Goal: Task Accomplishment & Management: Complete application form

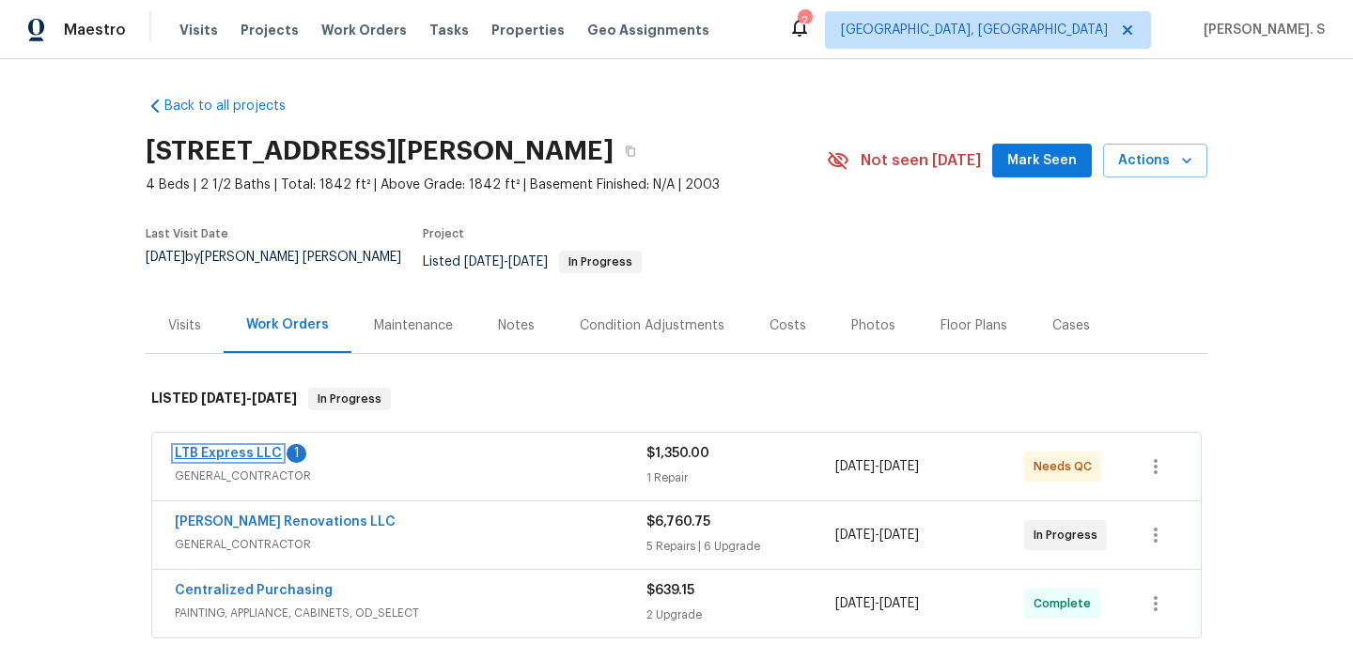
click at [249, 447] on link "LTB Express LLC" at bounding box center [228, 453] width 107 height 13
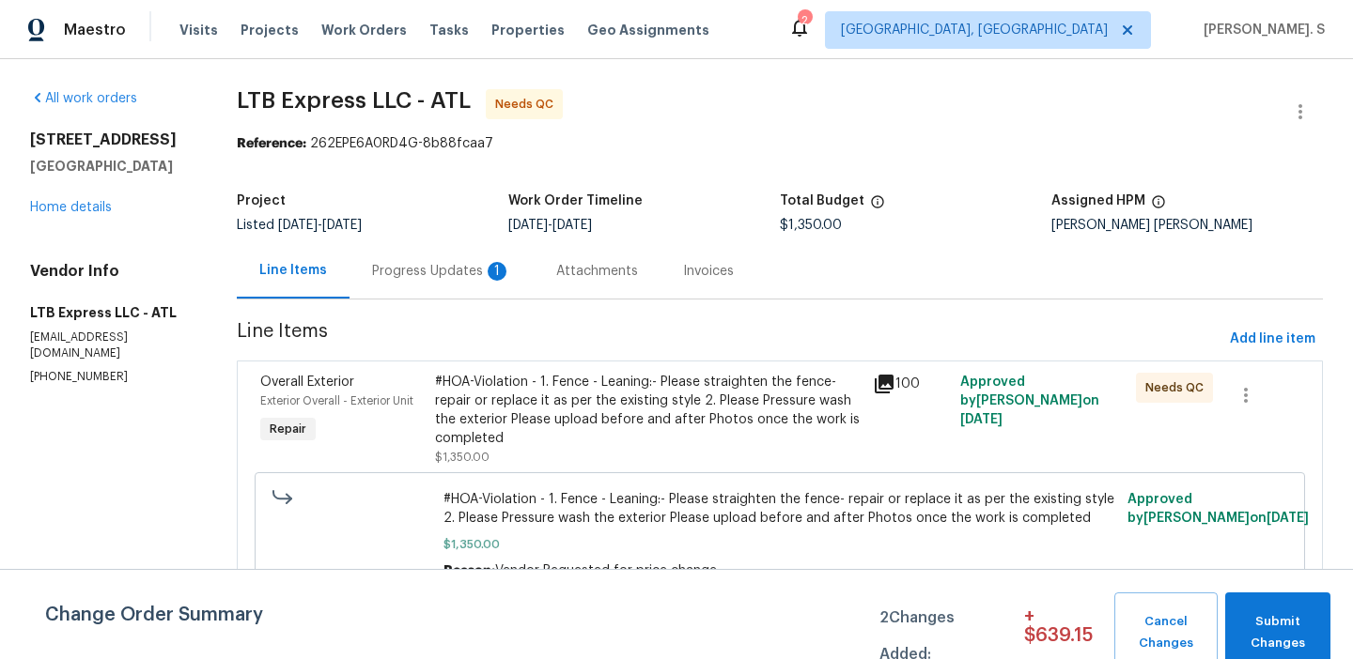
click at [499, 260] on div "Progress Updates 1" at bounding box center [441, 270] width 184 height 55
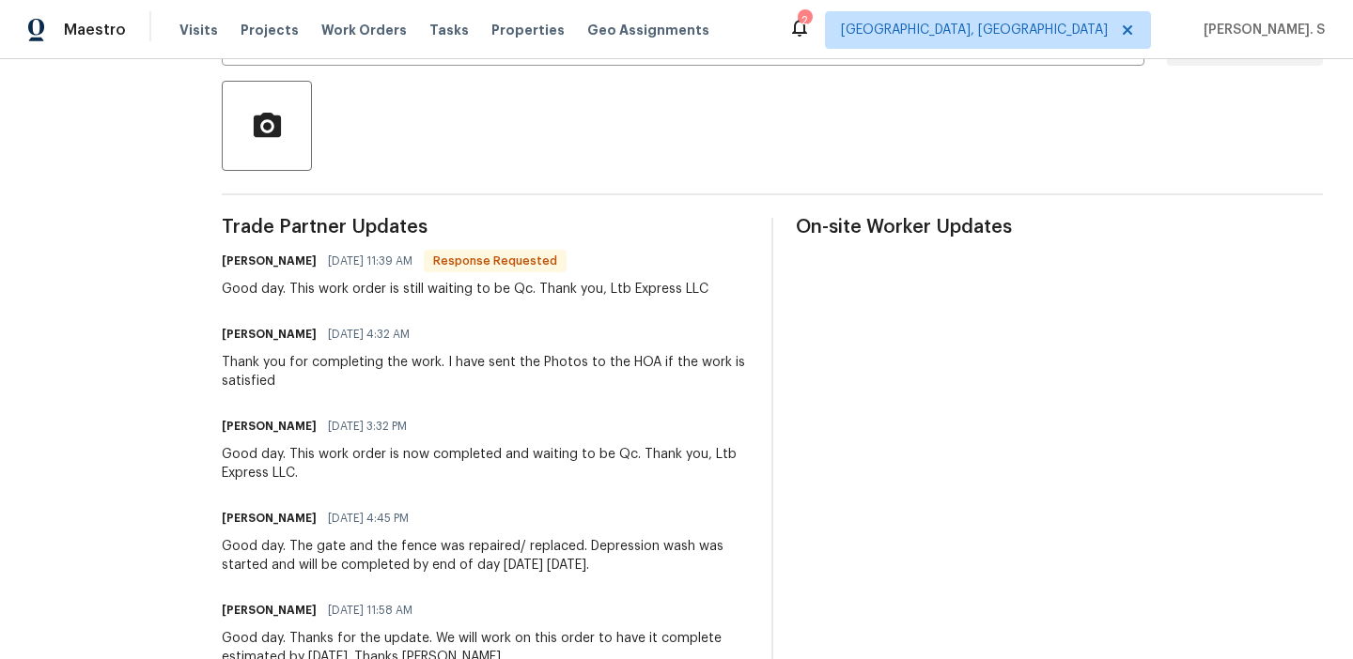
scroll to position [423, 0]
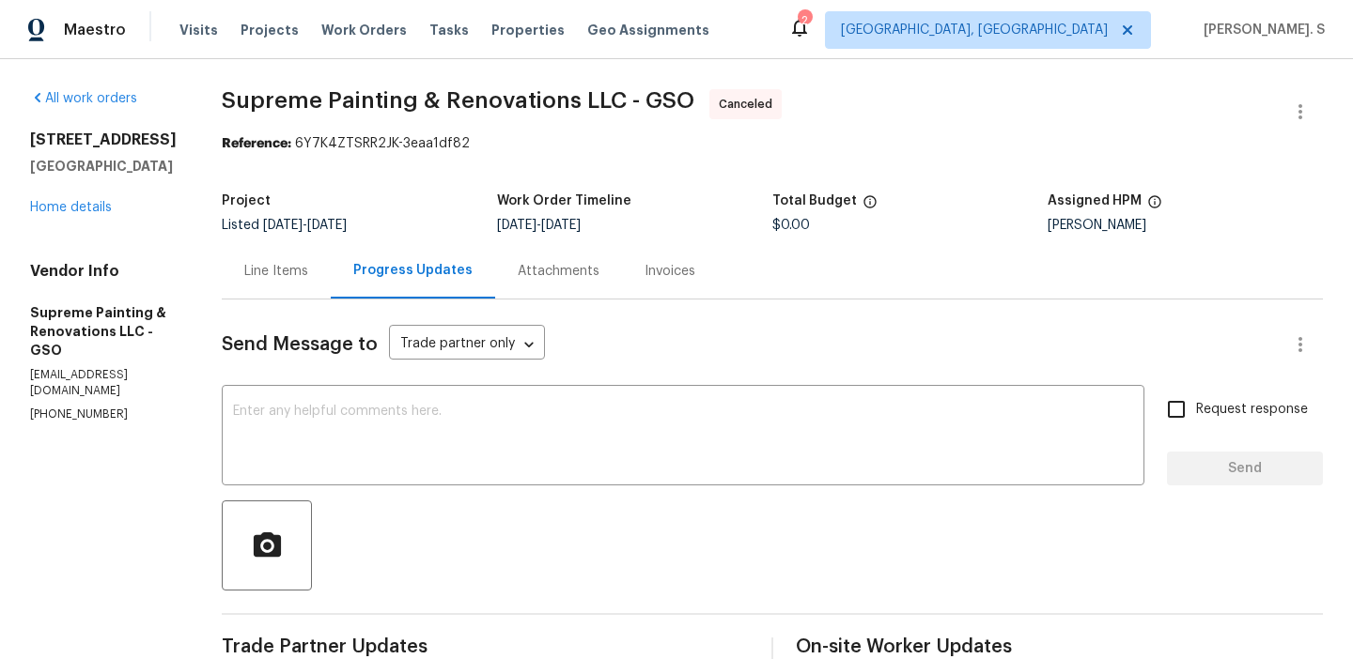
click at [55, 215] on div "[STREET_ADDRESS] Home details" at bounding box center [103, 174] width 147 height 86
click at [55, 215] on div "3319 Timberwolf Ave High Point, NC 27265 Home details" at bounding box center [103, 174] width 147 height 86
click at [67, 210] on link "Home details" at bounding box center [71, 207] width 82 height 13
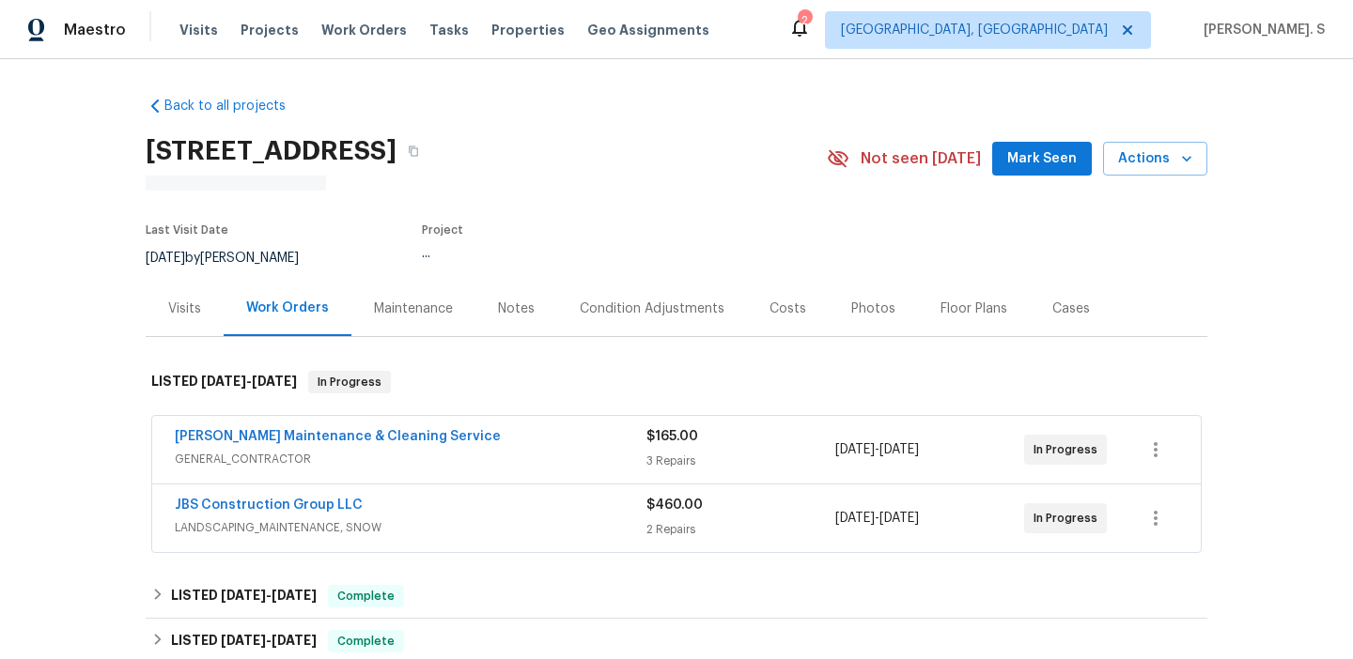
scroll to position [93, 0]
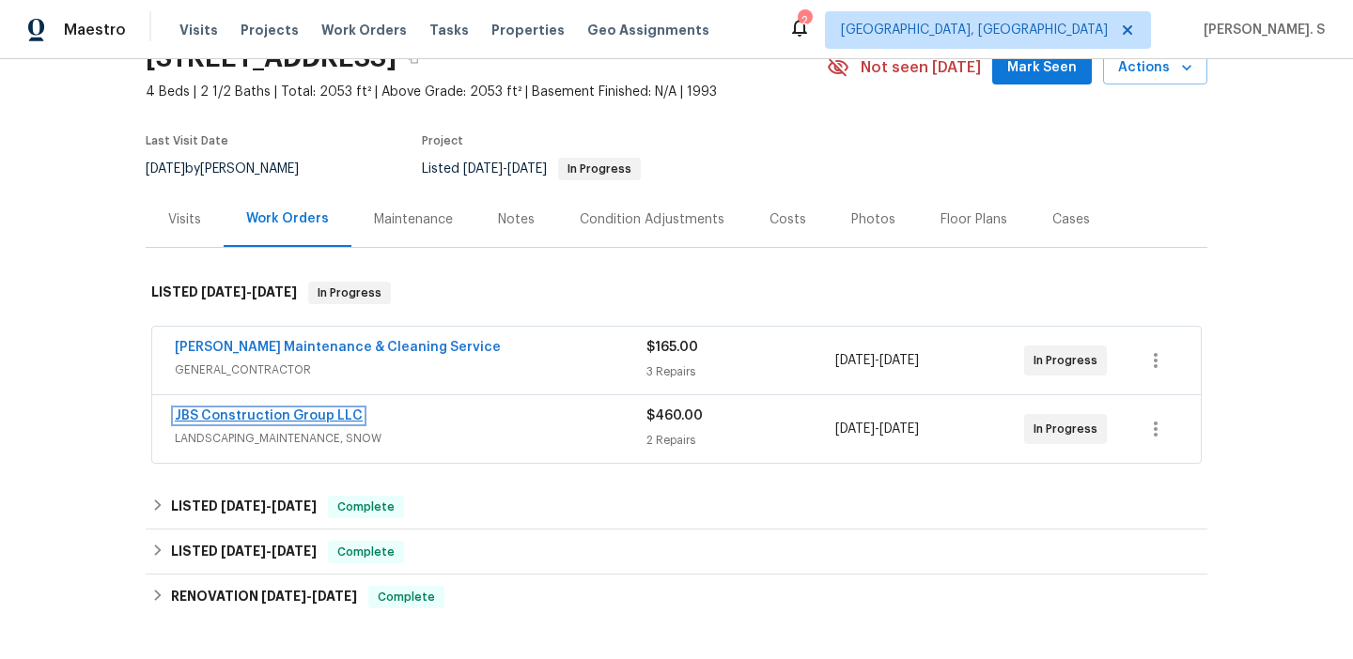
click at [269, 413] on link "JBS Construction Group LLC" at bounding box center [269, 416] width 188 height 13
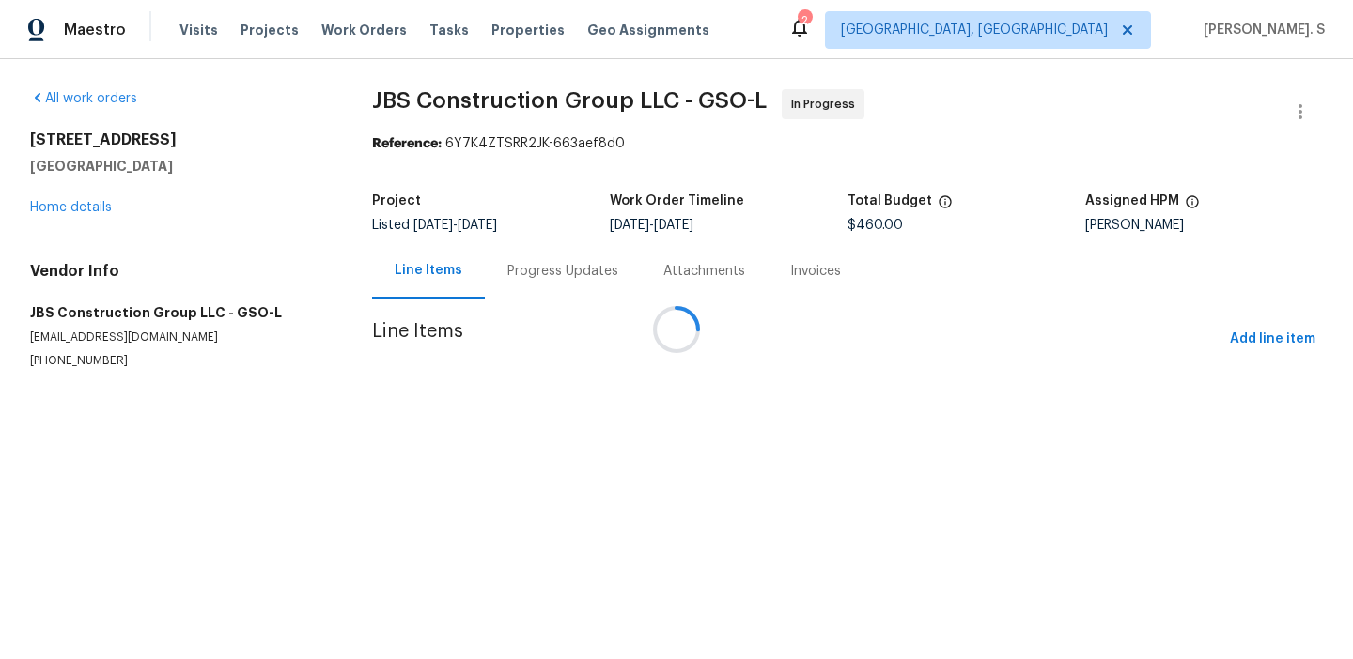
click at [527, 300] on div at bounding box center [676, 329] width 1353 height 659
click at [527, 300] on div "Line Items Progress Updates Attachments Invoices" at bounding box center [847, 271] width 951 height 56
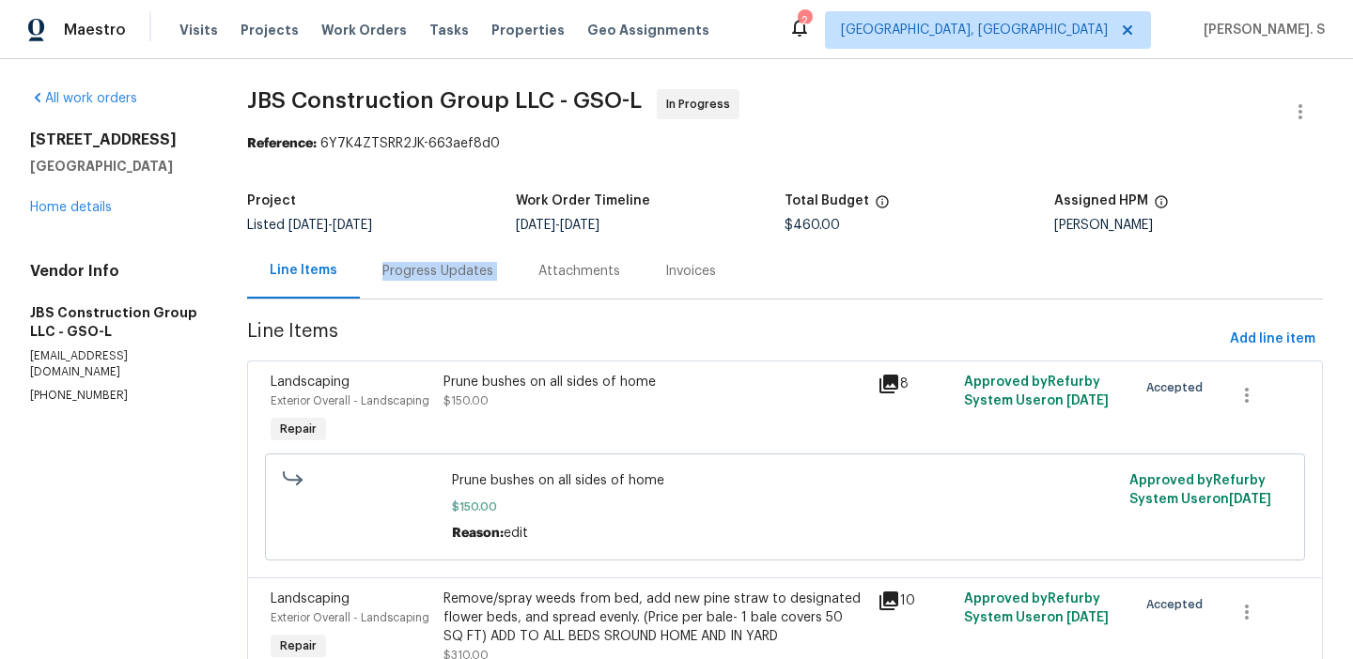
click at [527, 300] on div "Line Items Progress Updates Attachments Invoices" at bounding box center [785, 271] width 1076 height 56
click at [476, 262] on div "Progress Updates" at bounding box center [437, 271] width 111 height 19
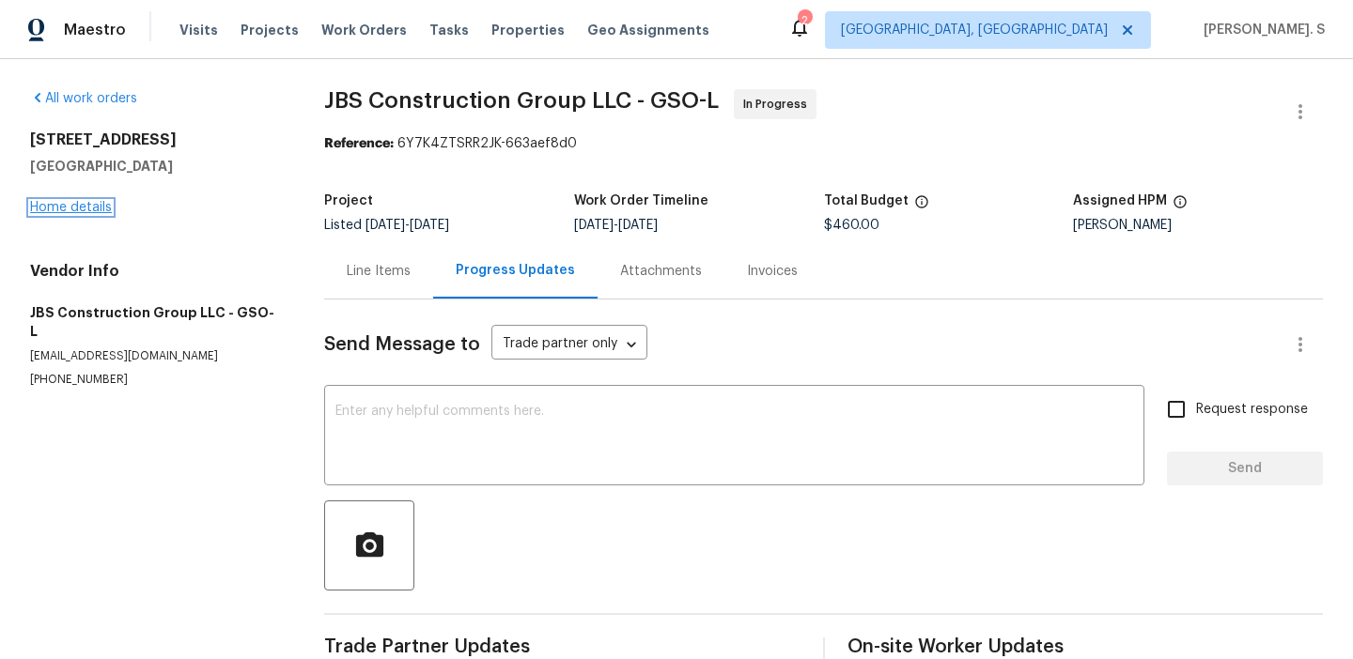
click at [101, 204] on link "Home details" at bounding box center [71, 207] width 82 height 13
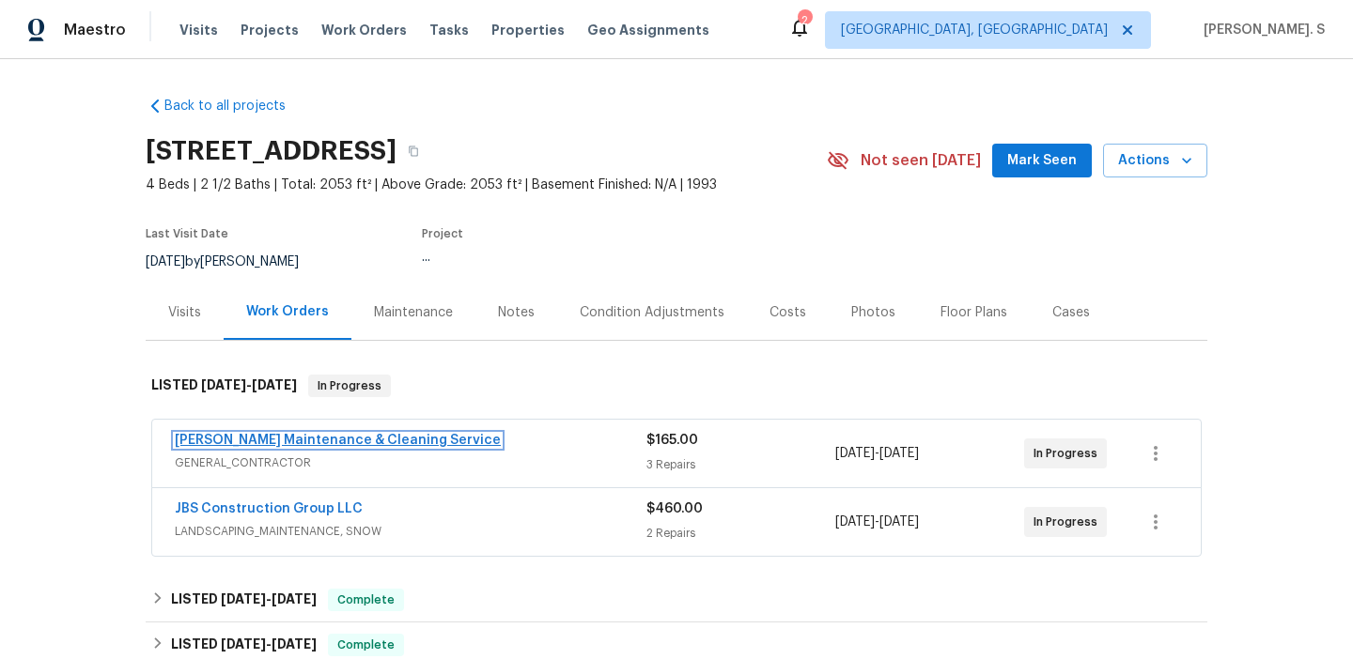
click at [271, 442] on link "Baker's Maintenance & Cleaning Service" at bounding box center [338, 440] width 326 height 13
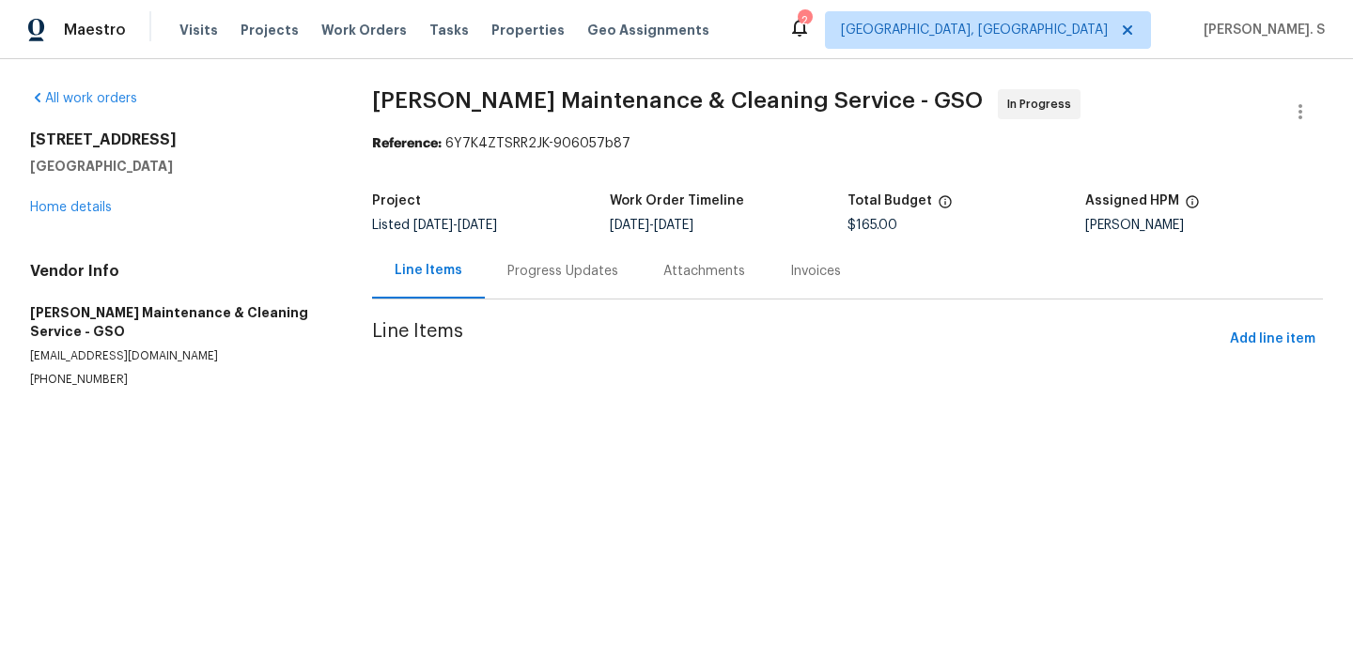
click at [496, 282] on div "Progress Updates" at bounding box center [563, 270] width 156 height 55
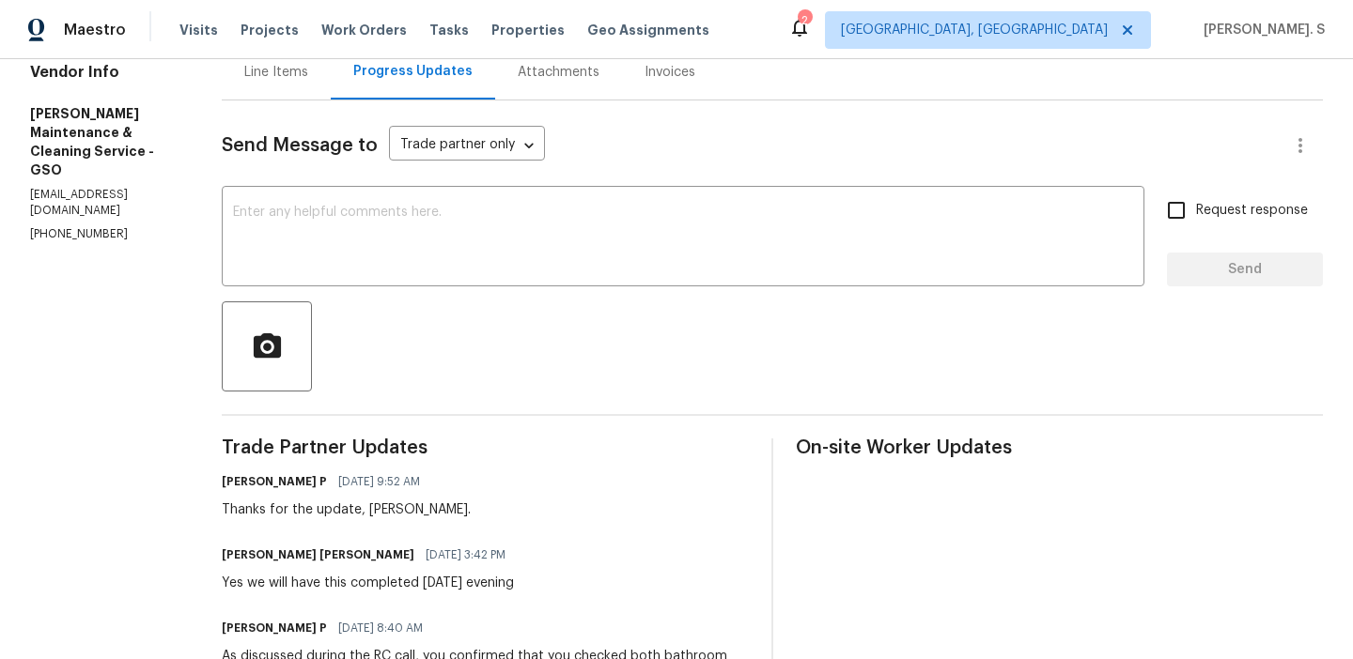
scroll to position [201, 0]
click at [486, 240] on textarea at bounding box center [683, 237] width 900 height 66
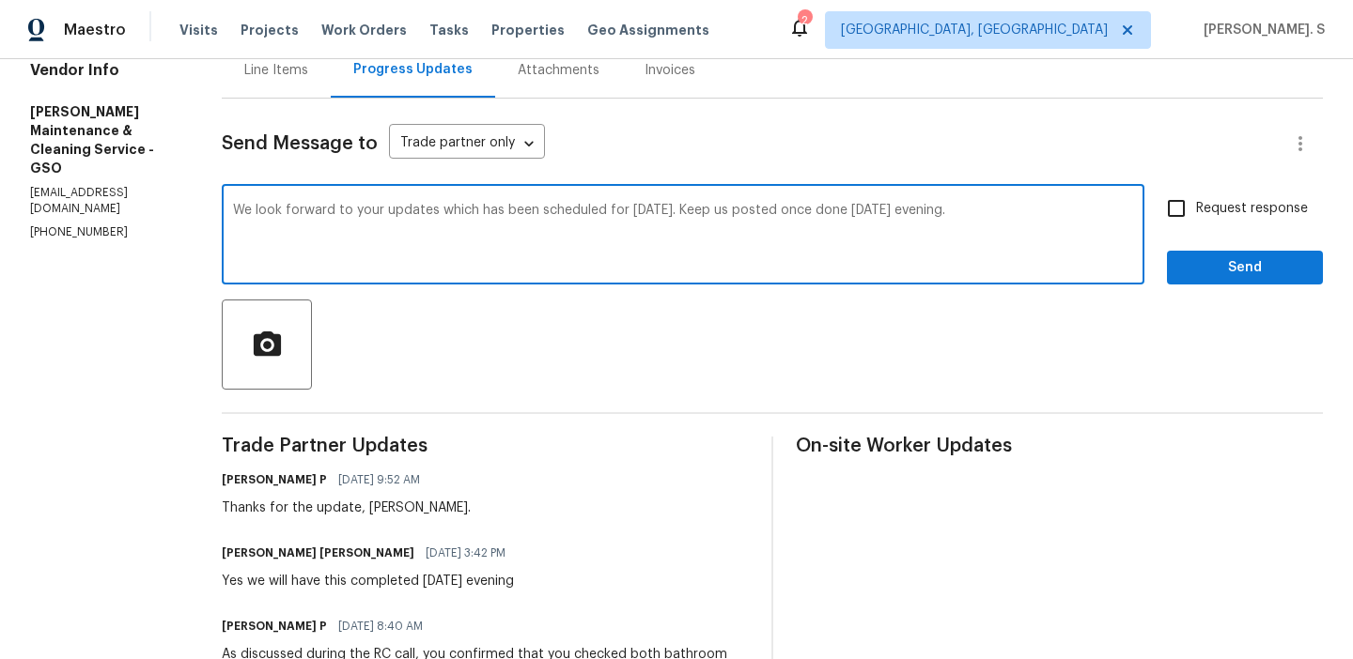
click at [552, 211] on textarea "We look forward to your updates which has been scheduled for today. Keep us pos…" at bounding box center [683, 237] width 900 height 66
click at [0, 0] on div "Replace with" at bounding box center [0, 0] width 0 height 0
click at [0, 0] on div "u p d a t e s ," at bounding box center [0, 0] width 0 height 0
click at [535, 248] on textarea "We look forward to your updates, which has been scheduled for today. Keep us po…" at bounding box center [683, 237] width 900 height 66
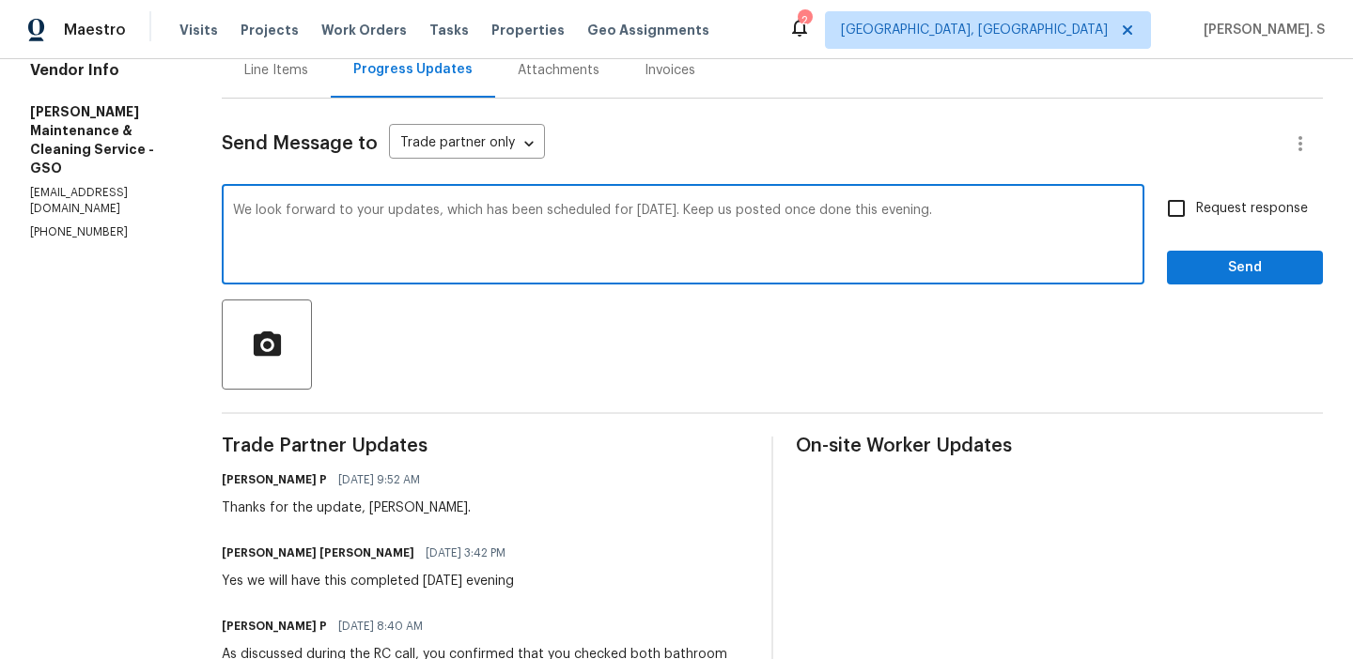
click at [0, 0] on div "have" at bounding box center [0, 0] width 0 height 0
click at [915, 219] on textarea "We look forward to your updates, which have been scheduled for today. Keep us p…" at bounding box center [683, 237] width 900 height 66
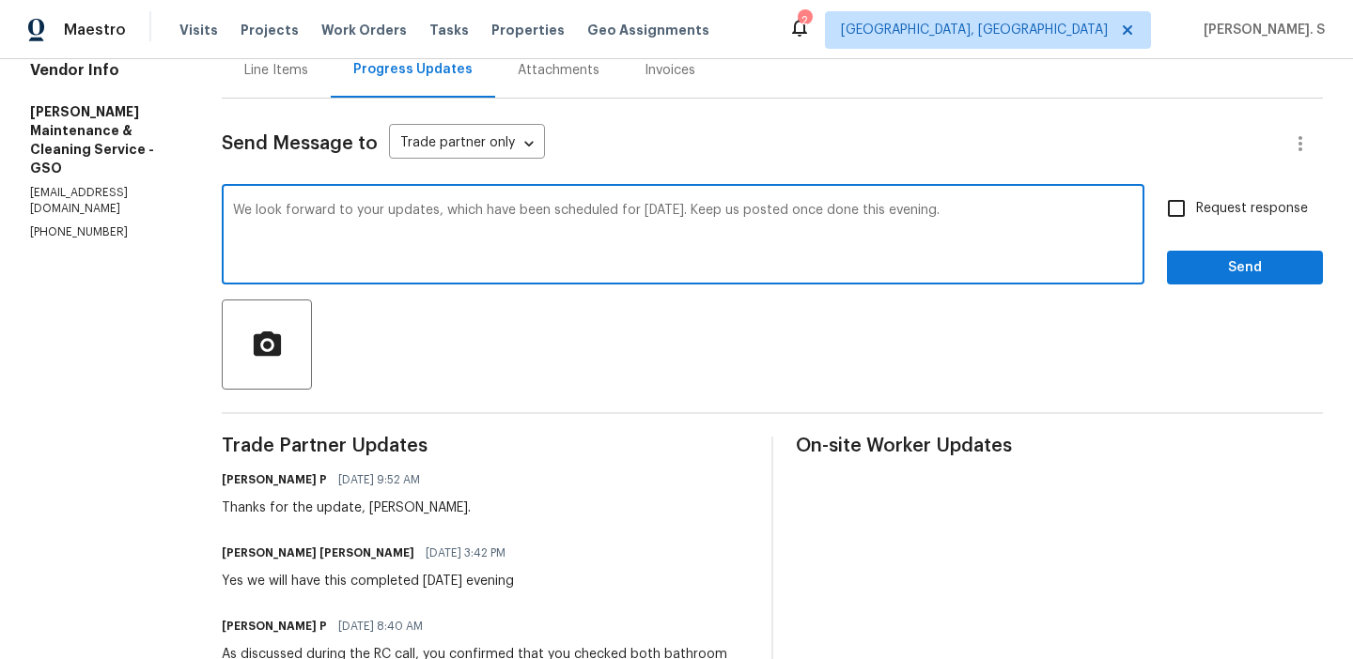
type textarea "We look forward to your updates, which have been scheduled for today. Keep us p…"
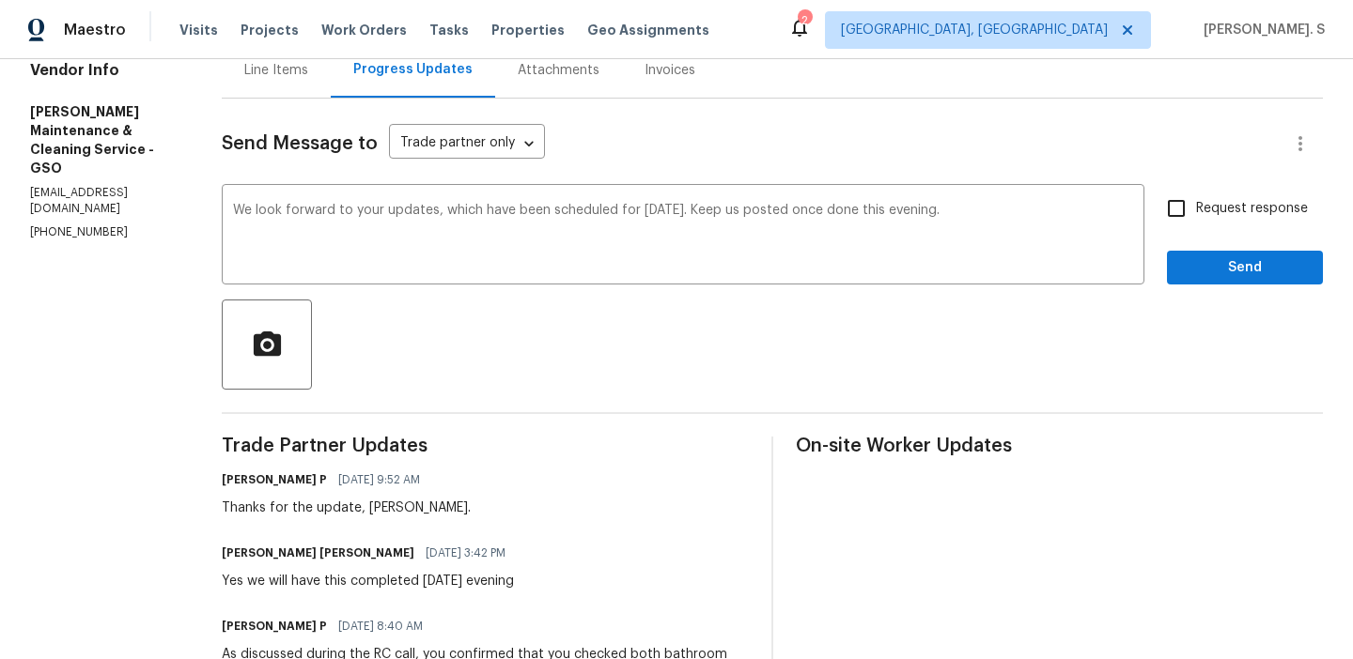
click at [1204, 202] on span "Request response" at bounding box center [1252, 209] width 112 height 20
click at [1196, 202] on input "Request response" at bounding box center [1175, 208] width 39 height 39
checkbox input "true"
click at [1206, 259] on span "Send" at bounding box center [1245, 267] width 126 height 23
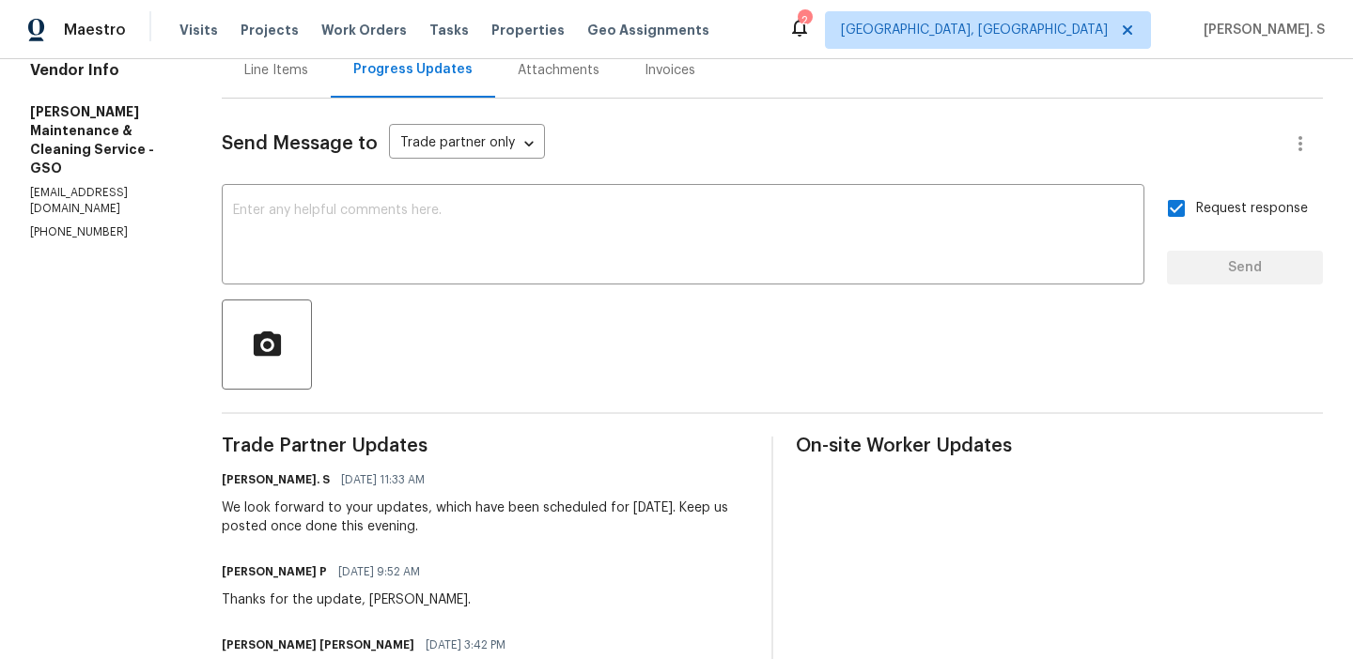
scroll to position [0, 0]
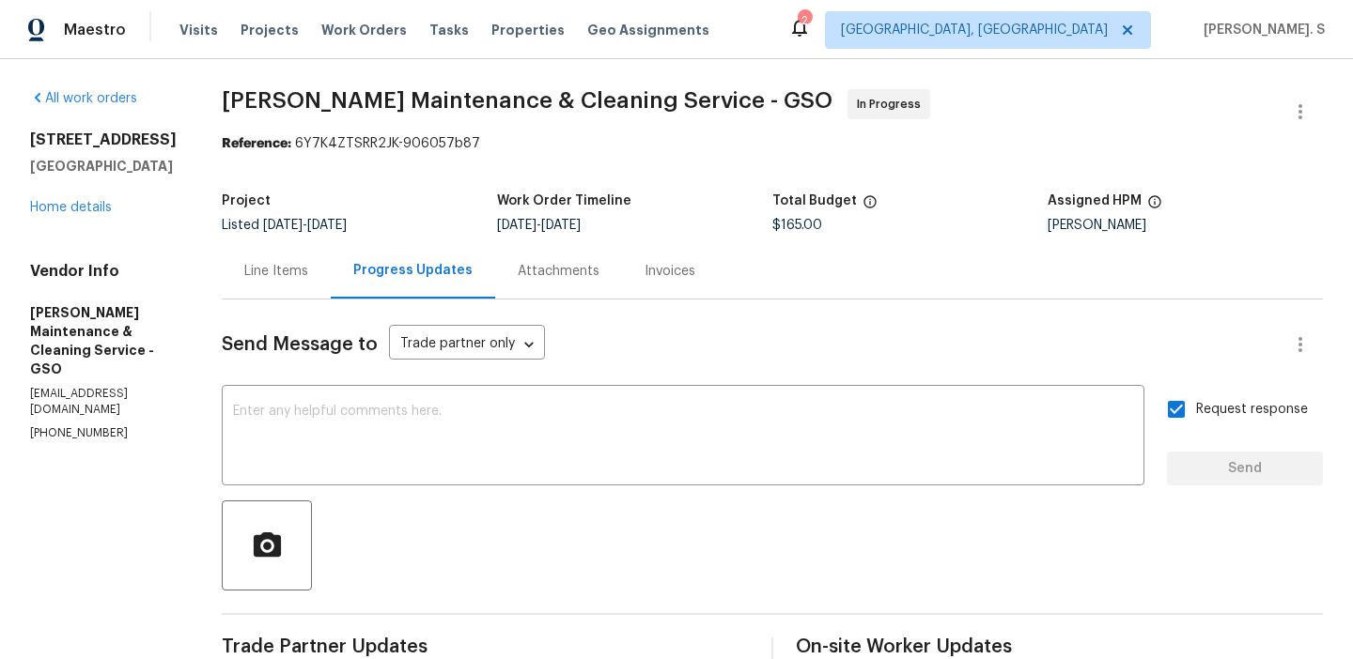
click at [359, 90] on span "Baker's Maintenance & Cleaning Service - GSO" at bounding box center [527, 100] width 611 height 23
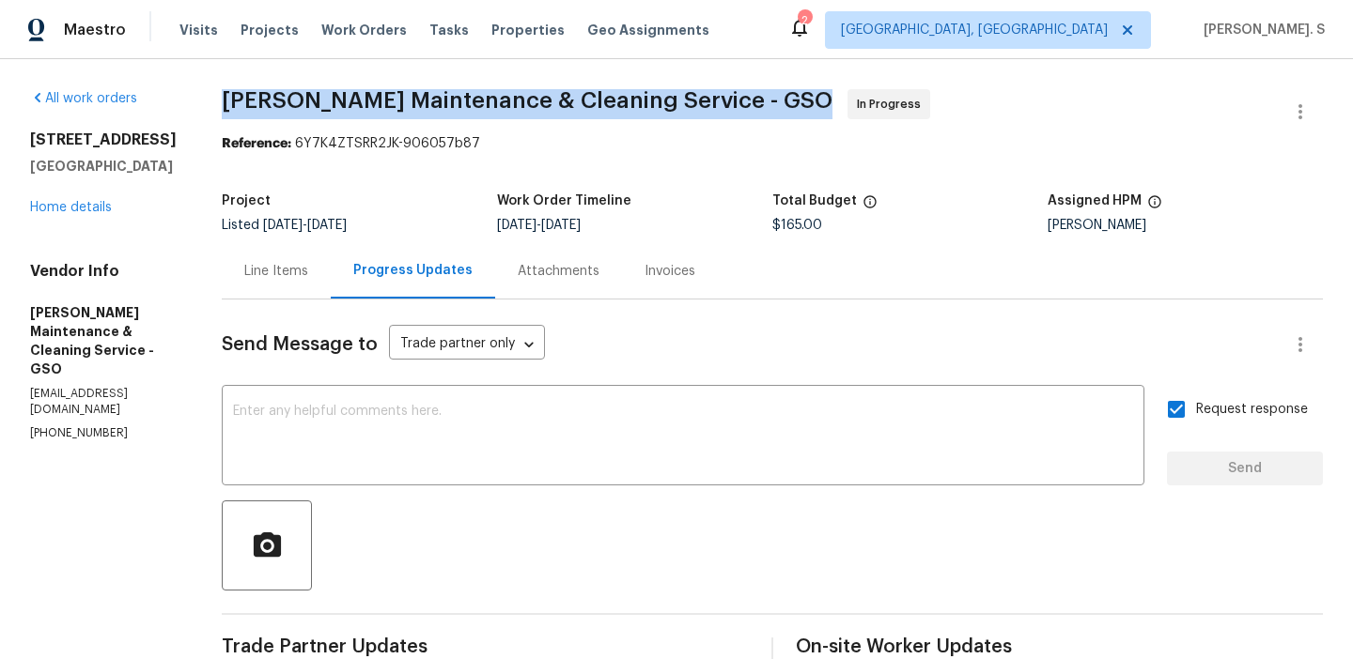
click at [359, 90] on span "Baker's Maintenance & Cleaning Service - GSO" at bounding box center [527, 100] width 611 height 23
copy span "Baker's Maintenance & Cleaning Service - GSO"
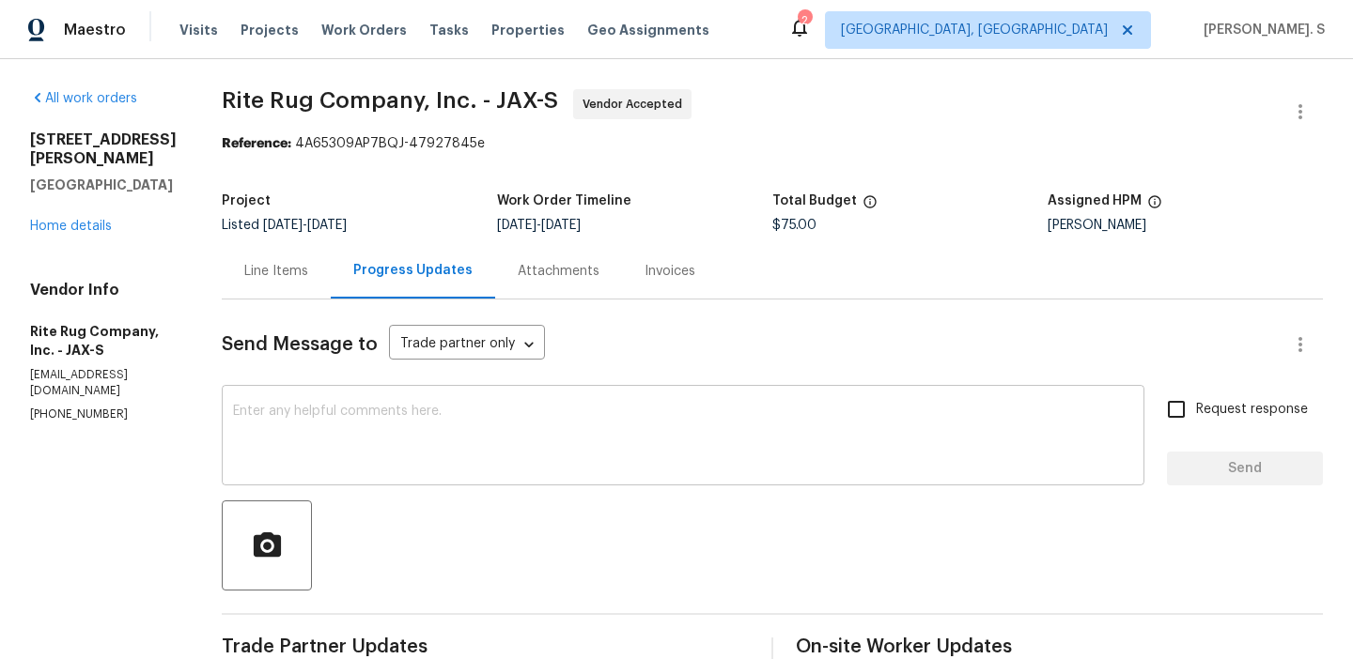
click at [455, 485] on div "x ​" at bounding box center [683, 438] width 922 height 96
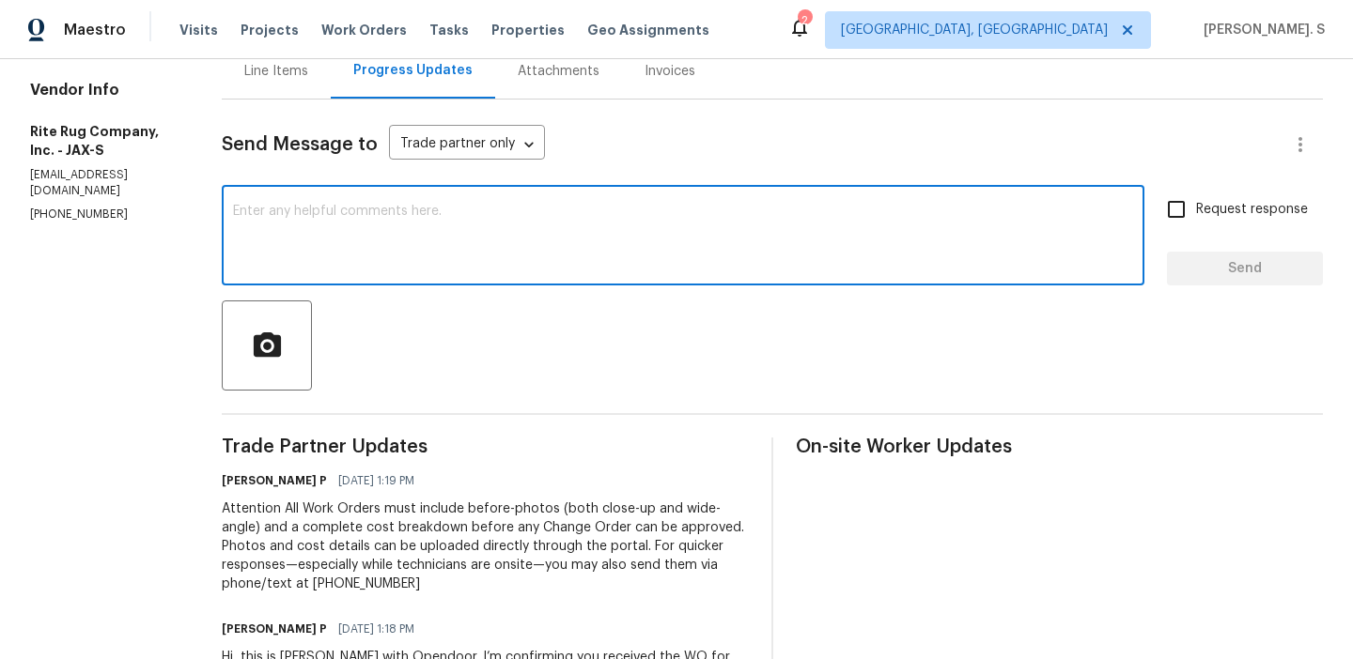
scroll to position [201, 0]
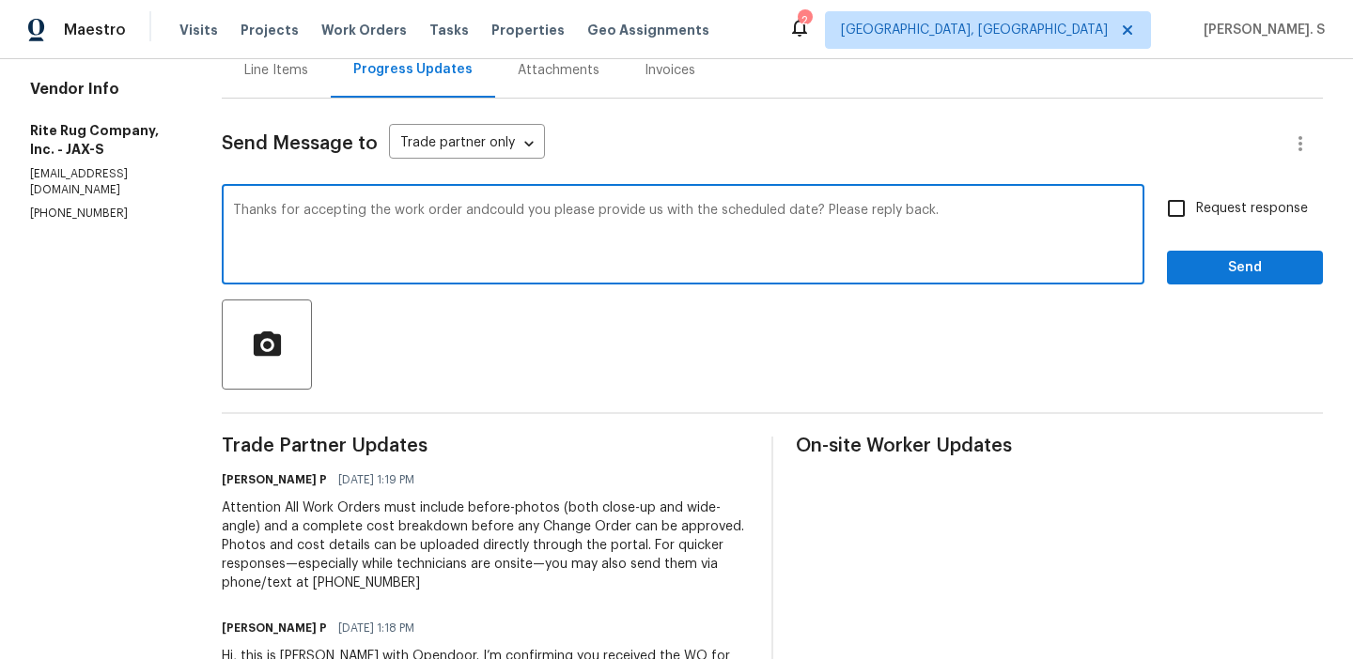
type textarea "Thanks for accepting the work order andcould you please provide us with the sch…"
click at [1202, 203] on span "Request response" at bounding box center [1252, 209] width 112 height 20
click at [1196, 203] on input "Request response" at bounding box center [1175, 208] width 39 height 39
checkbox input "true"
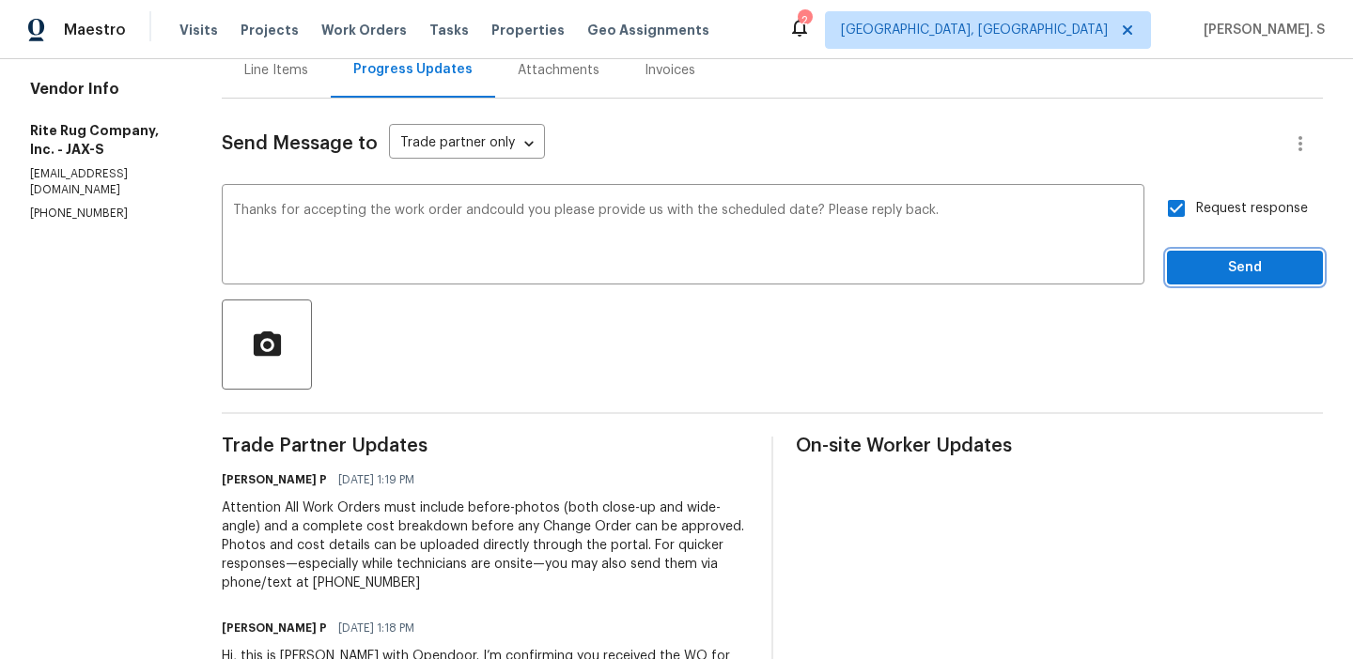
click at [1202, 266] on span "Send" at bounding box center [1245, 267] width 126 height 23
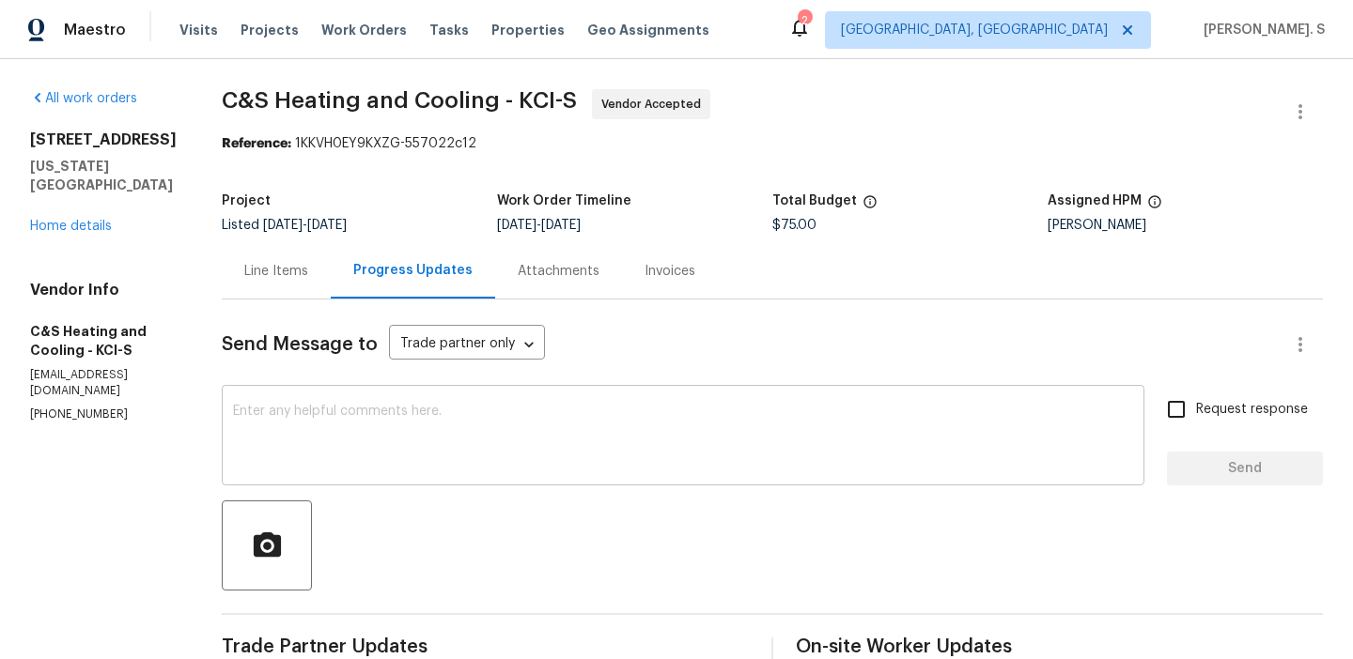
scroll to position [296, 0]
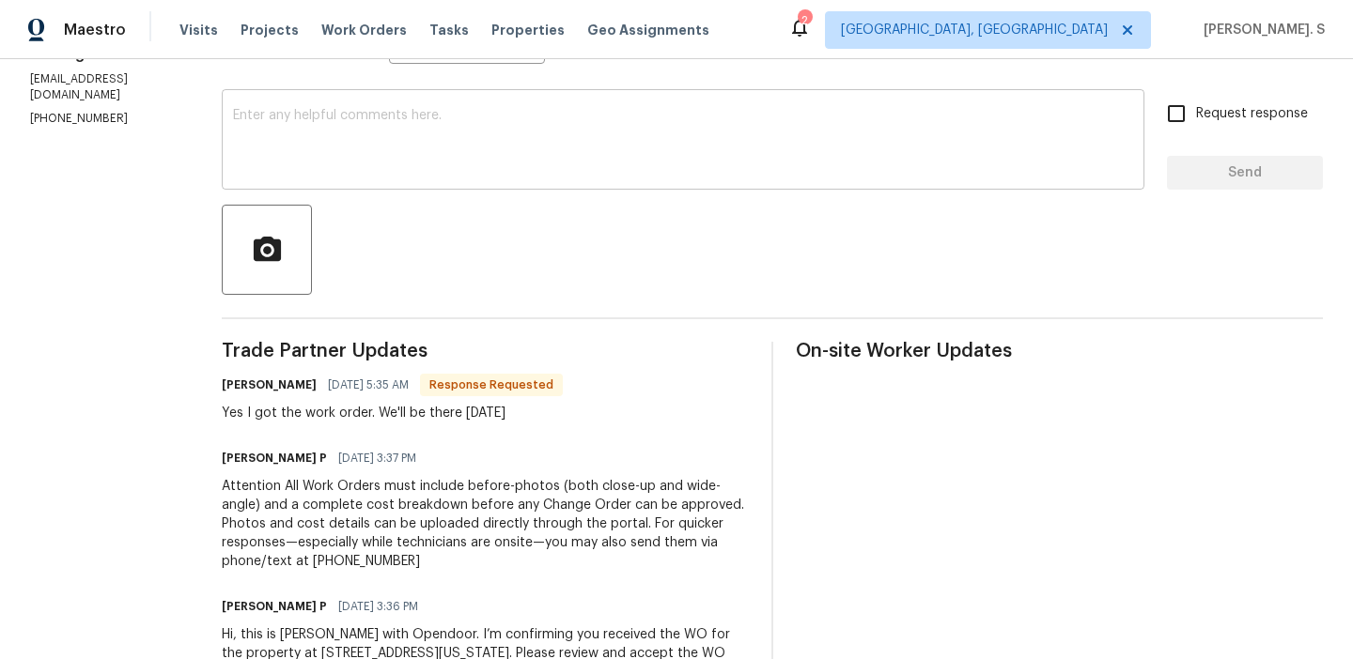
click at [529, 152] on textarea at bounding box center [683, 142] width 900 height 66
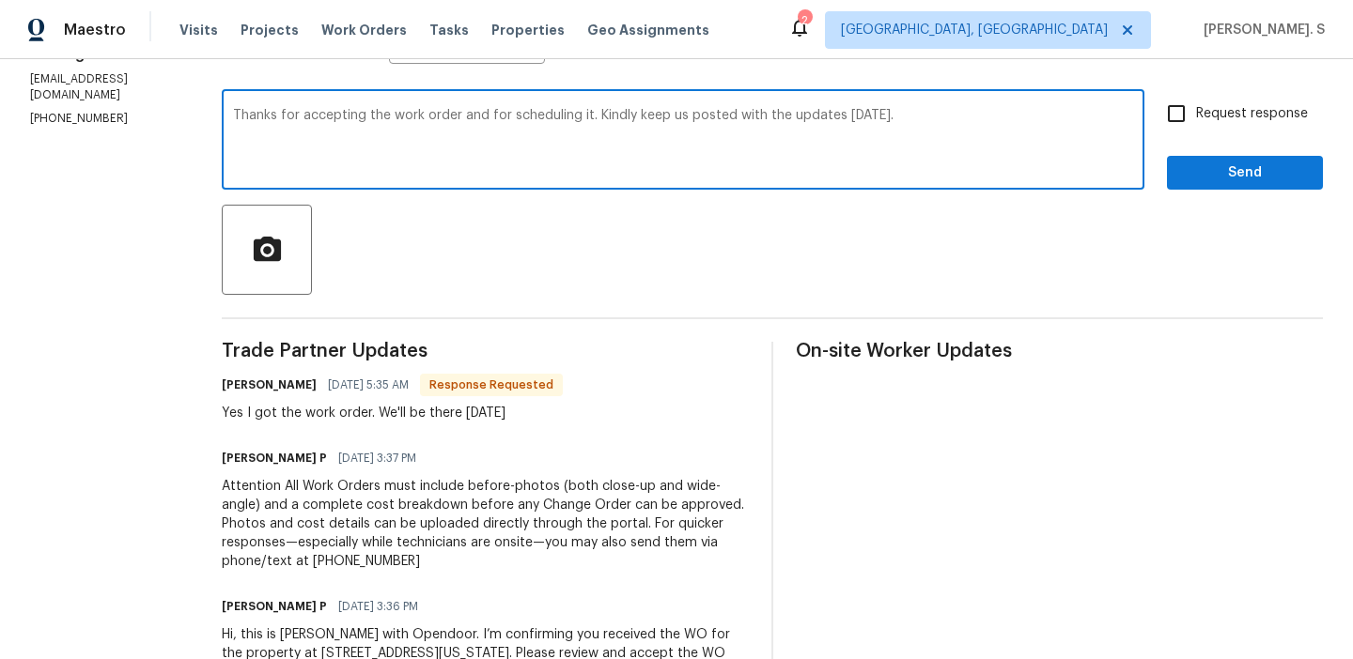
type textarea "Thanks for accepting the work order and for scheduling it. Kindly keep us poste…"
click at [464, 386] on span "Response Requested" at bounding box center [491, 385] width 139 height 19
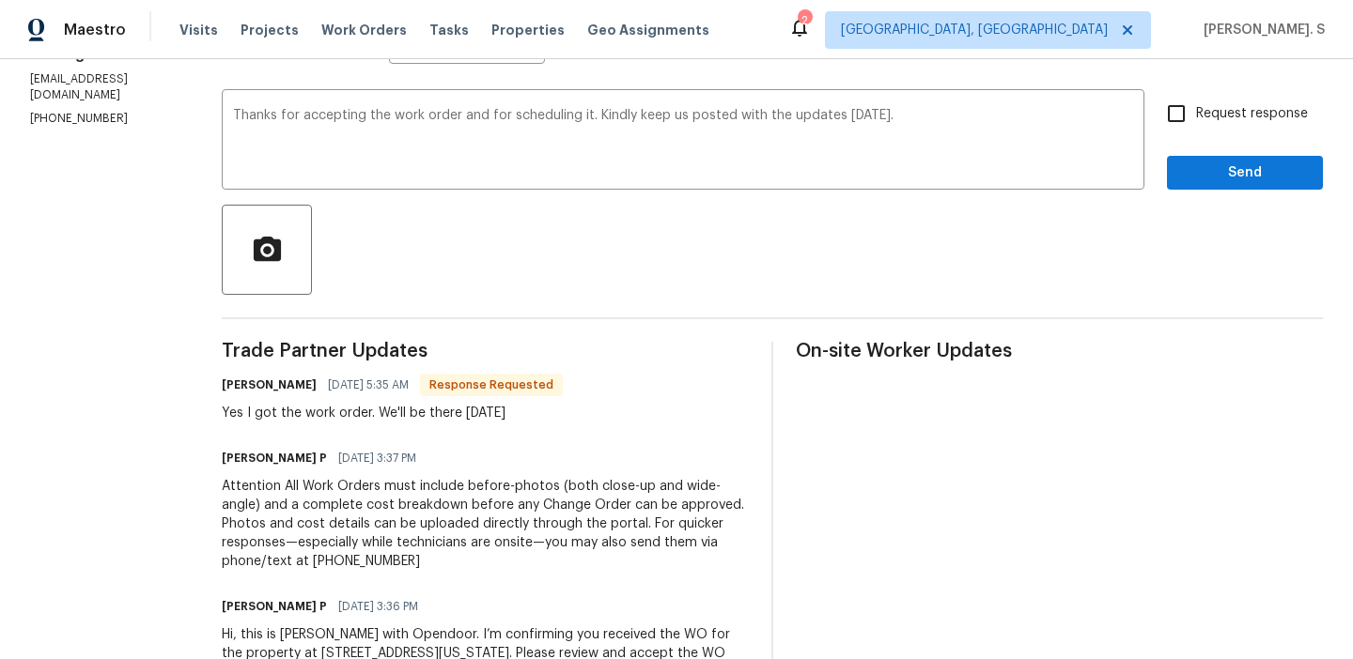
click at [466, 401] on div "Carl Wilson 09/18/2025 5:35 AM Response Requested Yes I got the work order. We'…" at bounding box center [392, 397] width 341 height 51
copy div "Yes I got the work order. We'll be there today"
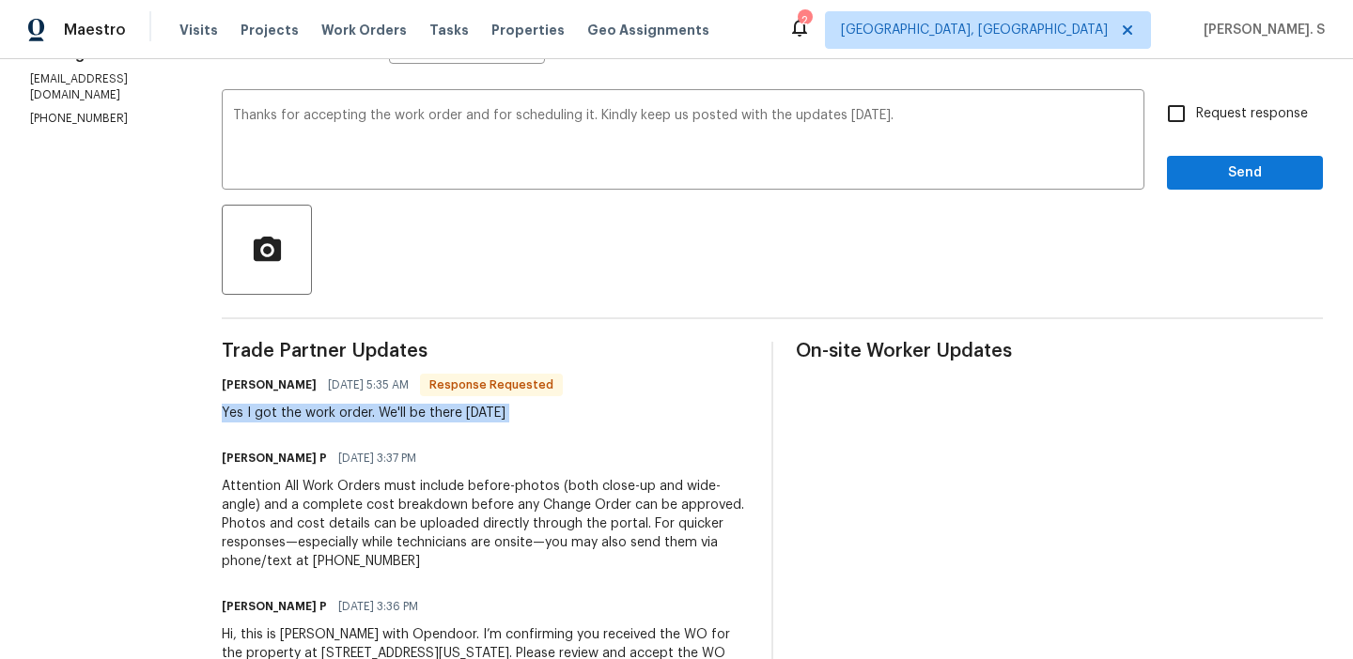
click at [1188, 124] on input "Request response" at bounding box center [1175, 113] width 39 height 39
checkbox input "true"
click at [1189, 168] on span "Send" at bounding box center [1245, 173] width 126 height 23
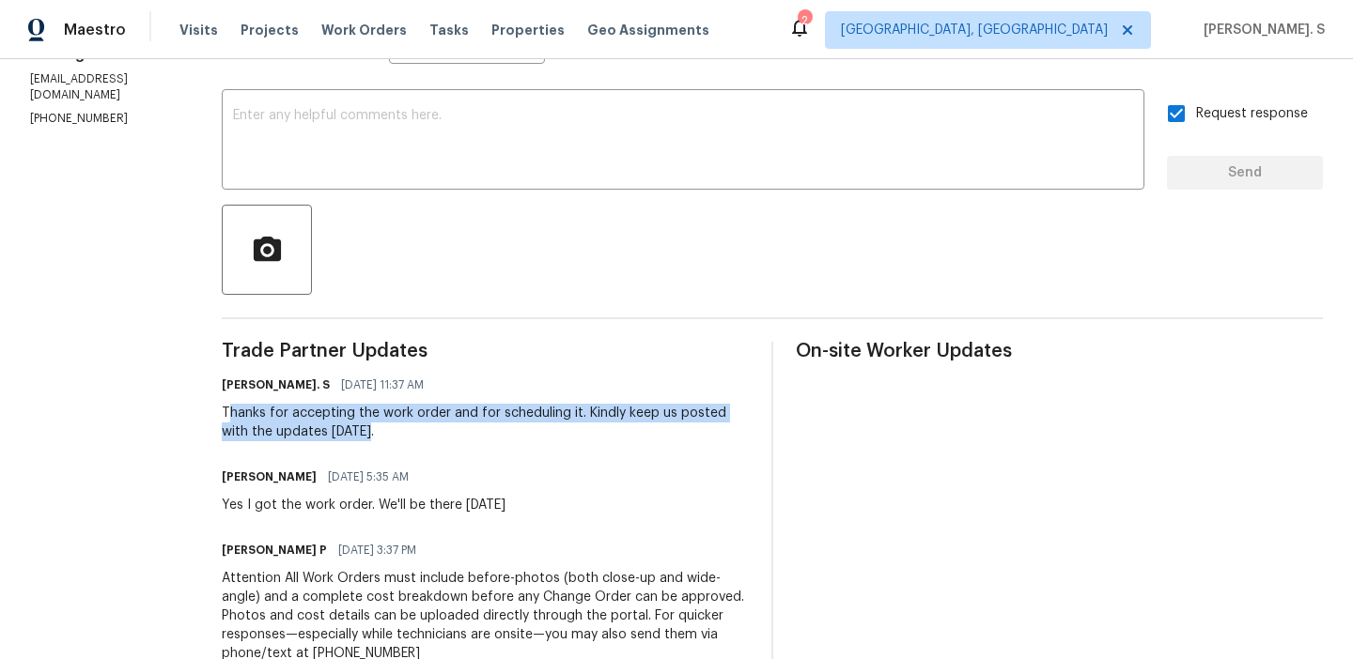
drag, startPoint x: 241, startPoint y: 417, endPoint x: 444, endPoint y: 437, distance: 203.9
click at [444, 437] on div "Thanks for accepting the work order and for scheduling it. Kindly keep us poste…" at bounding box center [485, 423] width 527 height 38
copy div "hanks for accepting the work order and for scheduling it. Kindly keep us posted…"
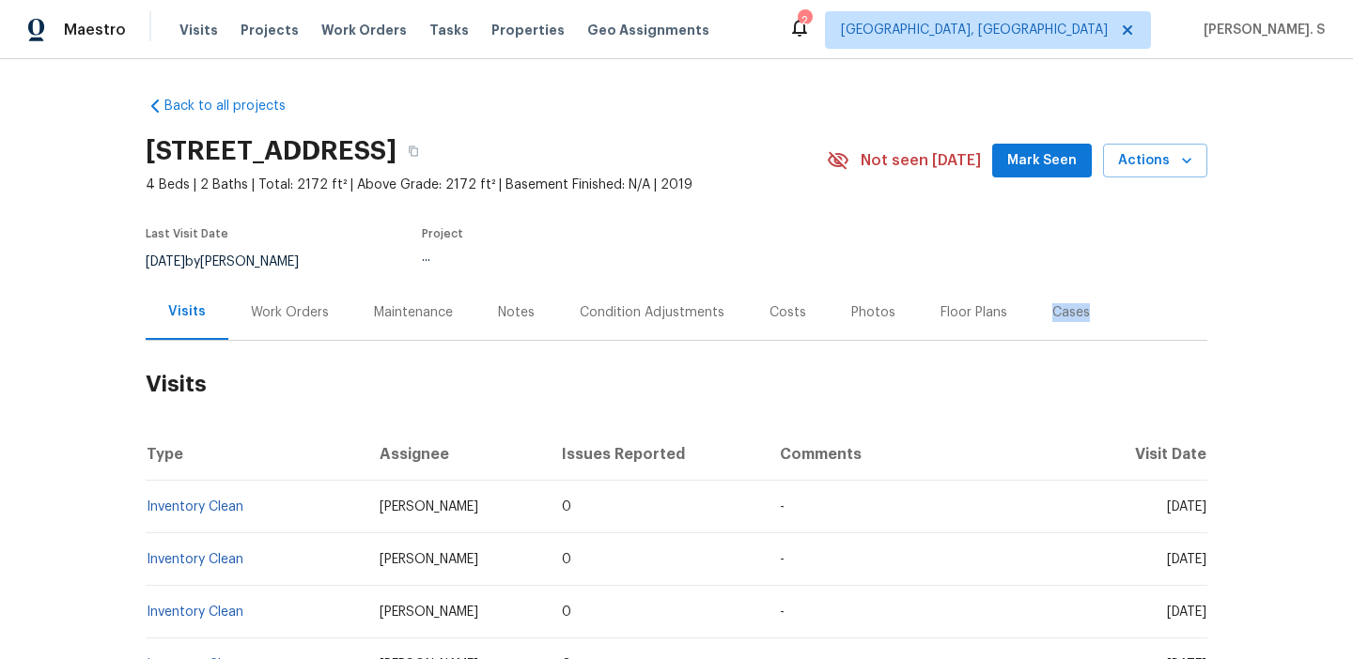
click at [303, 309] on div "Work Orders" at bounding box center [290, 312] width 78 height 19
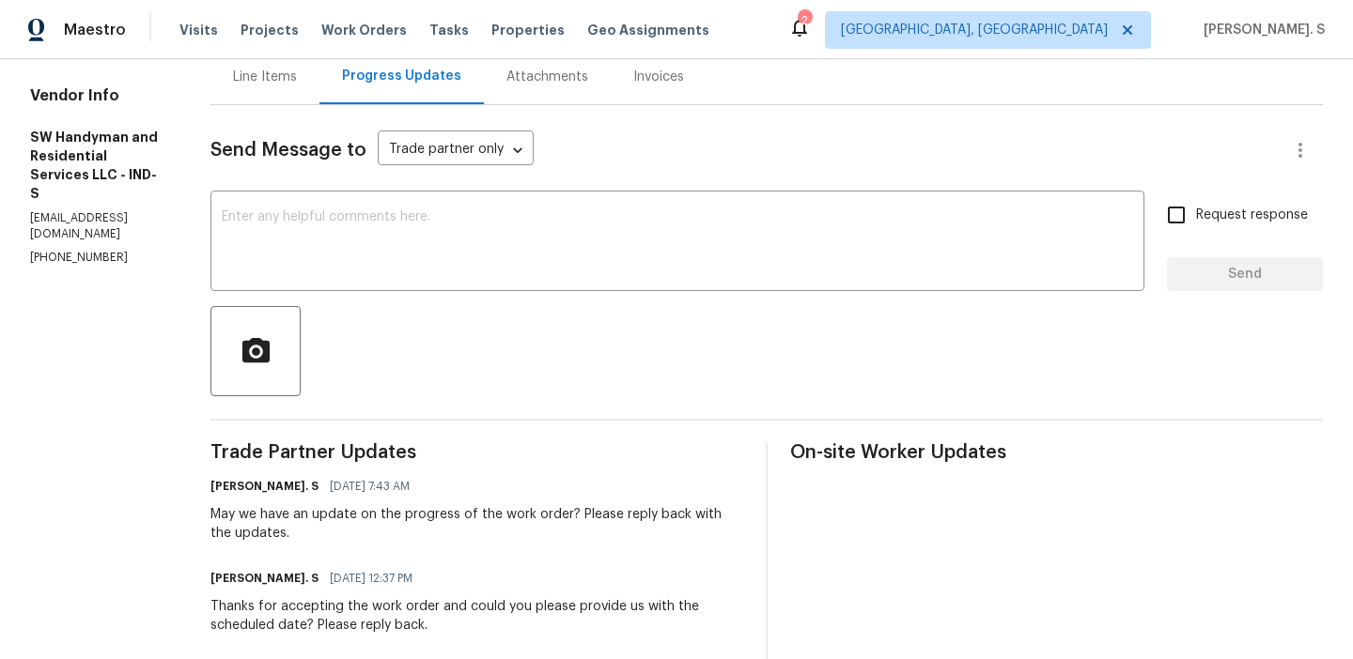
scroll to position [259, 0]
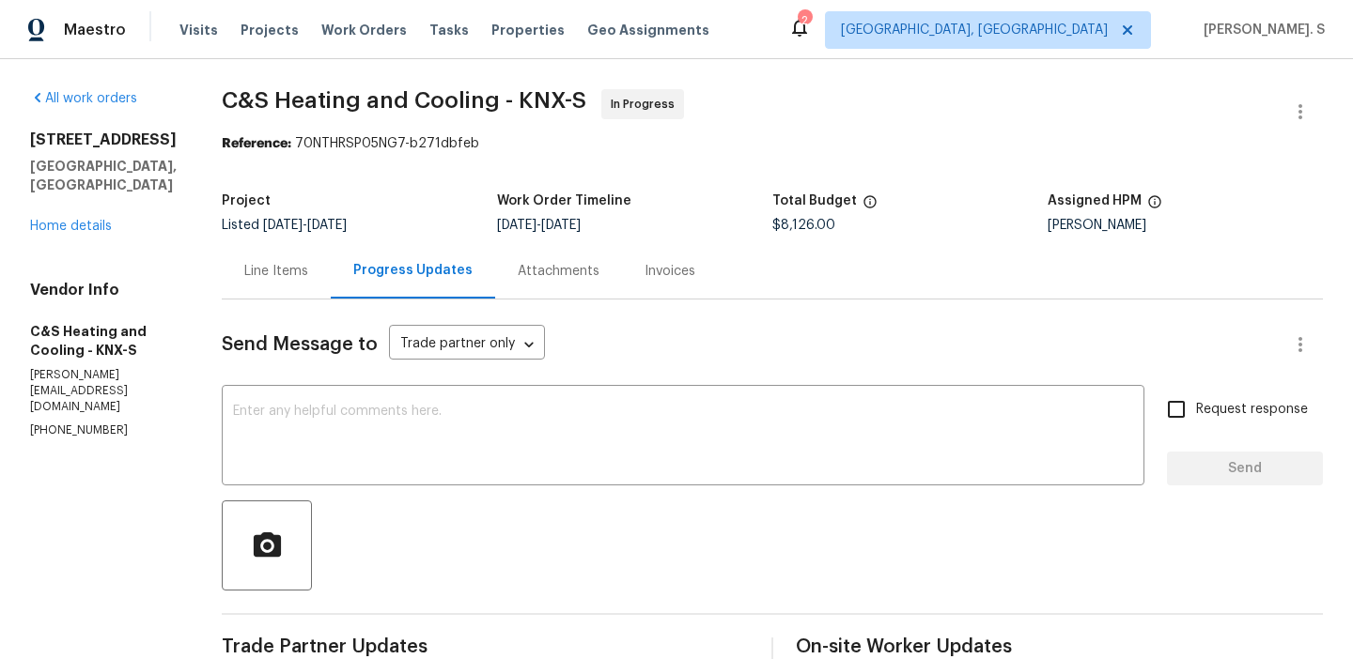
click at [331, 298] on div "Line Items" at bounding box center [276, 270] width 109 height 55
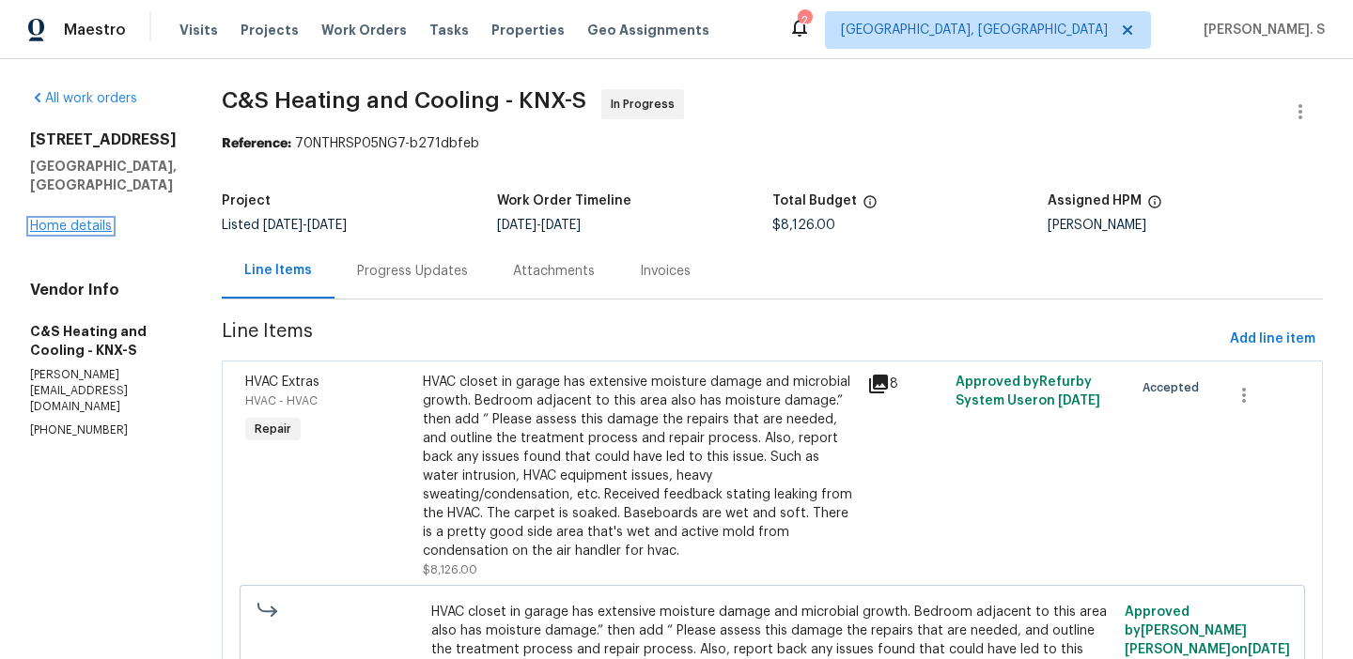
click at [61, 220] on link "Home details" at bounding box center [71, 226] width 82 height 13
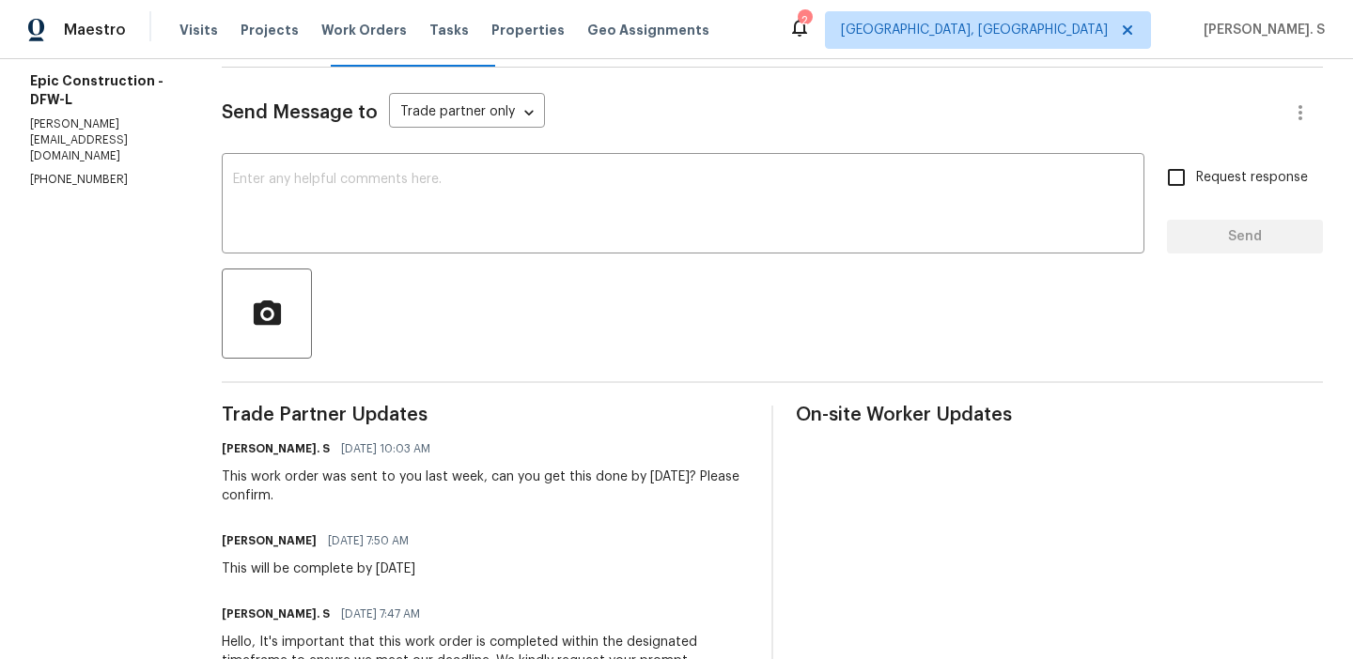
scroll to position [259, 0]
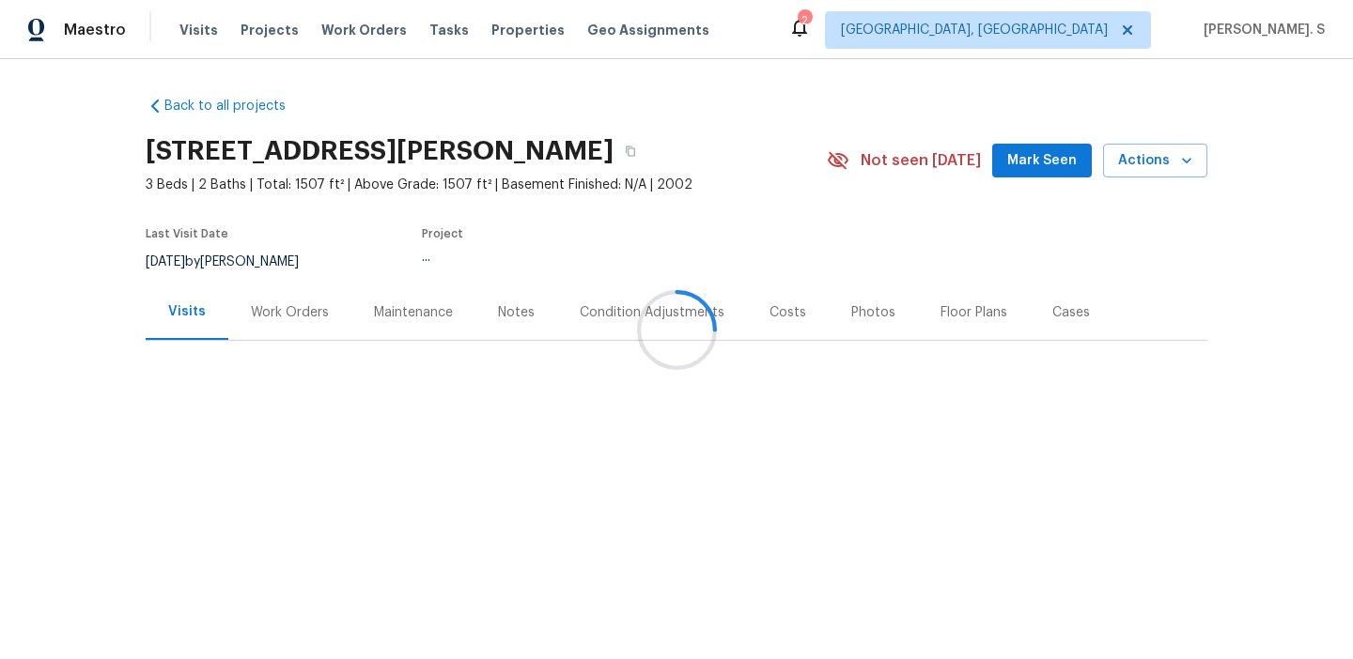
click at [319, 307] on div "Work Orders" at bounding box center [290, 312] width 78 height 19
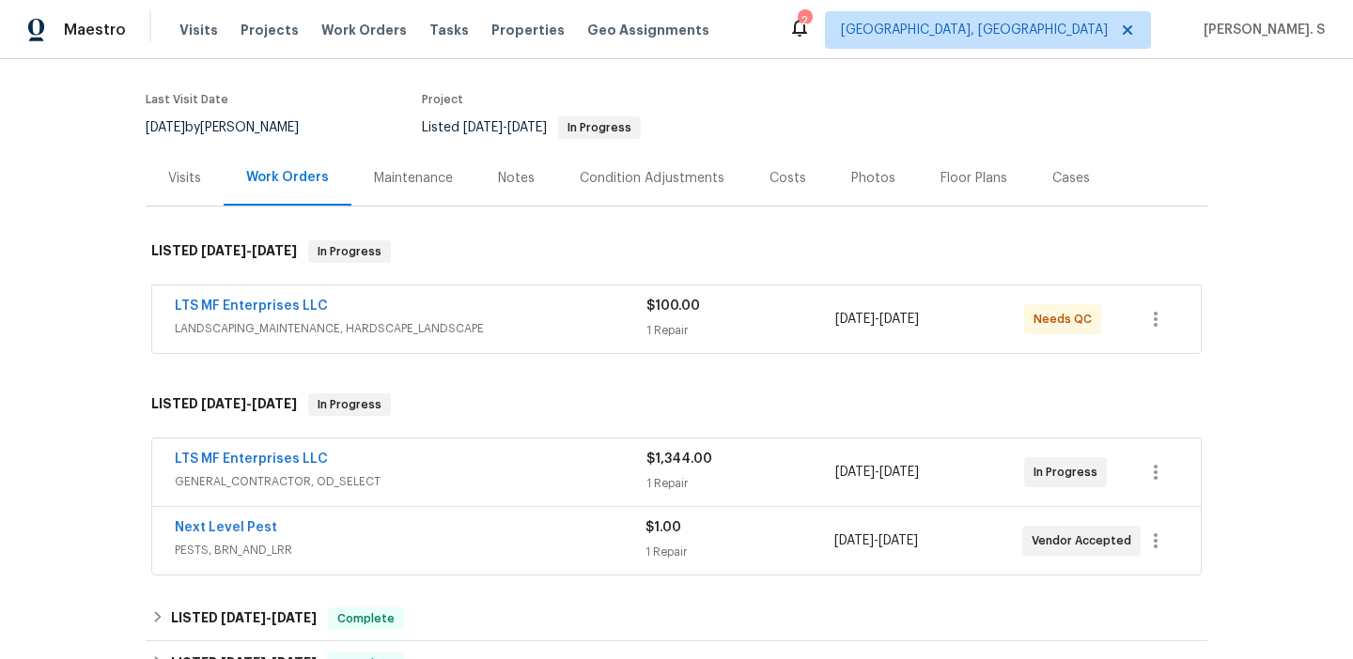
scroll to position [185, 0]
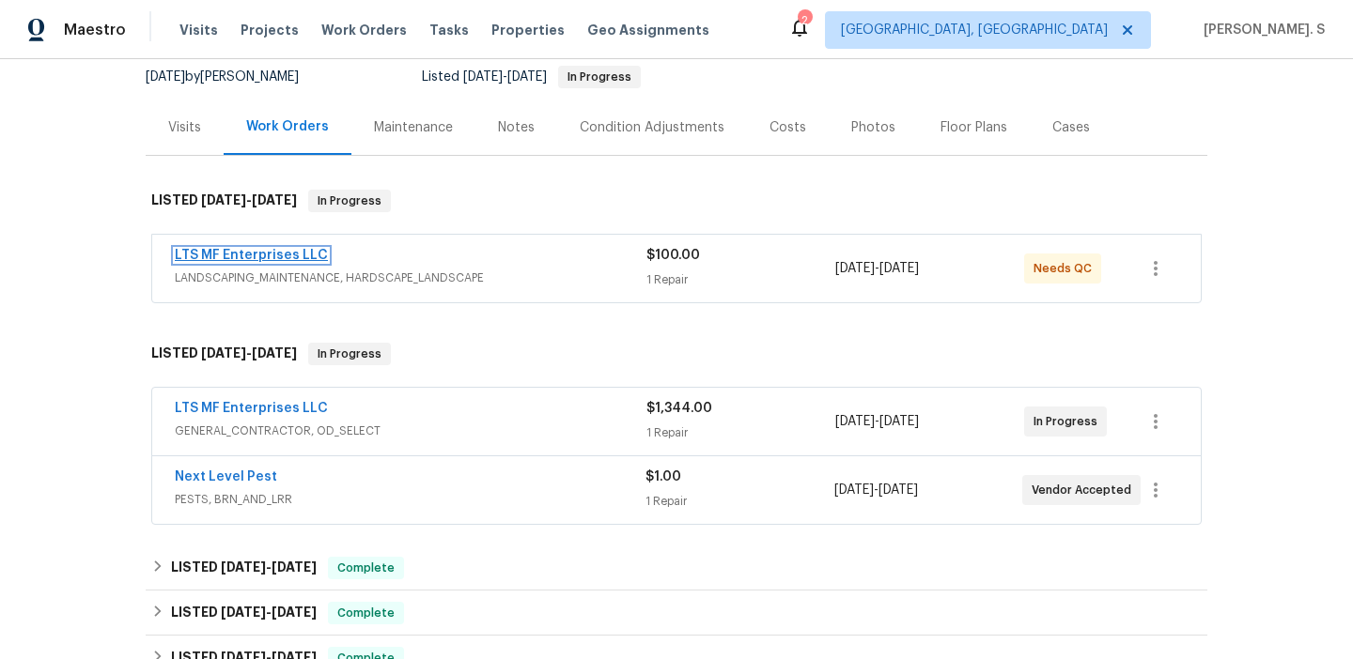
click at [273, 260] on link "LTS MF Enterprises LLC" at bounding box center [251, 255] width 153 height 13
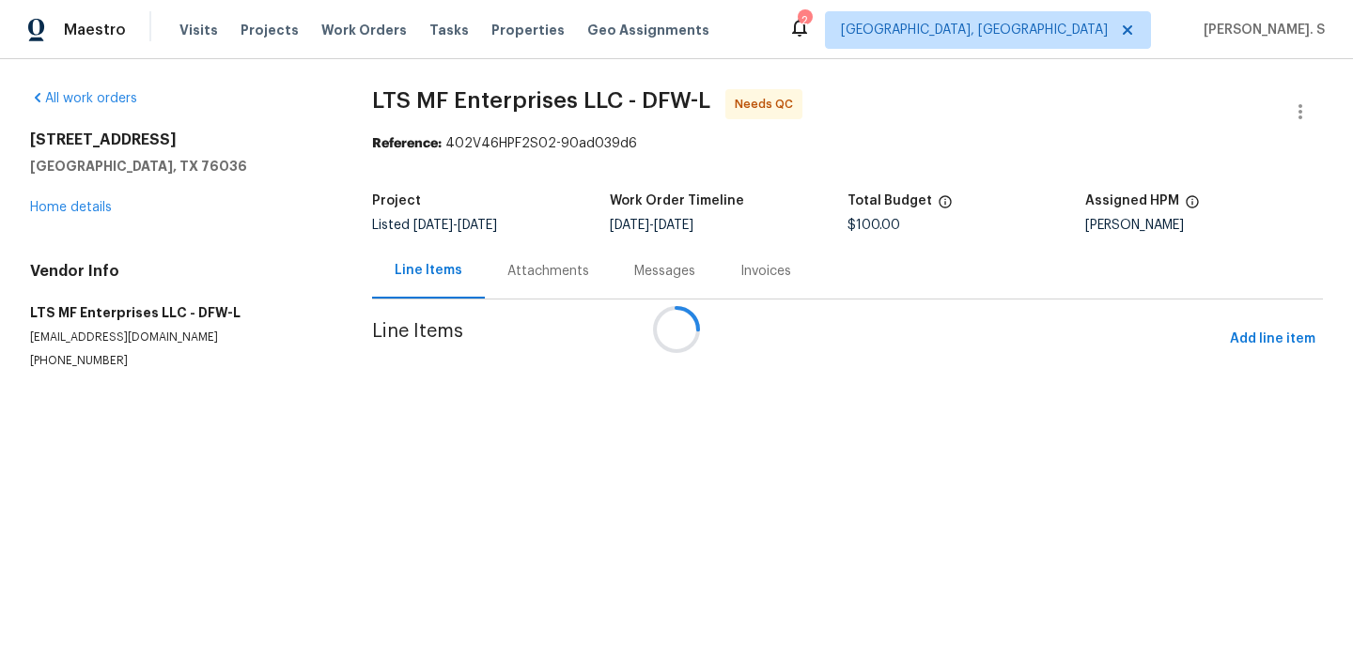
click at [510, 267] on div at bounding box center [676, 329] width 1353 height 659
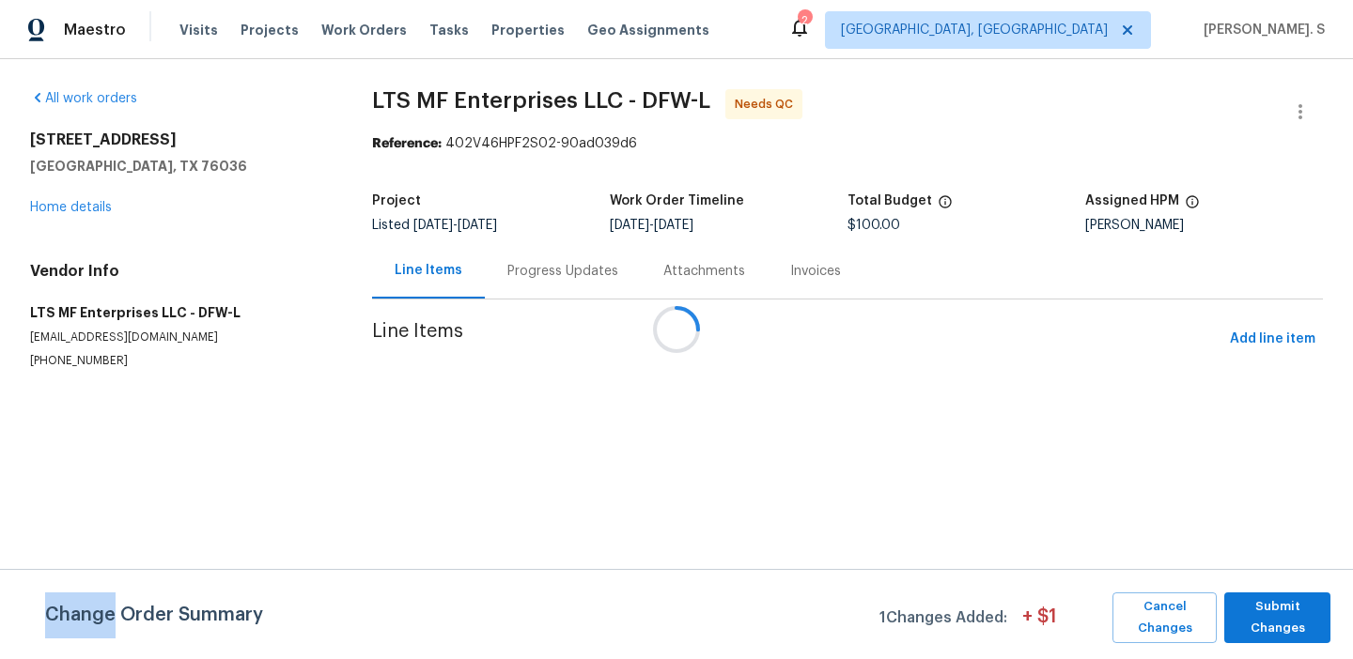
click at [510, 267] on div at bounding box center [676, 329] width 1353 height 659
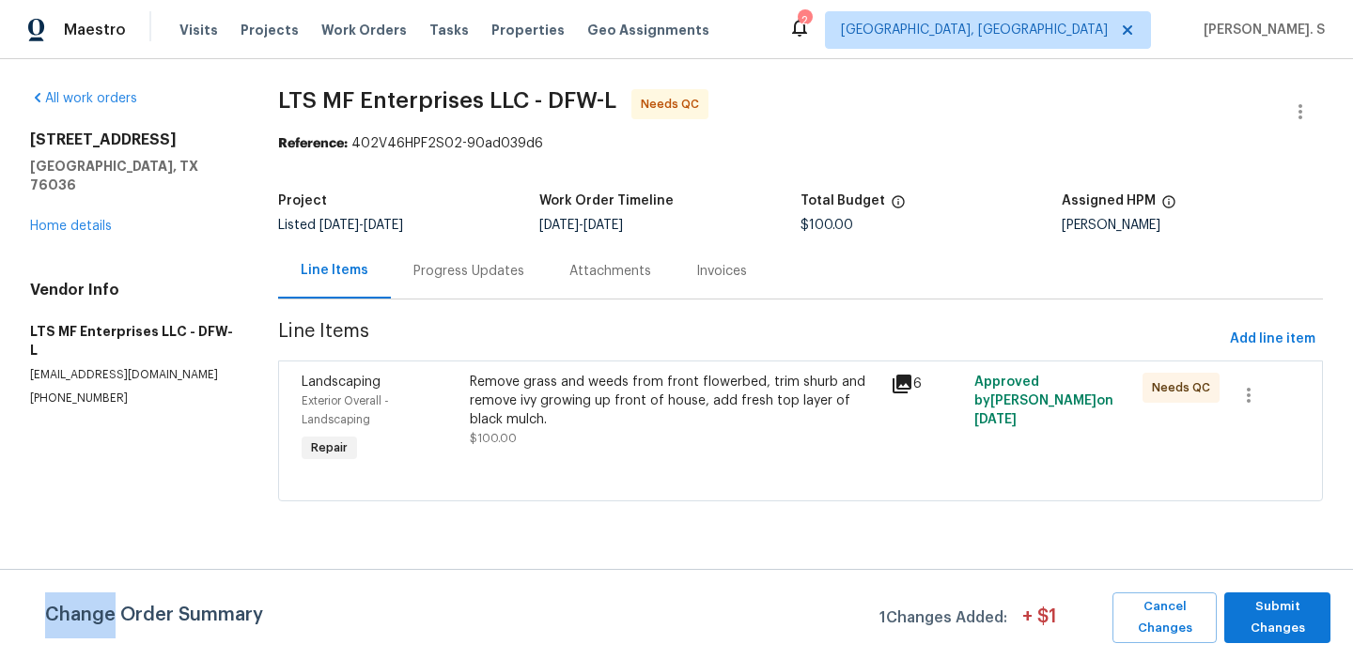
click at [510, 267] on div "Progress Updates" at bounding box center [468, 271] width 111 height 19
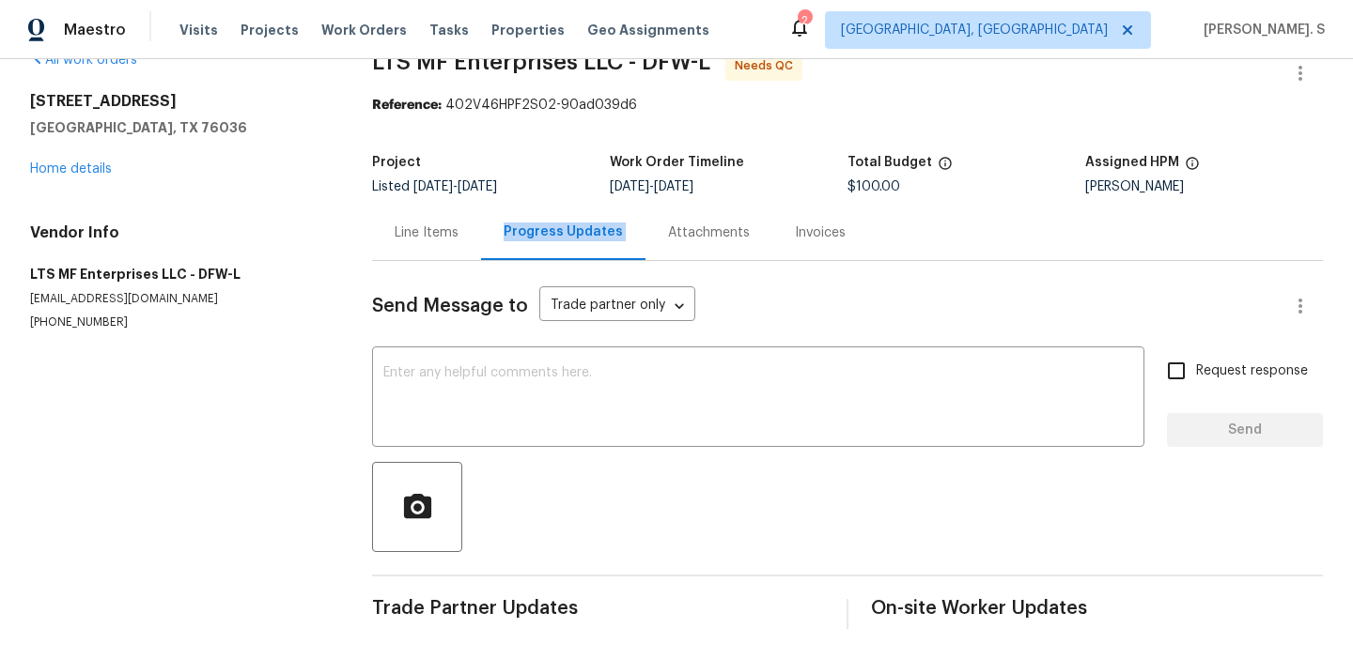
scroll to position [39, 0]
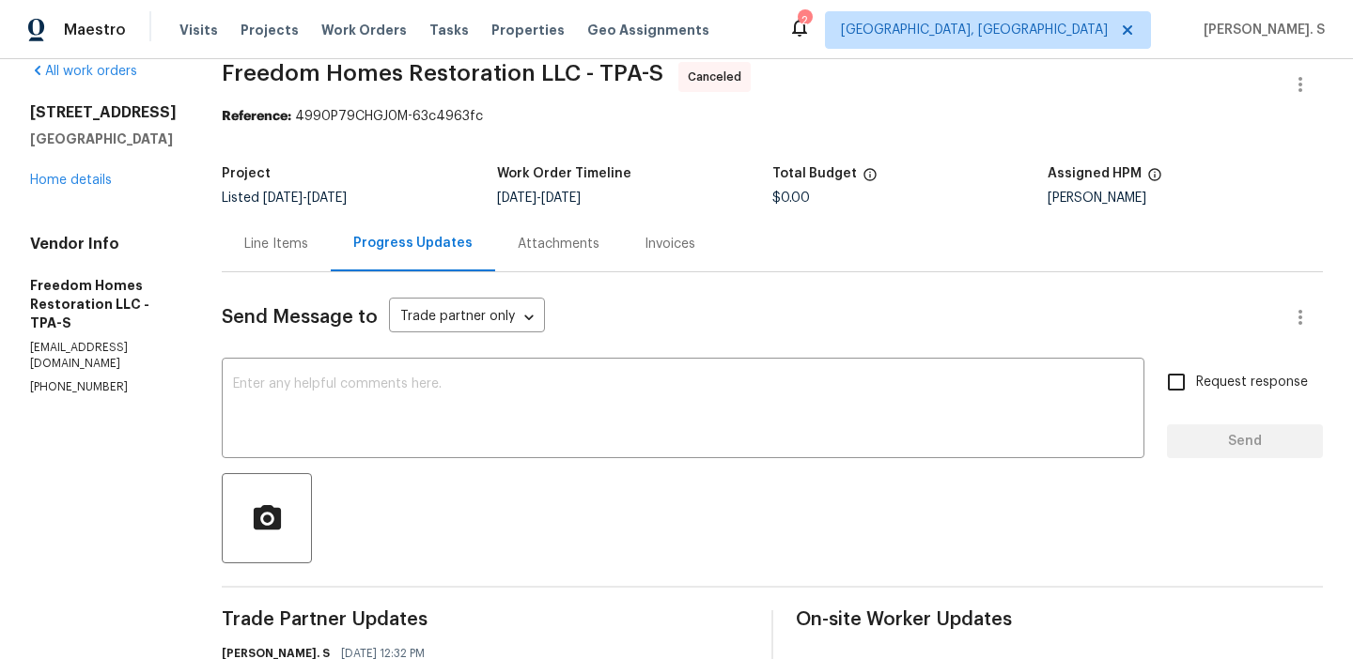
scroll to position [31, 0]
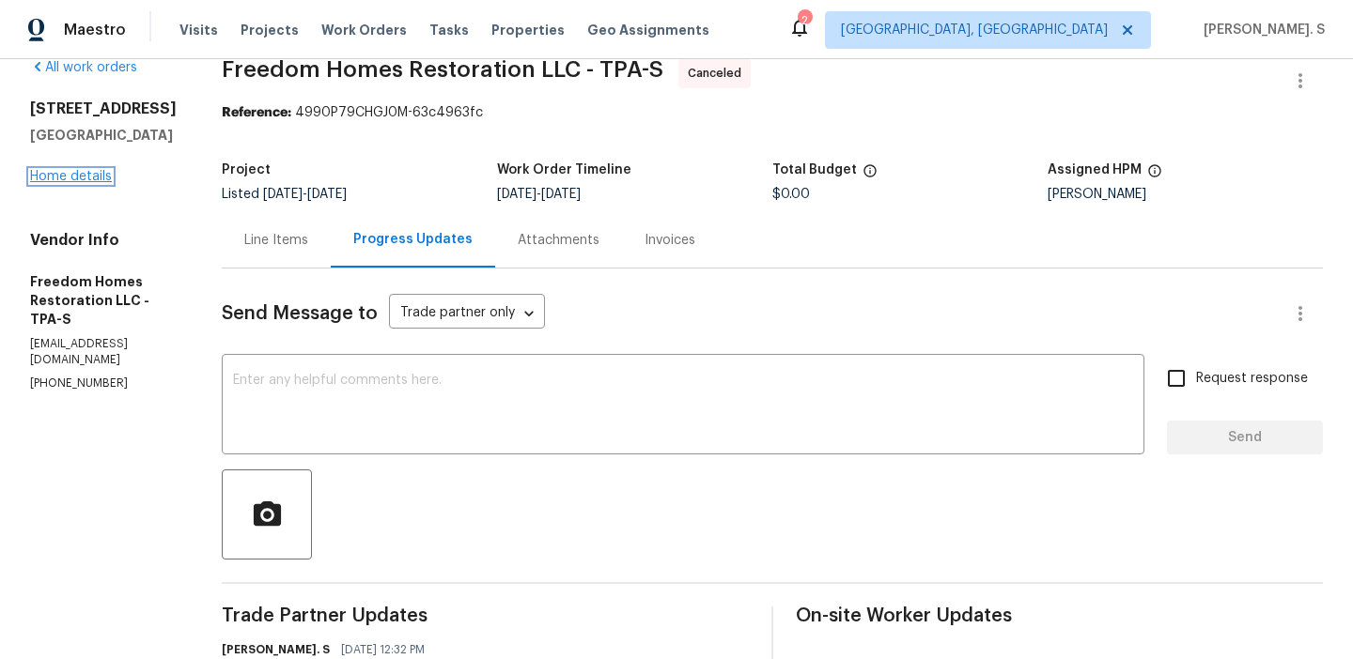
click at [73, 183] on link "Home details" at bounding box center [71, 176] width 82 height 13
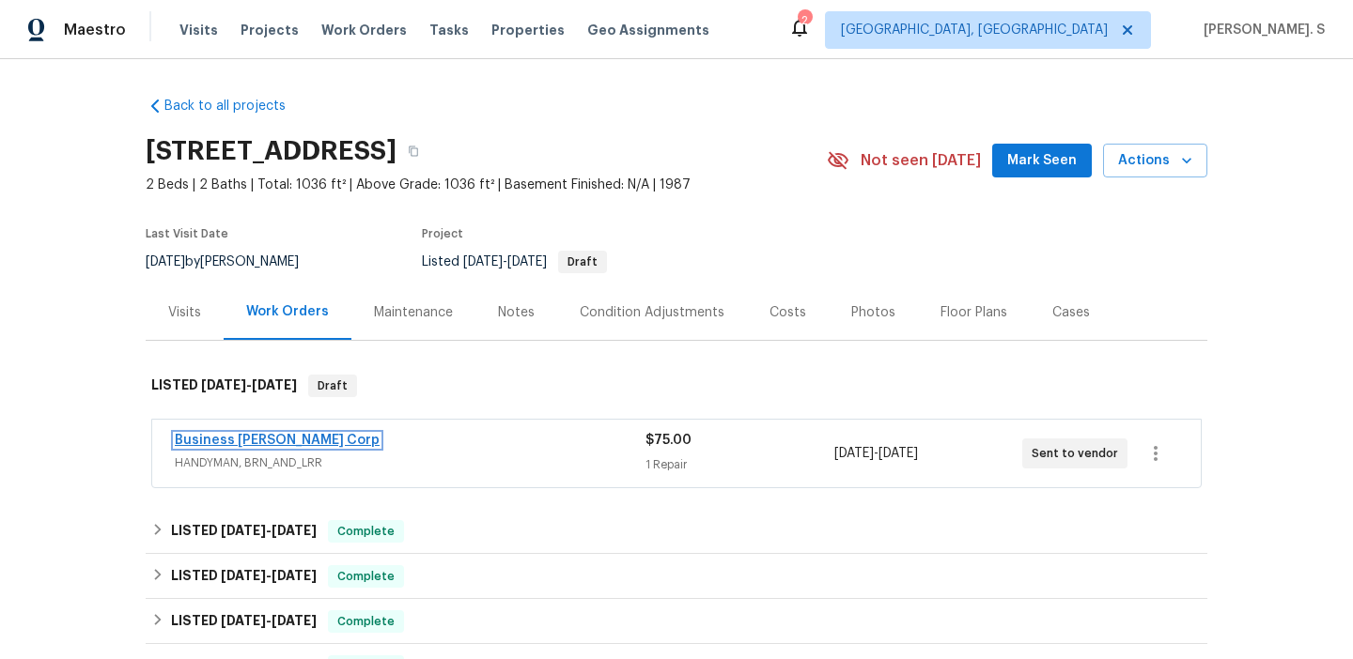
click at [249, 438] on link "Business Morel Corp" at bounding box center [277, 440] width 205 height 13
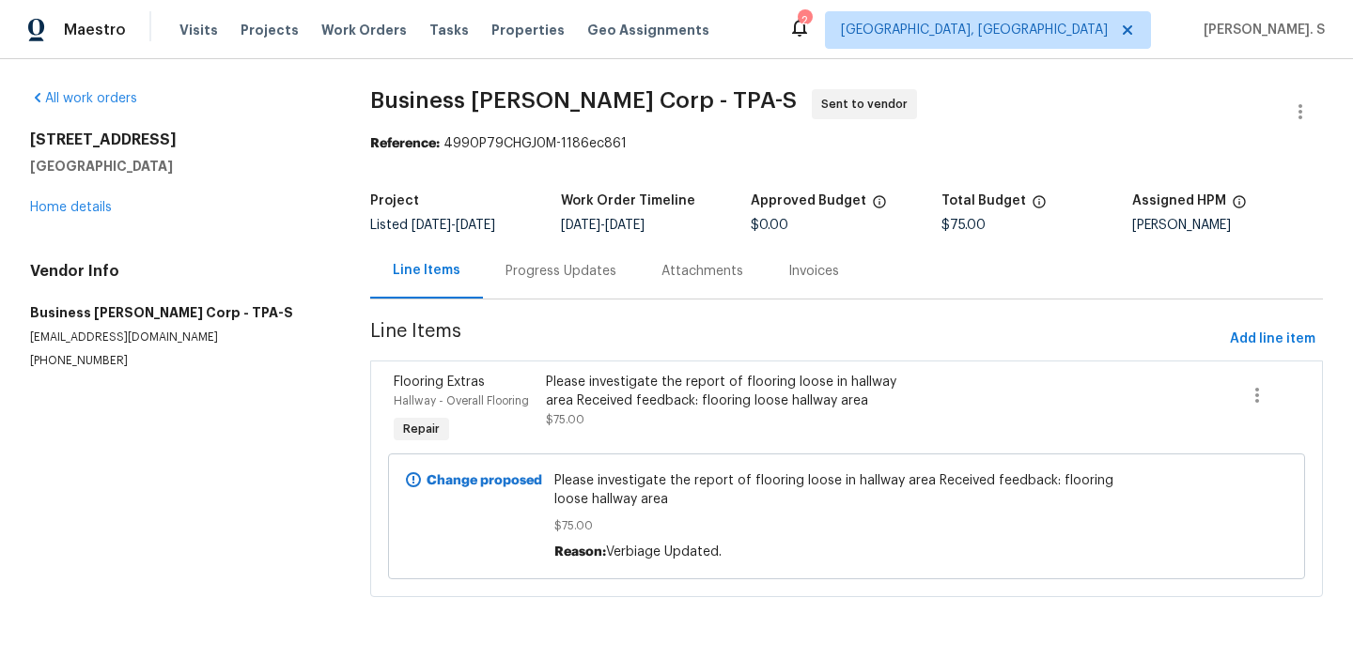
click at [64, 365] on p "(813) 547-1943" at bounding box center [177, 361] width 295 height 16
copy p "(813) 547-1943"
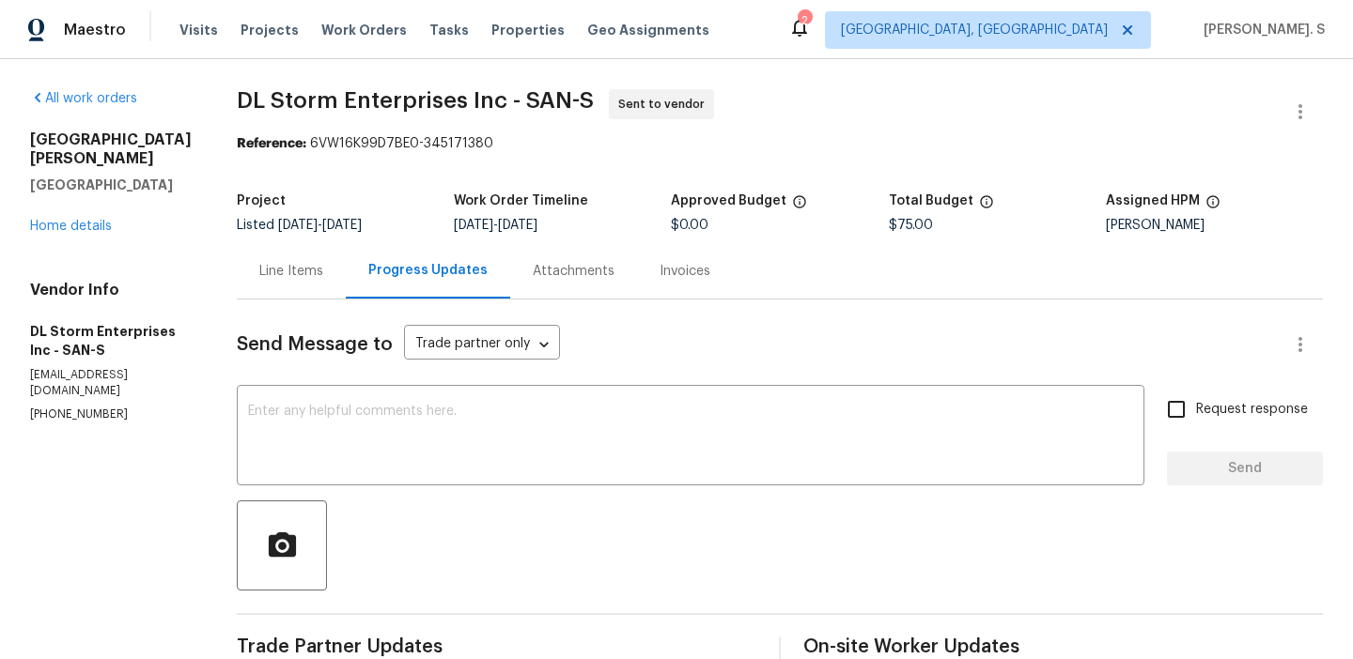
click at [89, 407] on p "[PHONE_NUMBER]" at bounding box center [111, 415] width 162 height 16
copy p "[PHONE_NUMBER]"
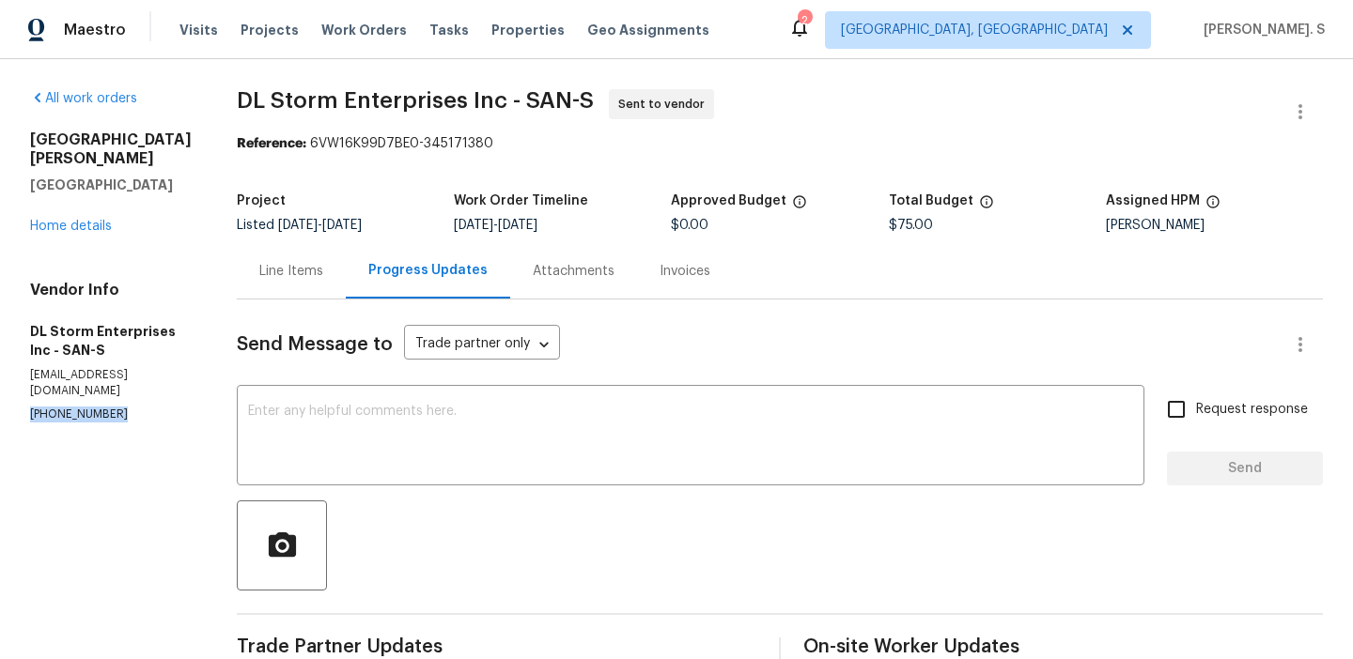
copy p "(949) 279-0944"
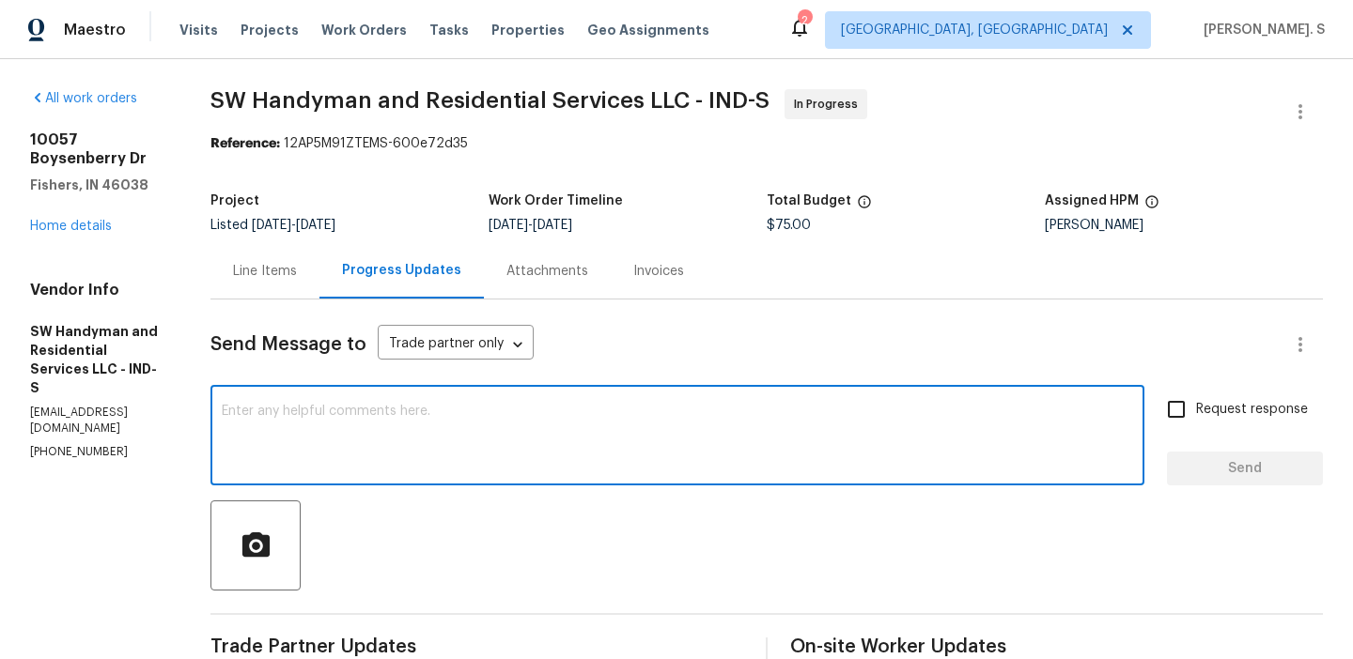
click at [292, 436] on textarea at bounding box center [677, 438] width 911 height 66
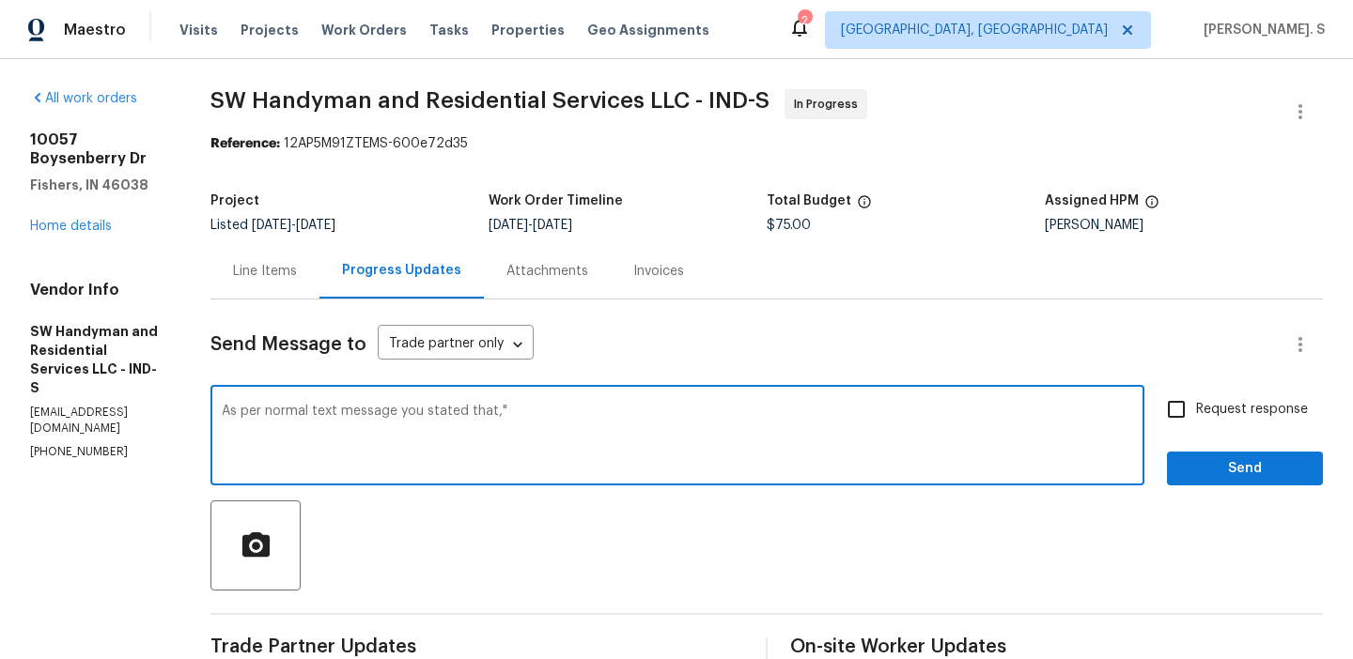
paste textarea "It's scheduled today"
click at [576, 415] on textarea "As per normal text message you stated that,"It's scheduled today:. Kindly keep …" at bounding box center [677, 438] width 911 height 66
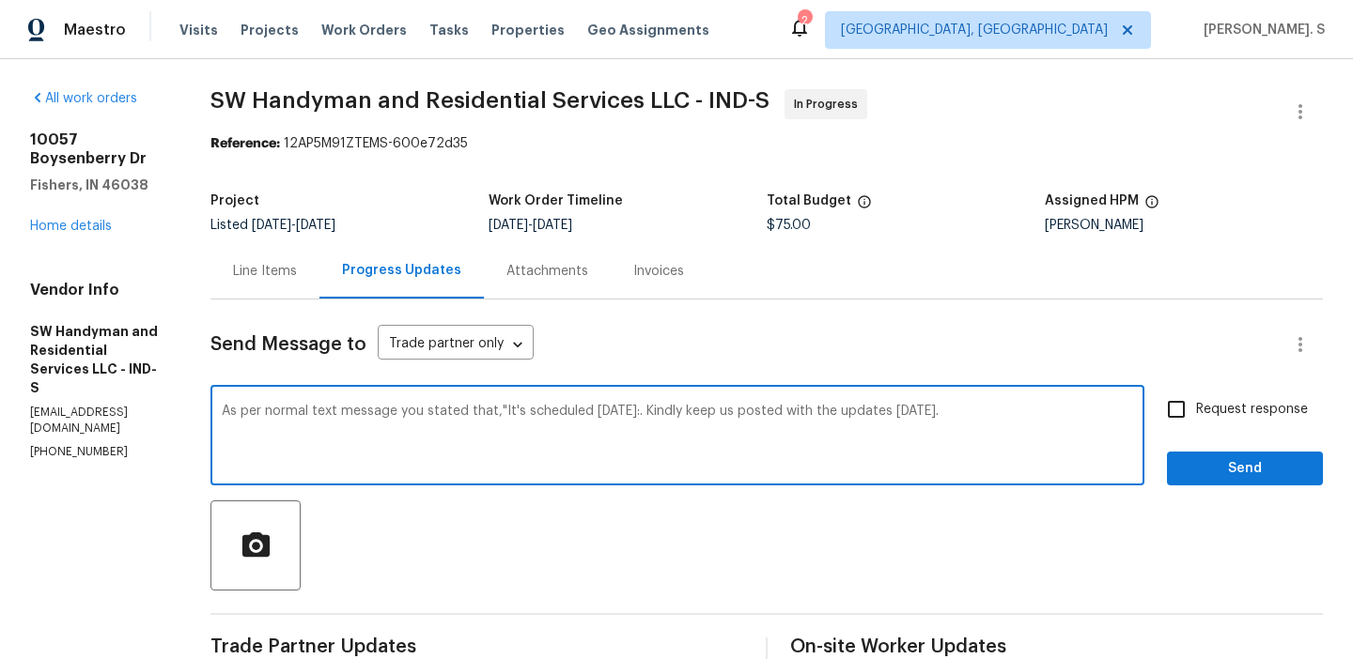
type textarea "As per normal text message you stated that,"It's scheduled today:. Kindly keep …"
click at [1221, 413] on span "Request response" at bounding box center [1252, 410] width 112 height 20
click at [1196, 413] on input "Request response" at bounding box center [1175, 409] width 39 height 39
checkbox input "true"
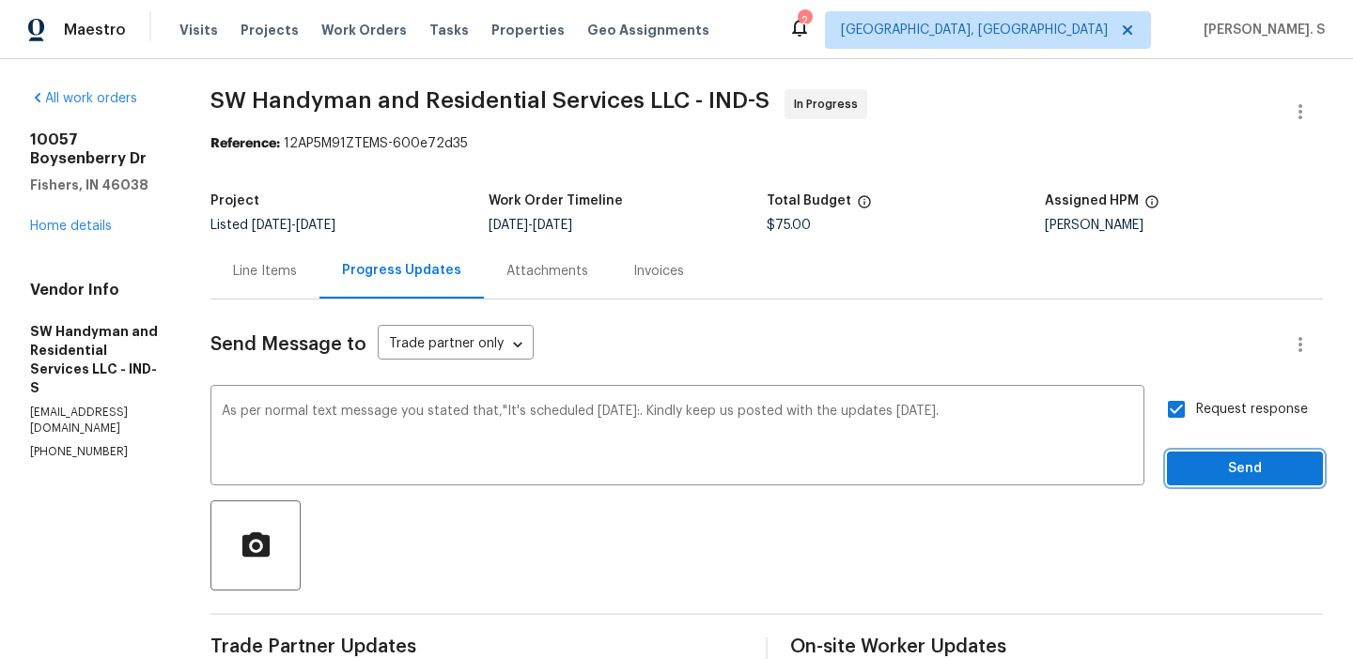
click at [1219, 458] on span "Send" at bounding box center [1245, 468] width 126 height 23
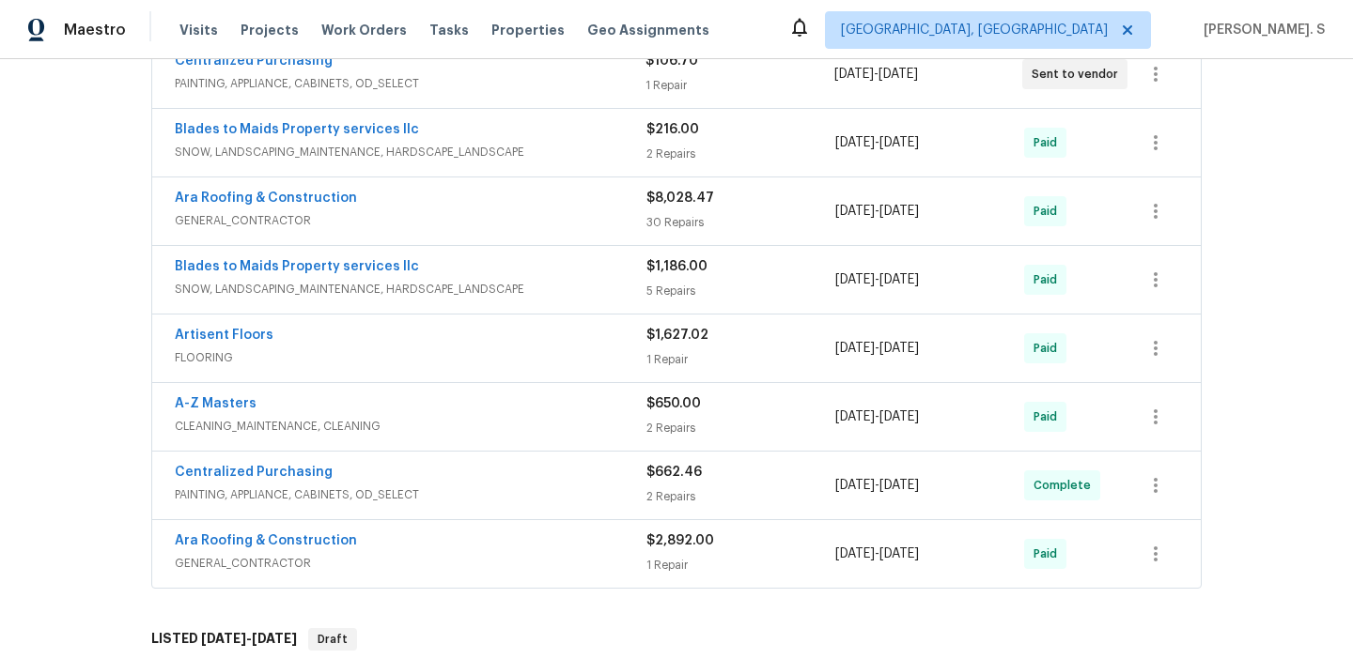
scroll to position [824, 0]
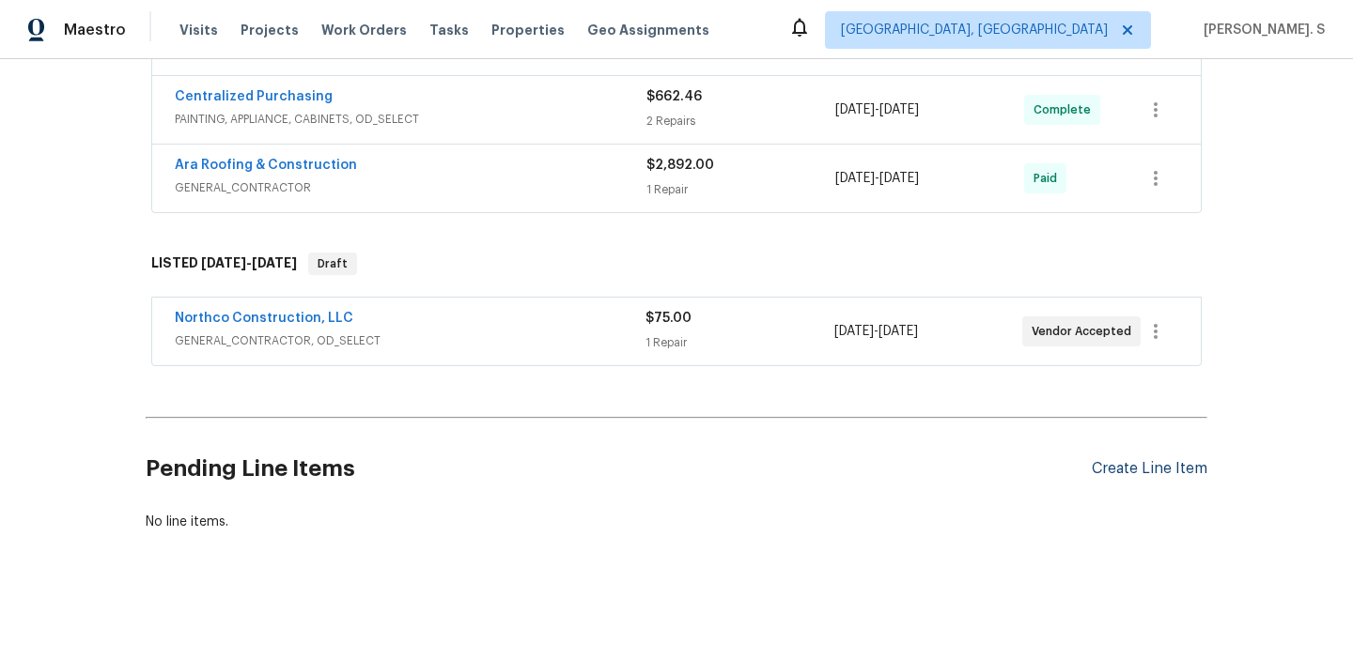
click at [1107, 473] on div "Create Line Item" at bounding box center [1150, 469] width 116 height 18
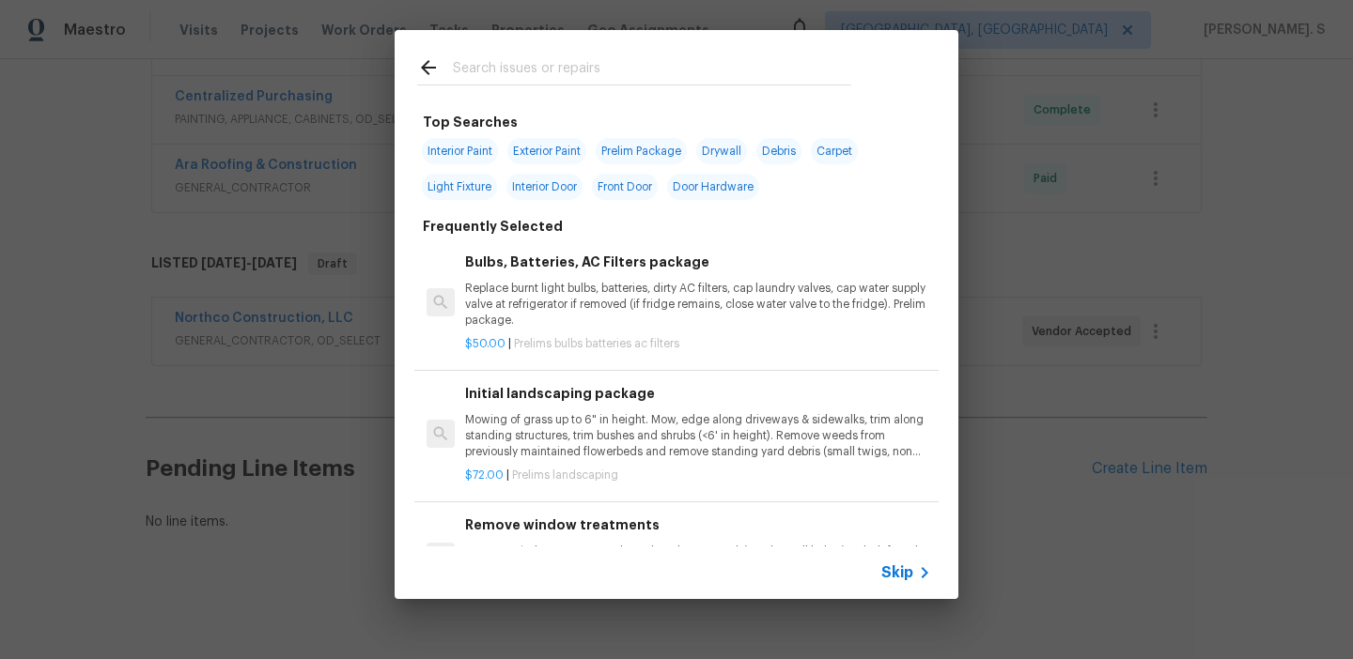
click at [640, 286] on p "Replace burnt light bulbs, batteries, dirty AC filters, cap laundry valves, cap…" at bounding box center [698, 305] width 466 height 48
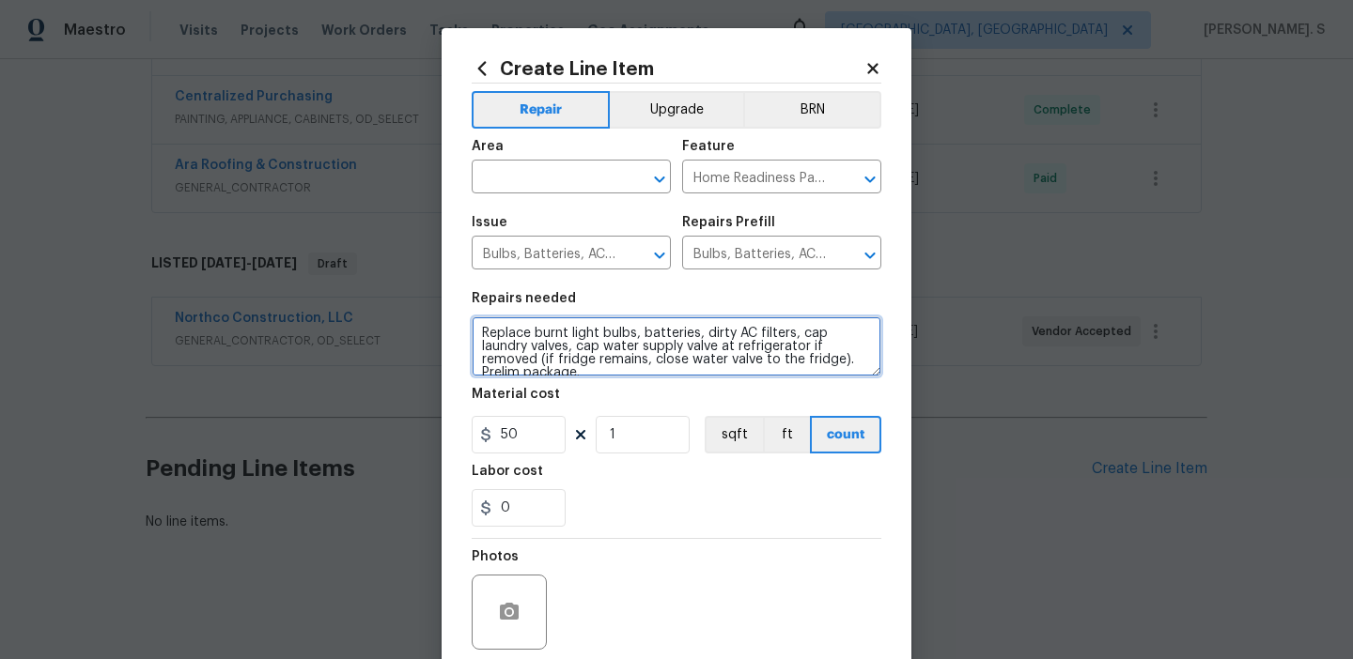
click at [573, 353] on textarea "Replace burnt light bulbs, batteries, dirty AC filters, cap laundry valves, cap…" at bounding box center [677, 347] width 410 height 60
paste textarea "#pos City of St. Paul TISH inspection"
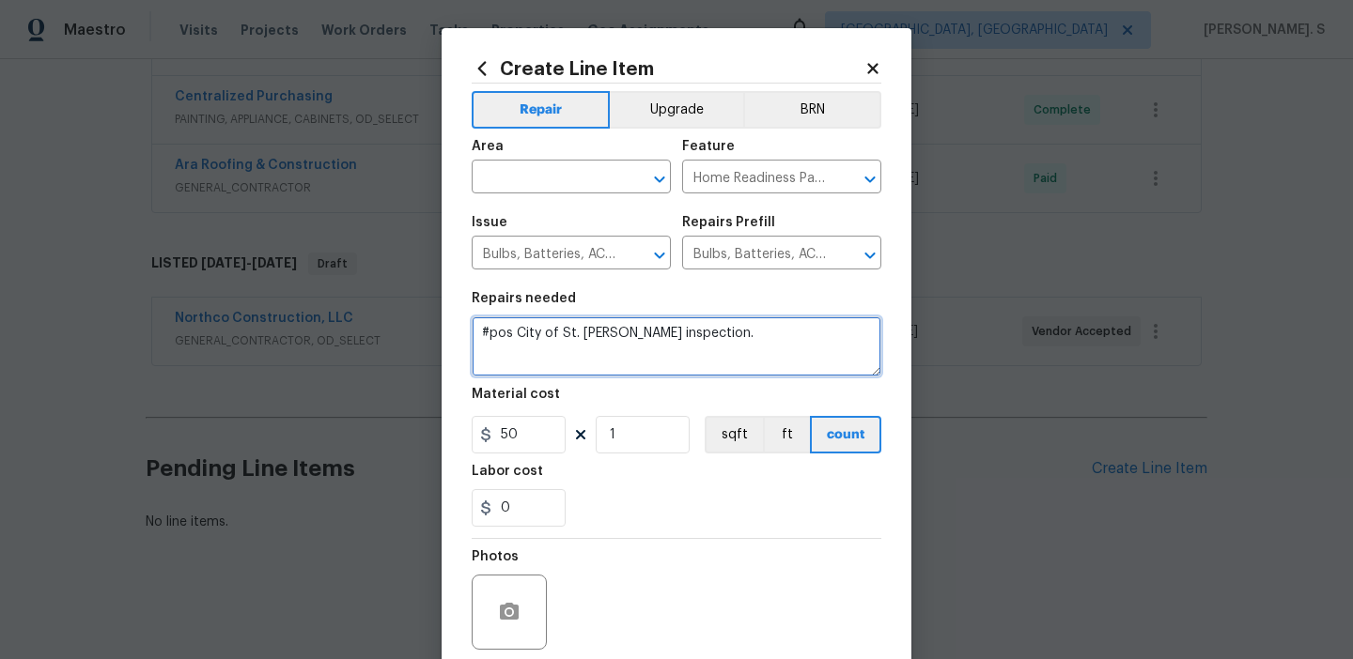
type textarea "#pos City of St. Paul TISH inspection."
click at [665, 181] on icon "Open" at bounding box center [659, 179] width 23 height 23
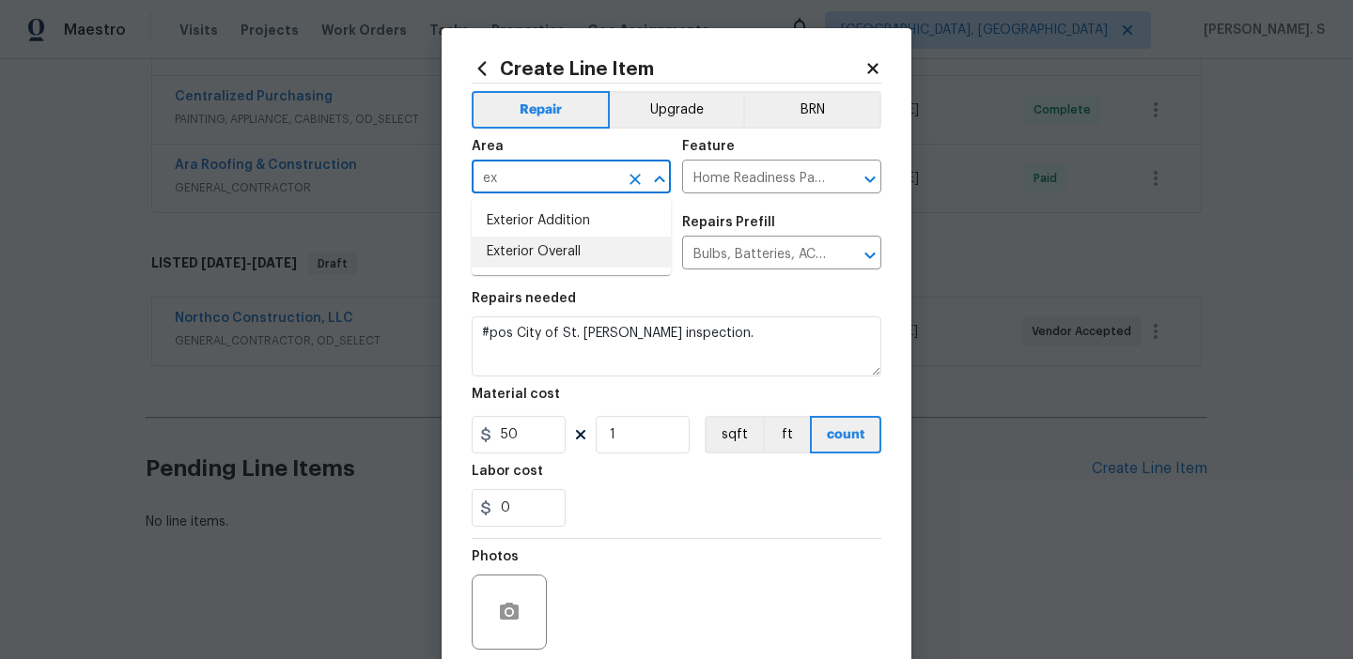
click at [652, 248] on li "Exterior Overall" at bounding box center [571, 252] width 199 height 31
click at [864, 178] on icon "Open" at bounding box center [870, 179] width 23 height 23
type input "Exterior Overall"
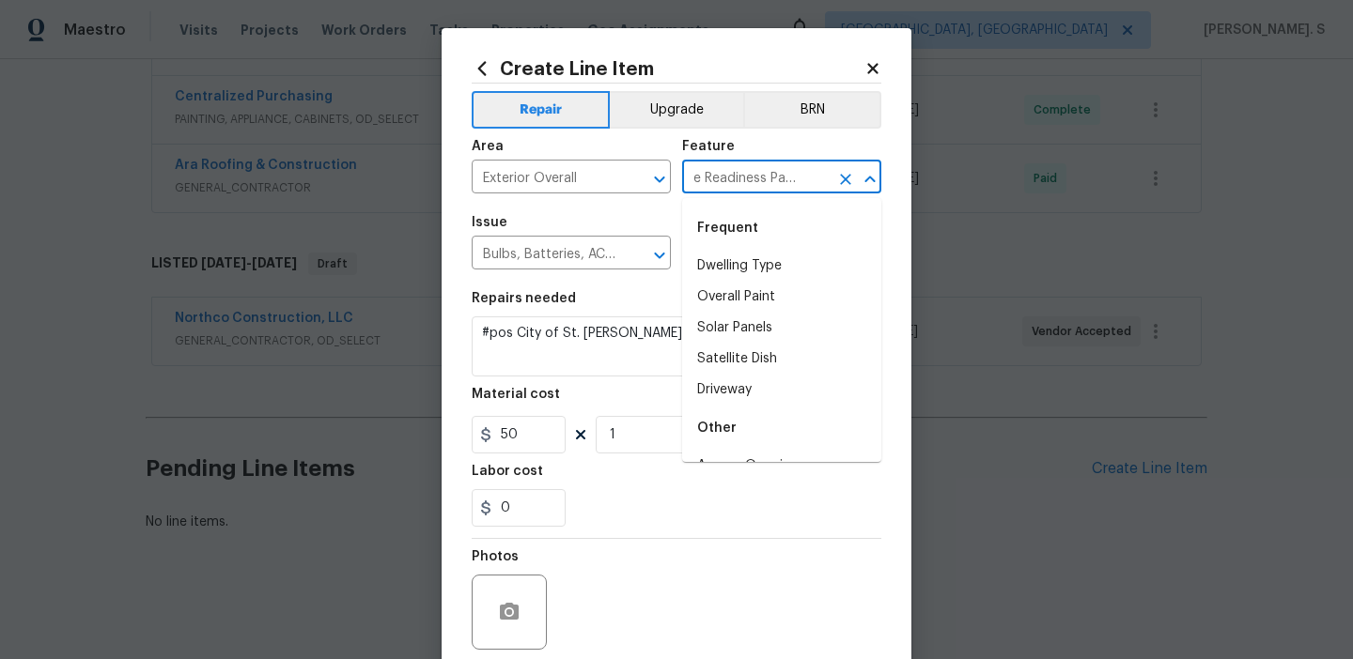
scroll to position [0, 0]
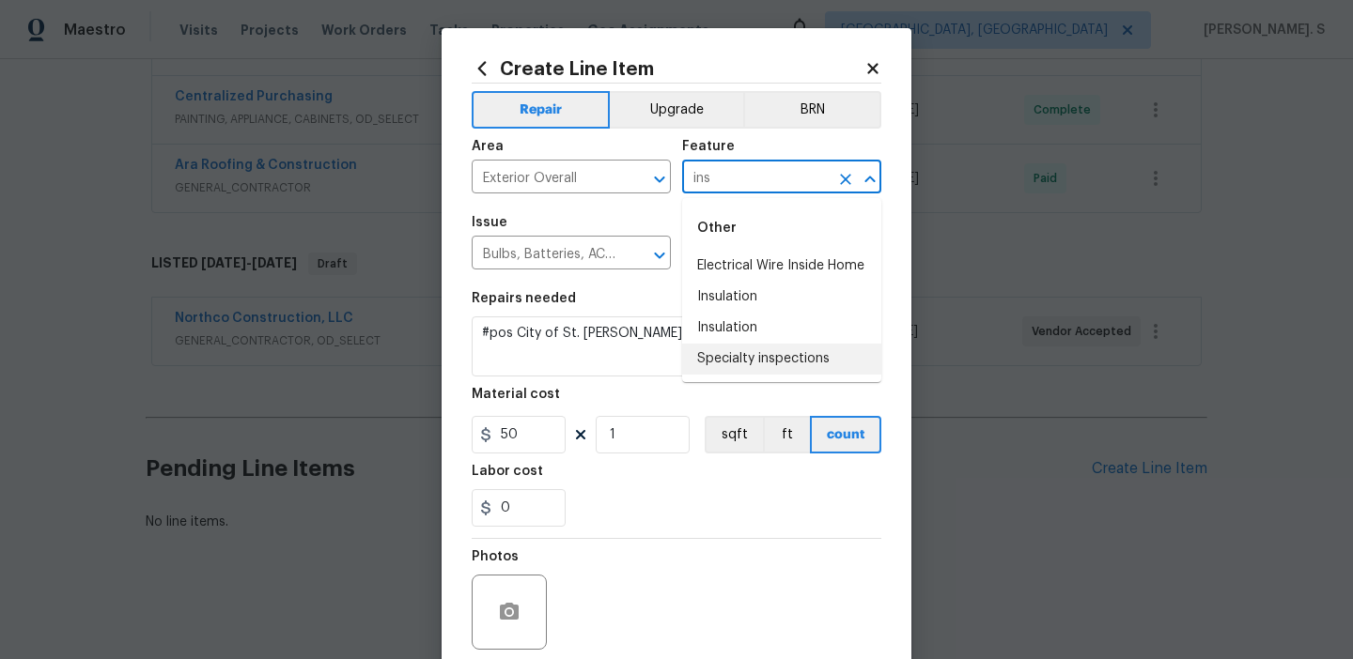
click at [732, 357] on li "Specialty inspections" at bounding box center [781, 359] width 199 height 31
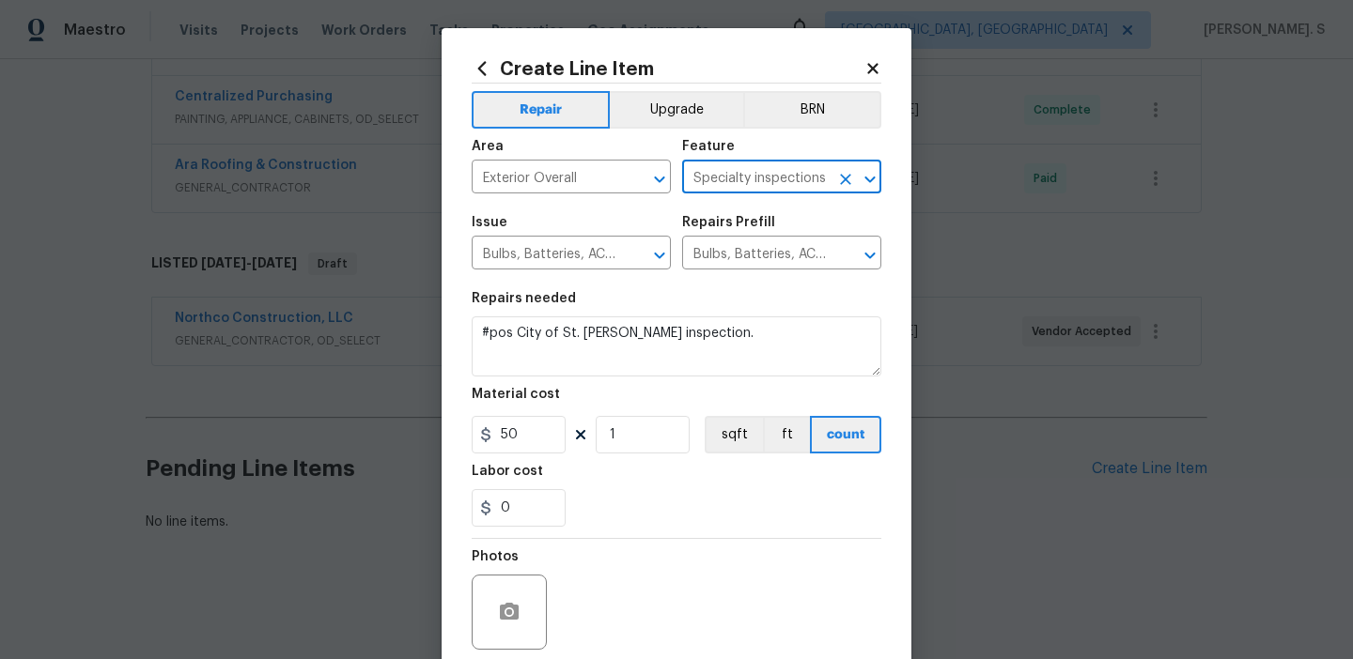
type input "Specialty inspections"
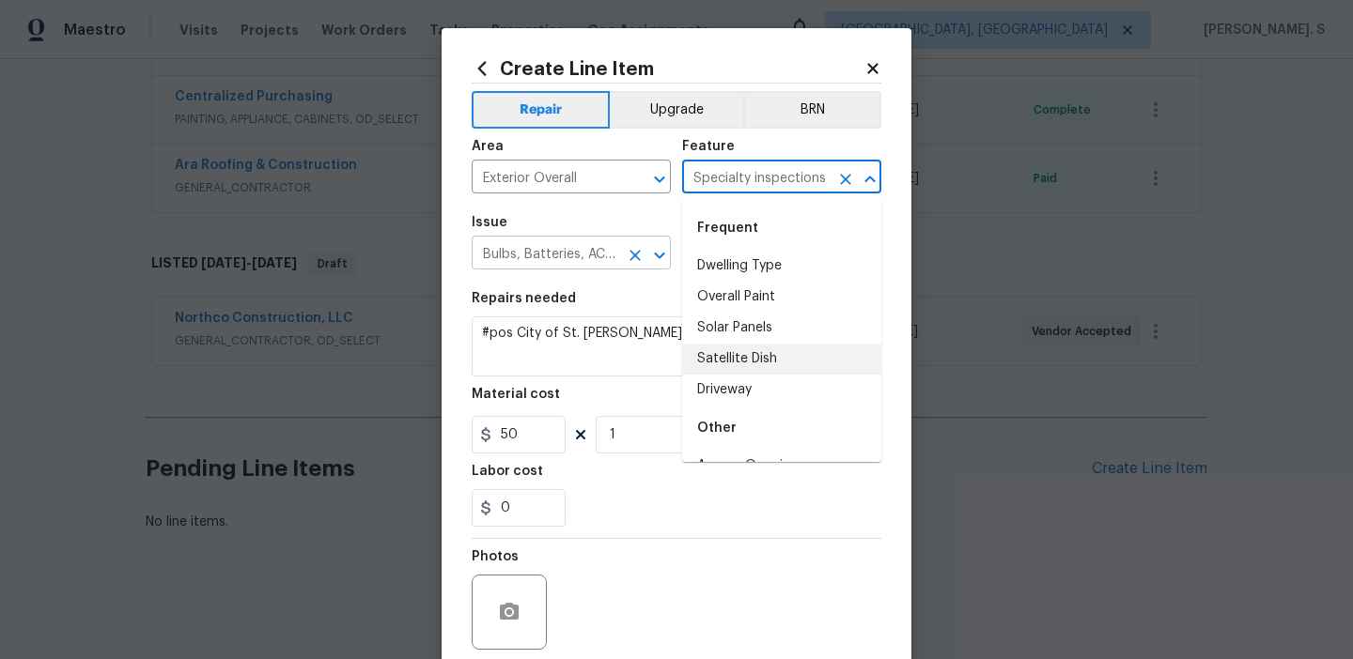
click at [656, 252] on icon "Open" at bounding box center [659, 255] width 23 height 23
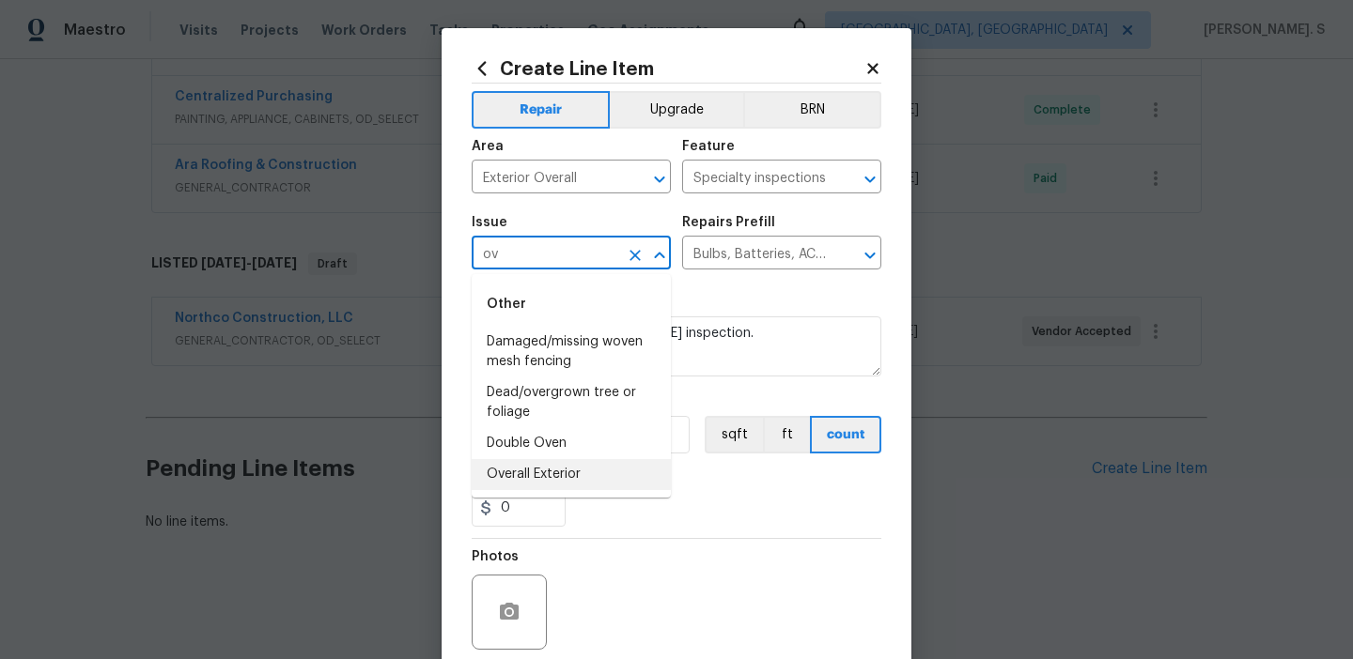
click at [578, 482] on li "Overall Exterior" at bounding box center [571, 474] width 199 height 31
type input "Overall Exterior"
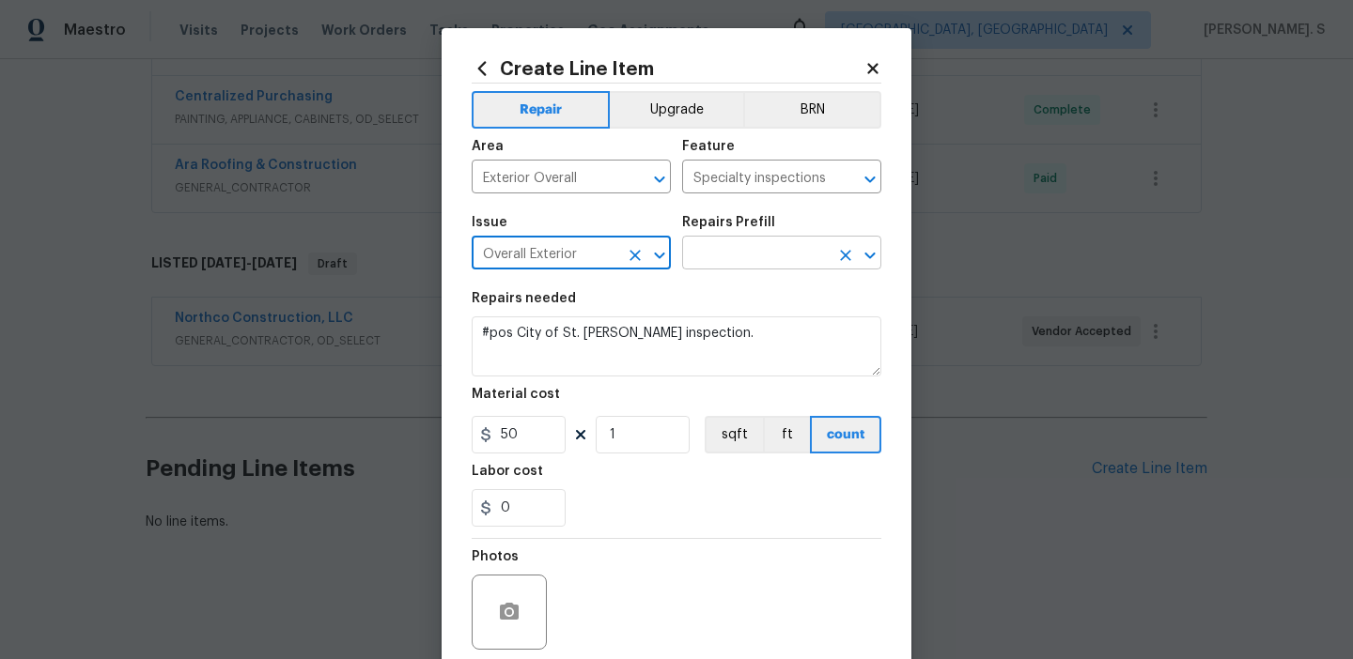
click at [867, 258] on icon "Open" at bounding box center [870, 255] width 23 height 23
type input "Overall Exterior"
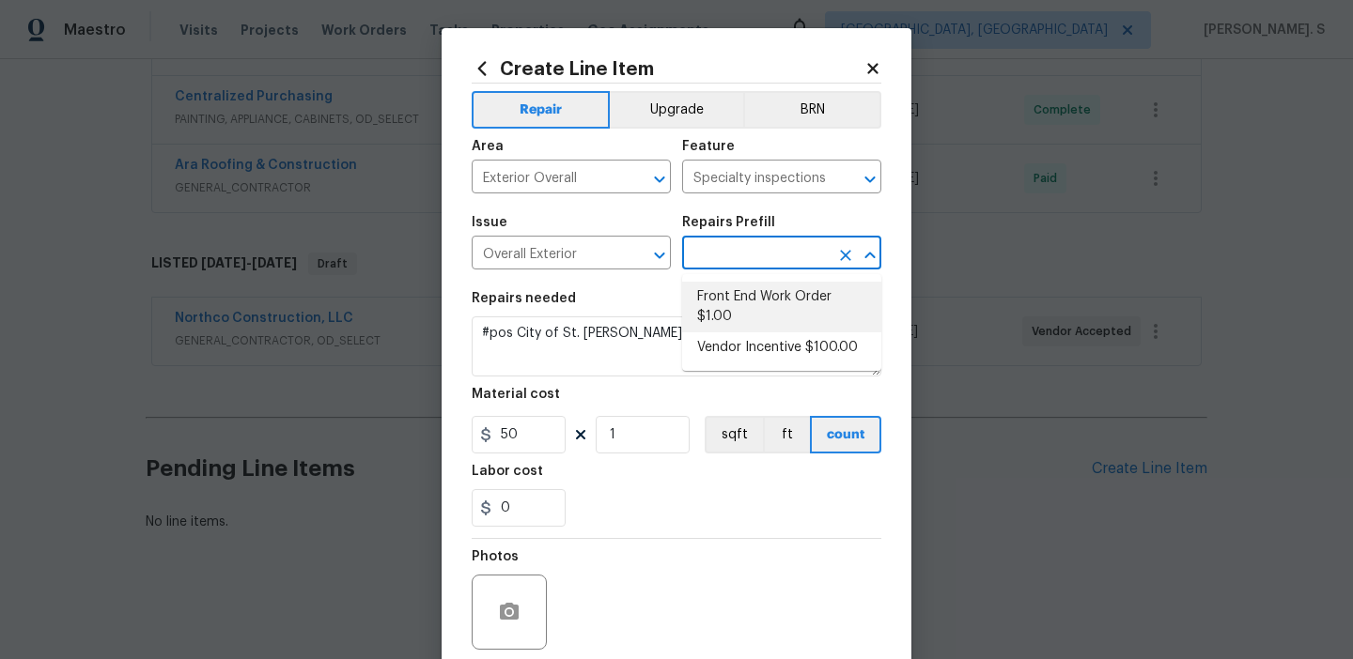
click at [809, 316] on li "Front End Work Order $1.00" at bounding box center [781, 307] width 199 height 51
type input "Front End Work Order $1.00"
type textarea "Placeholder line item for the creation of front end work orders."
type input "1"
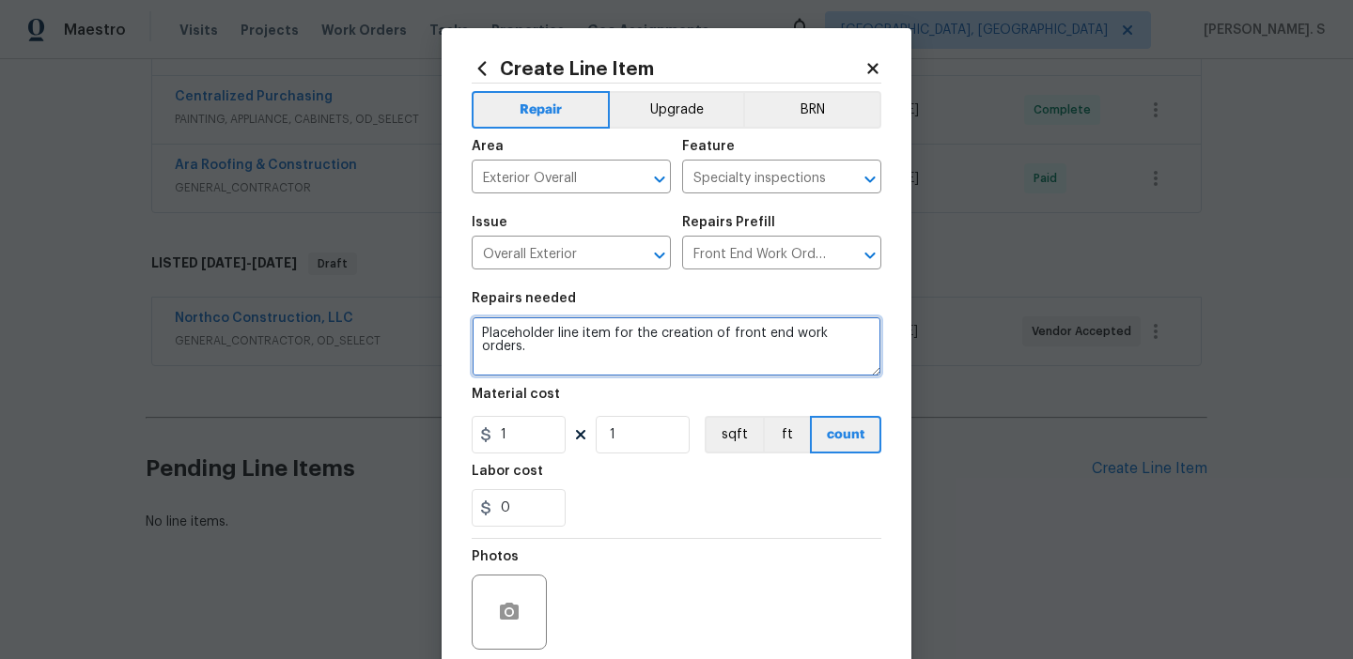
click at [612, 328] on textarea "Placeholder line item for the creation of front end work orders." at bounding box center [677, 347] width 410 height 60
paste textarea "#pos City of St. Paul TISH inspection."
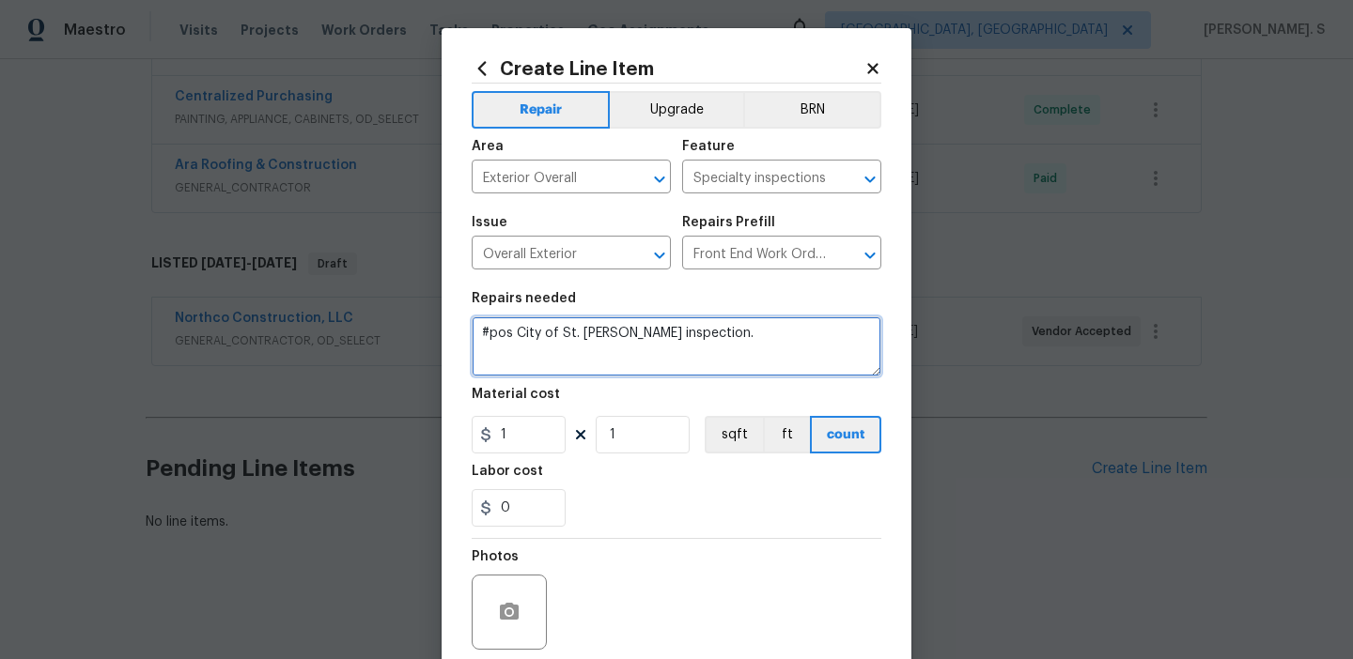
type textarea "#pos City of St. Paul TISH inspection."
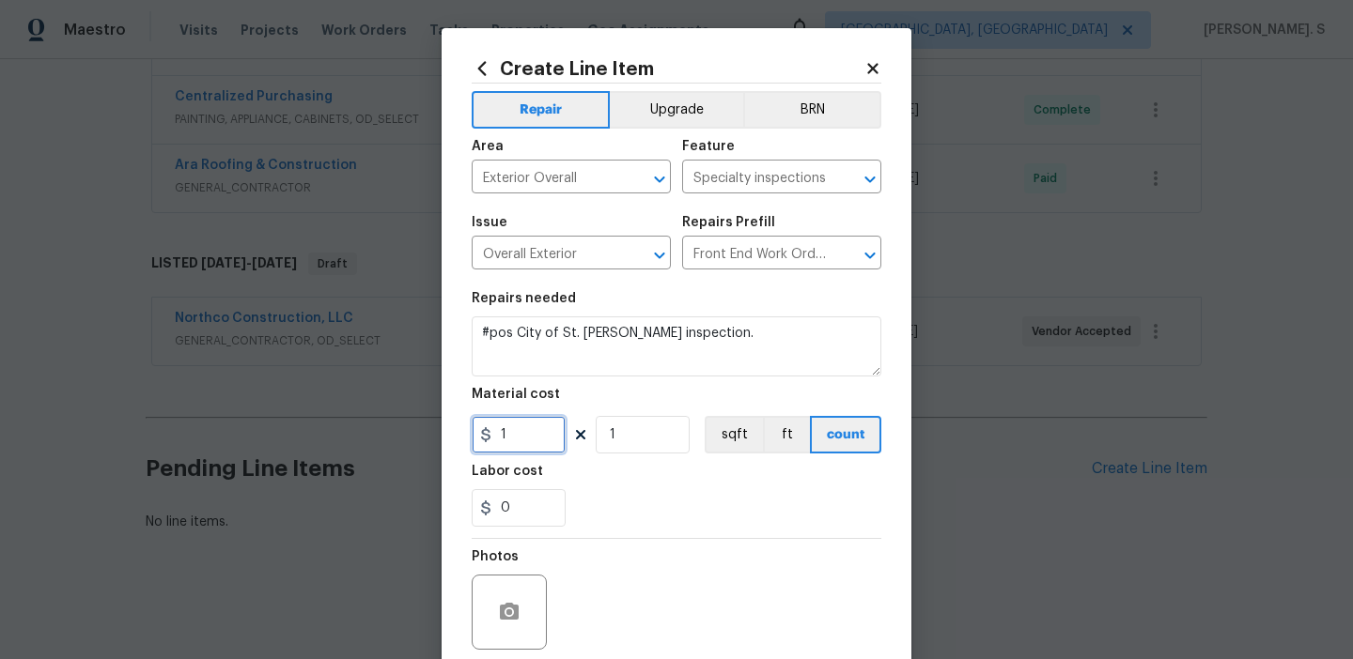
click at [528, 434] on input "1" at bounding box center [519, 435] width 94 height 38
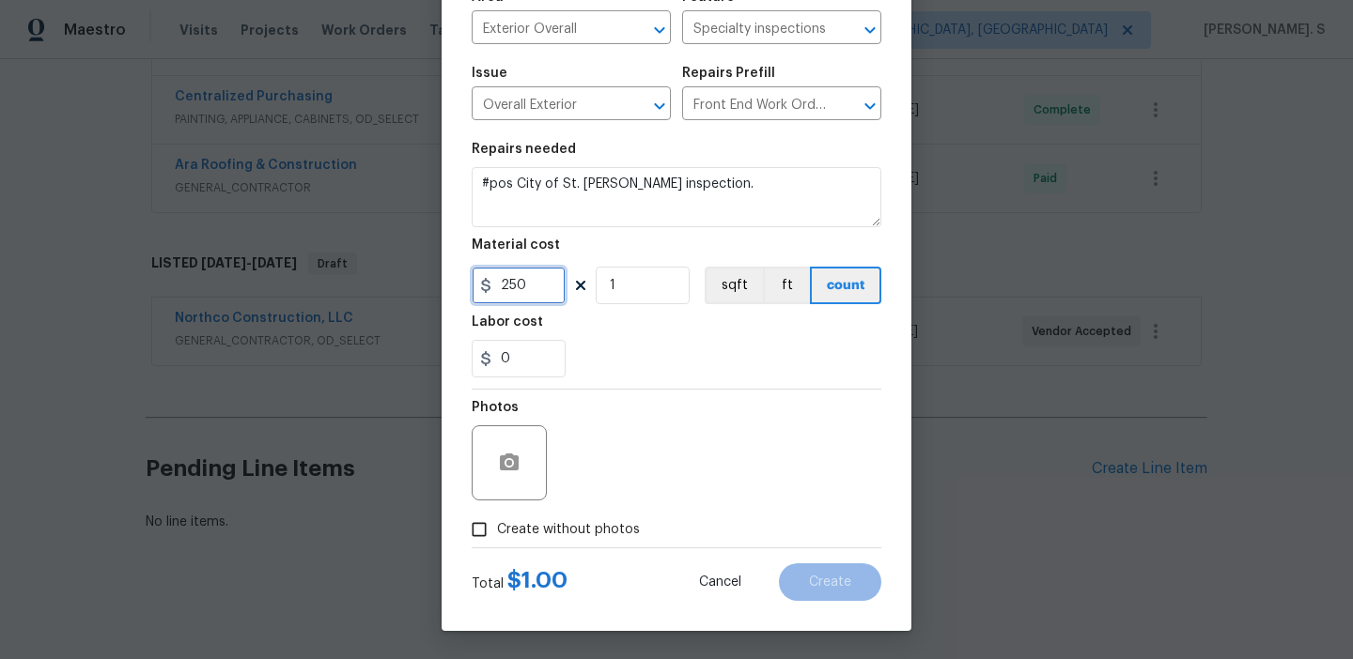
type input "250"
click at [490, 536] on input "Create without photos" at bounding box center [479, 530] width 36 height 36
checkbox input "true"
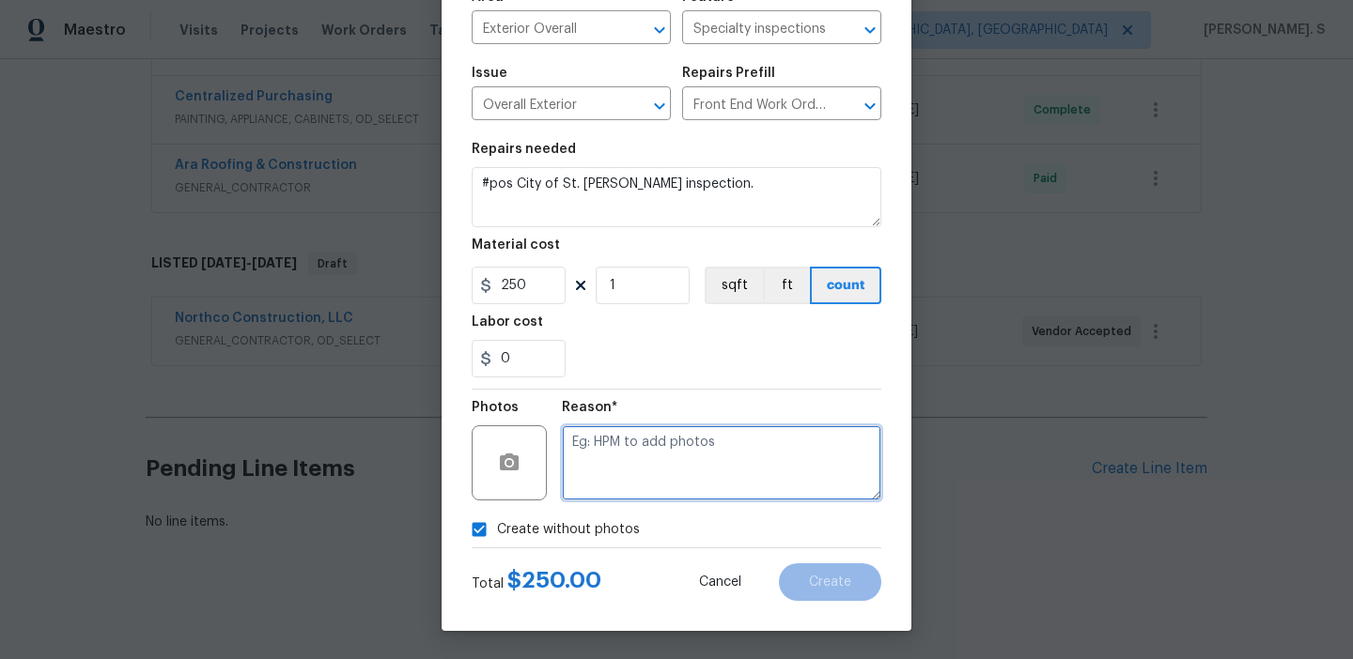
click at [674, 488] on textarea at bounding box center [721, 463] width 319 height 75
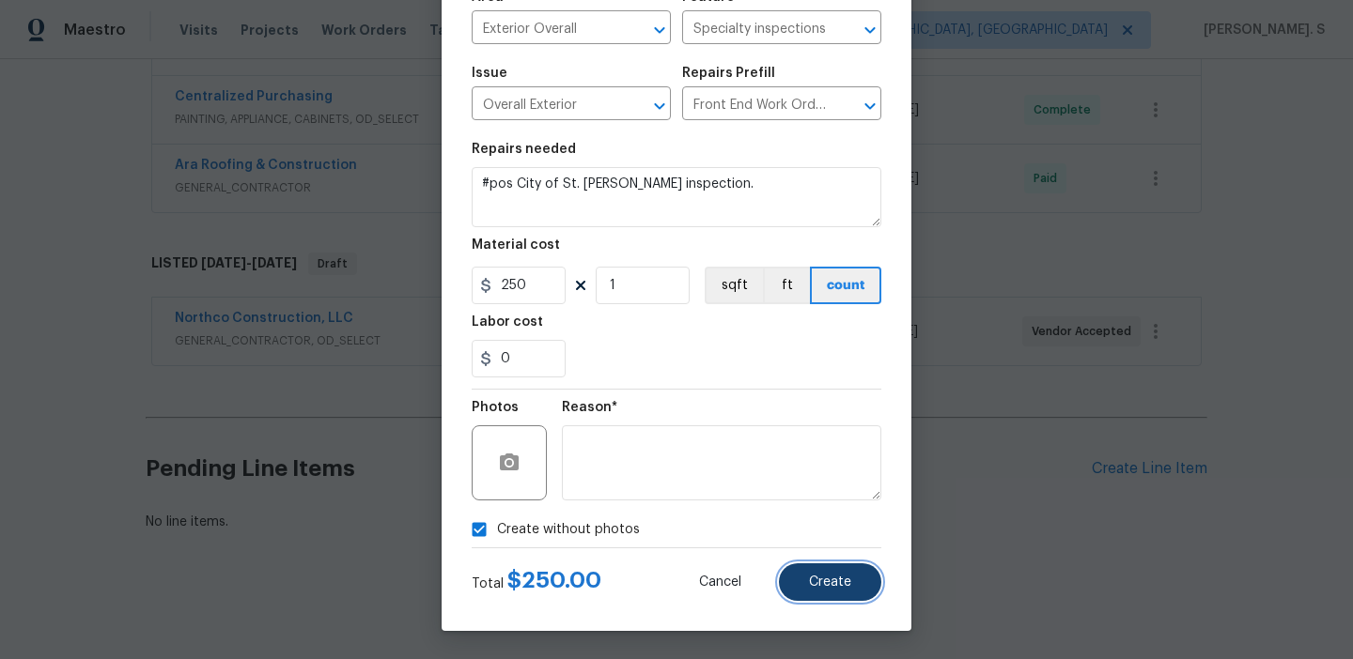
click at [809, 596] on button "Create" at bounding box center [830, 583] width 102 height 38
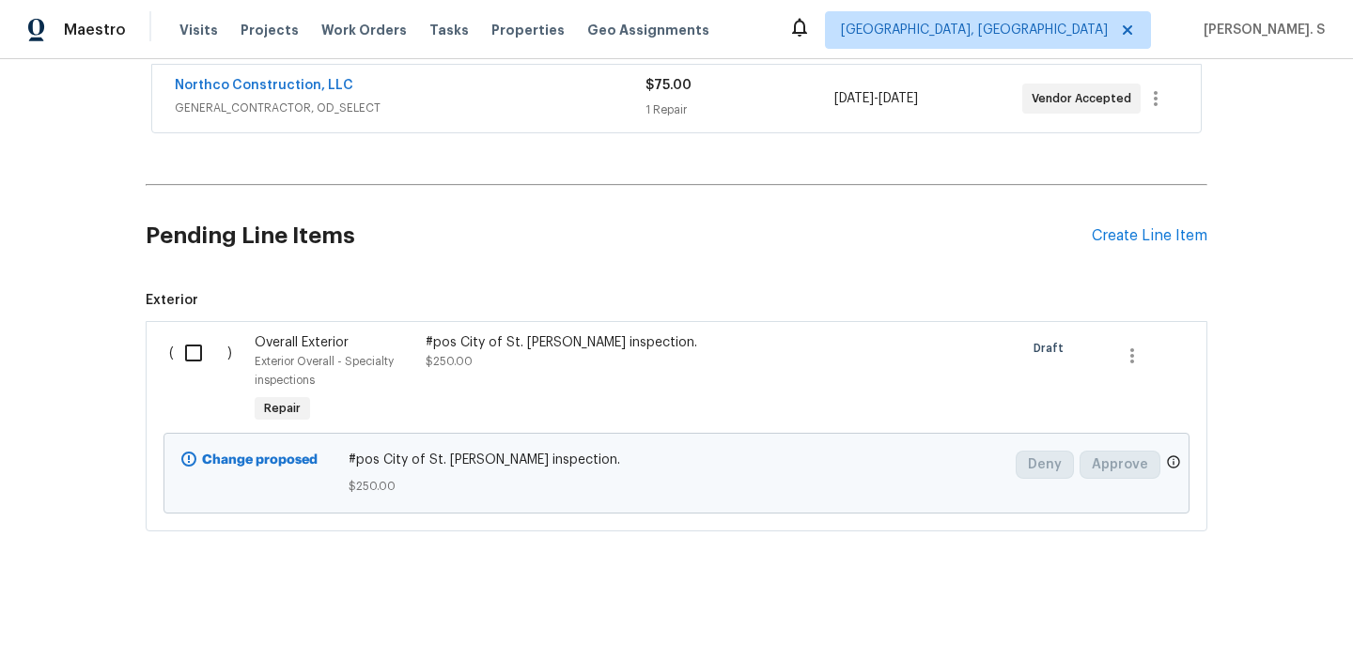
scroll to position [1058, 0]
click at [179, 348] on input "checkbox" at bounding box center [201, 352] width 54 height 39
checkbox input "true"
click at [1222, 622] on span "Create Work Order" at bounding box center [1245, 612] width 125 height 23
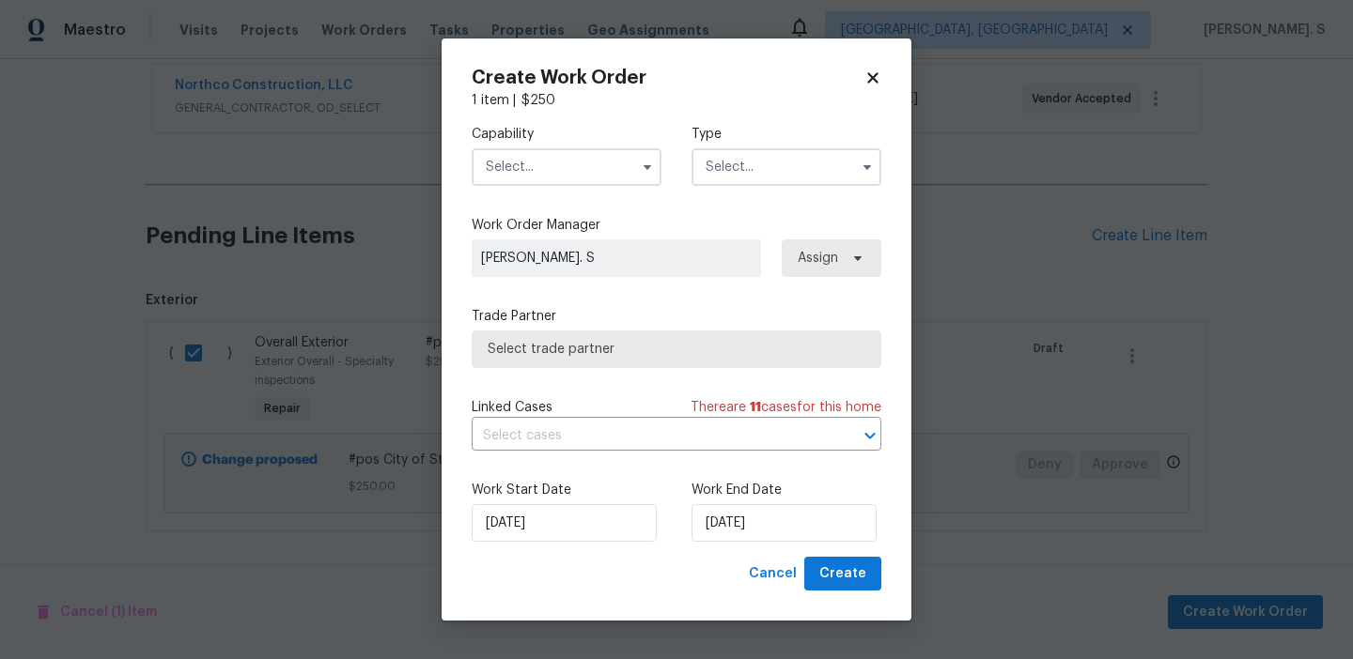
click at [592, 141] on label "Capability" at bounding box center [567, 134] width 190 height 19
click at [586, 155] on input "text" at bounding box center [567, 167] width 190 height 38
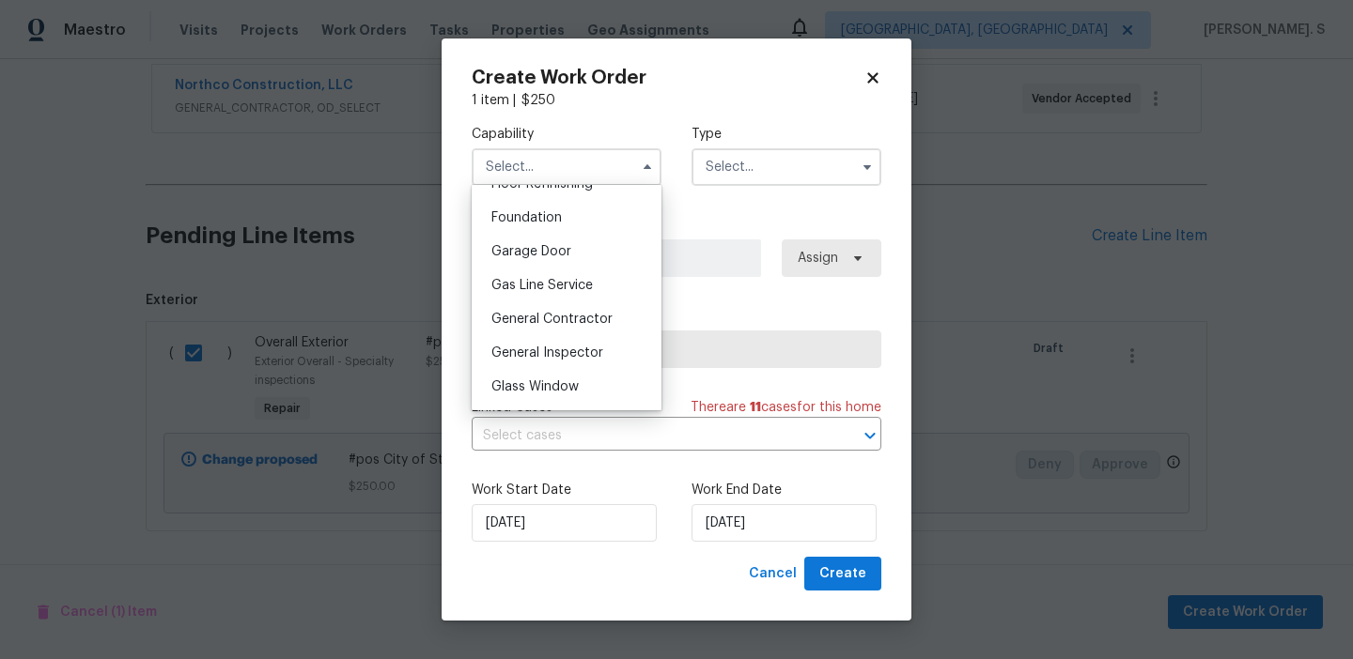
scroll to position [790, 0]
click at [577, 351] on span "General Inspector" at bounding box center [547, 348] width 112 height 13
type input "General Inspector"
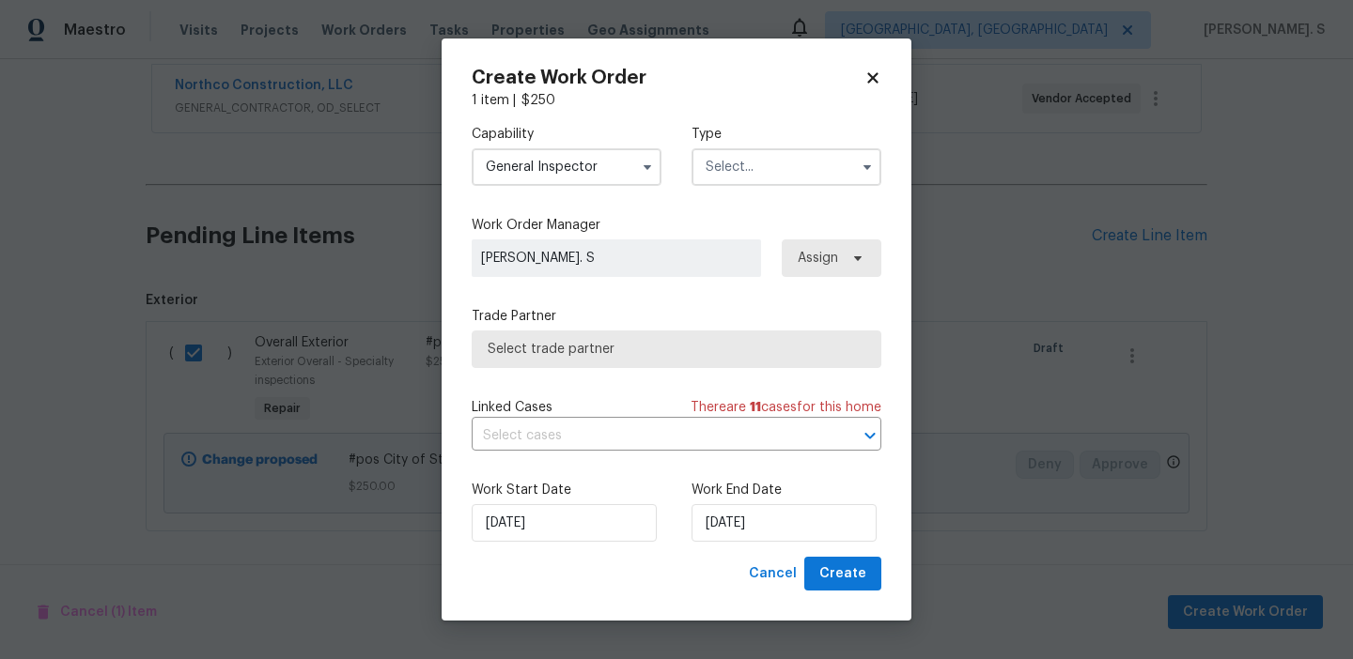
click at [801, 176] on input "text" at bounding box center [786, 167] width 190 height 38
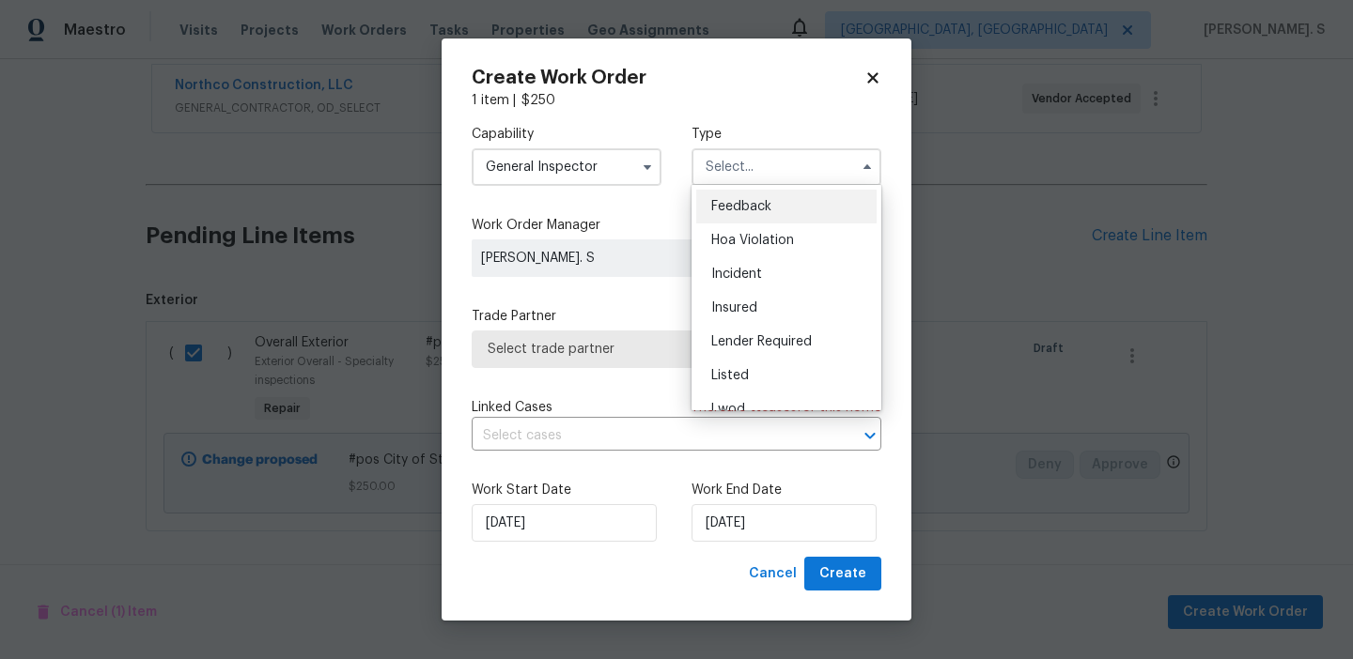
click at [797, 199] on div "Feedback" at bounding box center [786, 207] width 180 height 34
type input "Feedback"
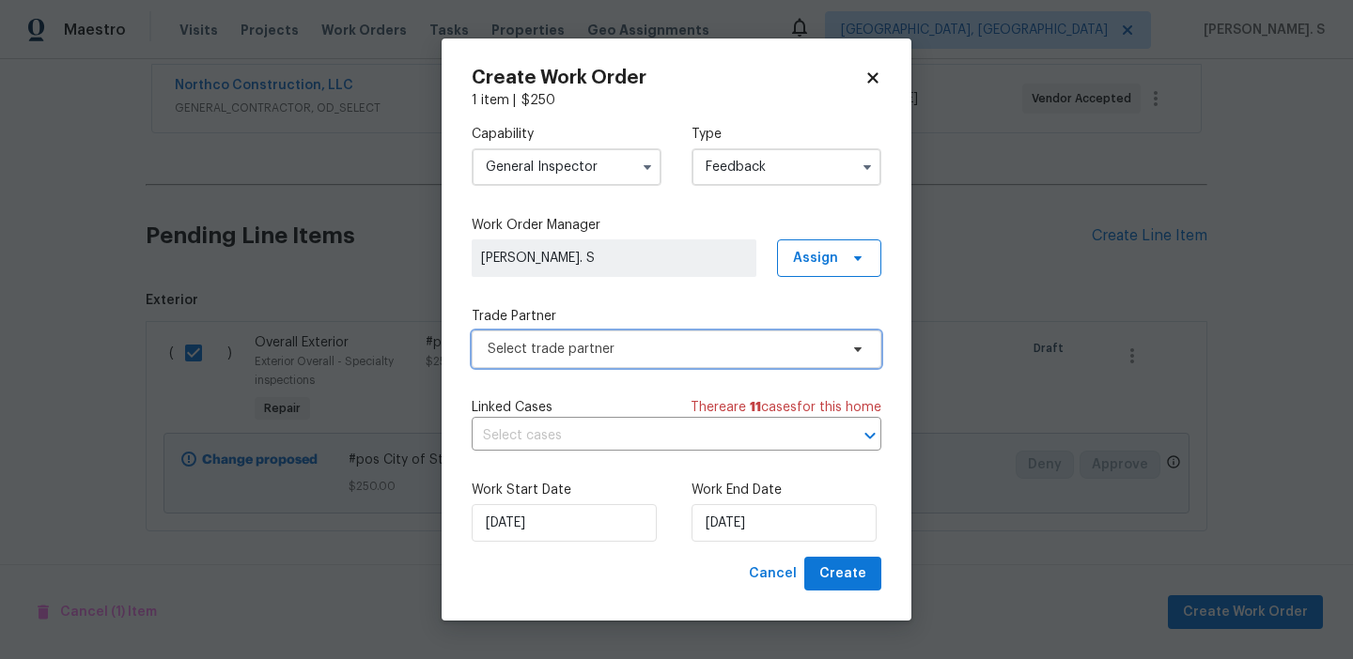
click at [736, 352] on span "Select trade partner" at bounding box center [663, 349] width 350 height 19
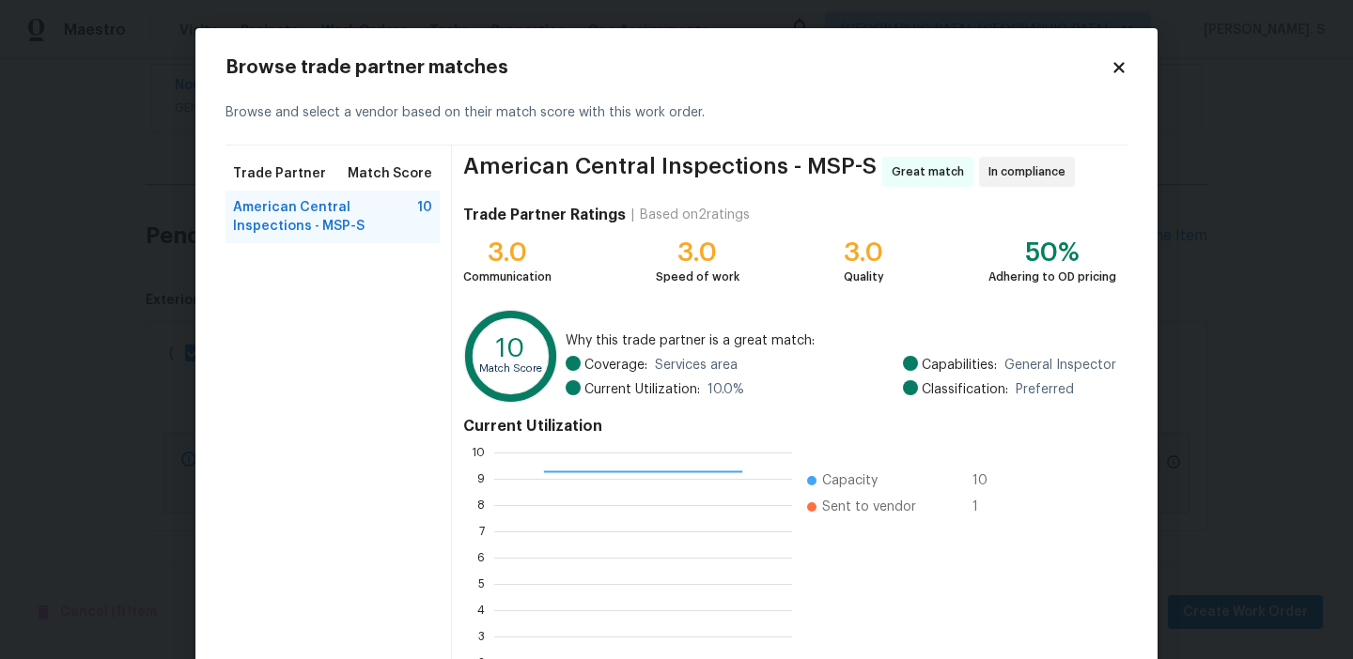
scroll to position [169, 0]
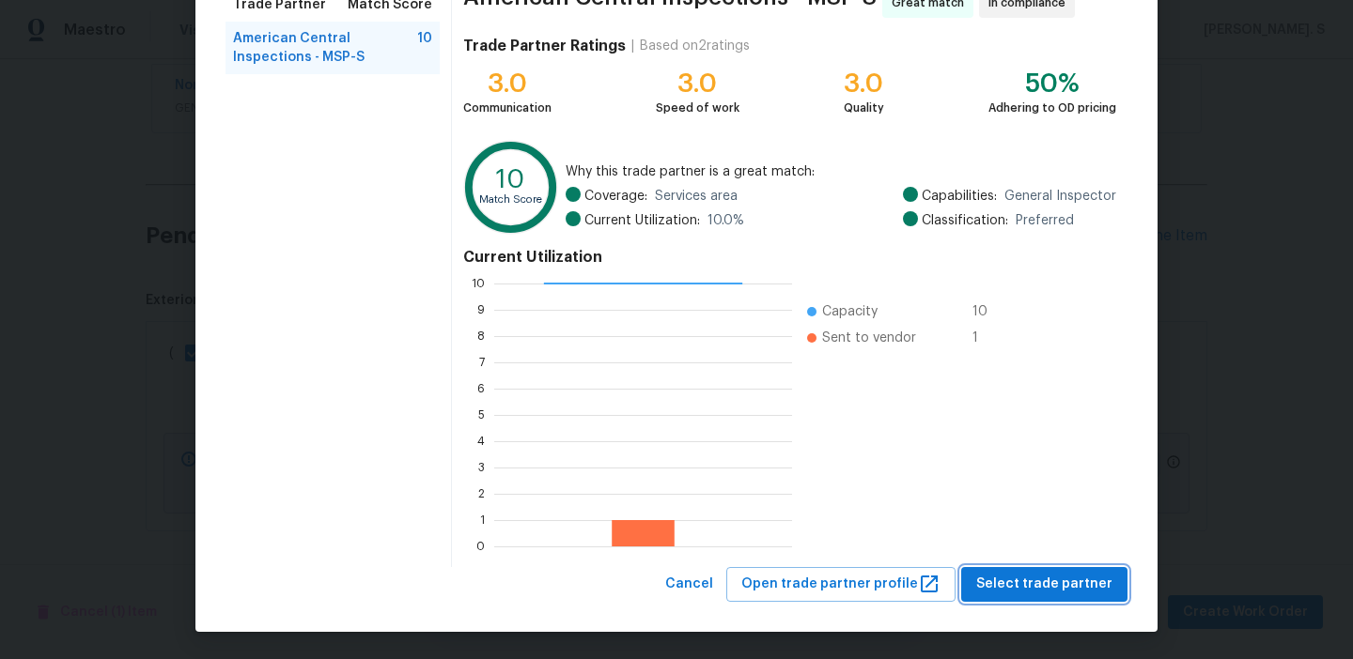
click at [990, 586] on span "Select trade partner" at bounding box center [1044, 584] width 136 height 23
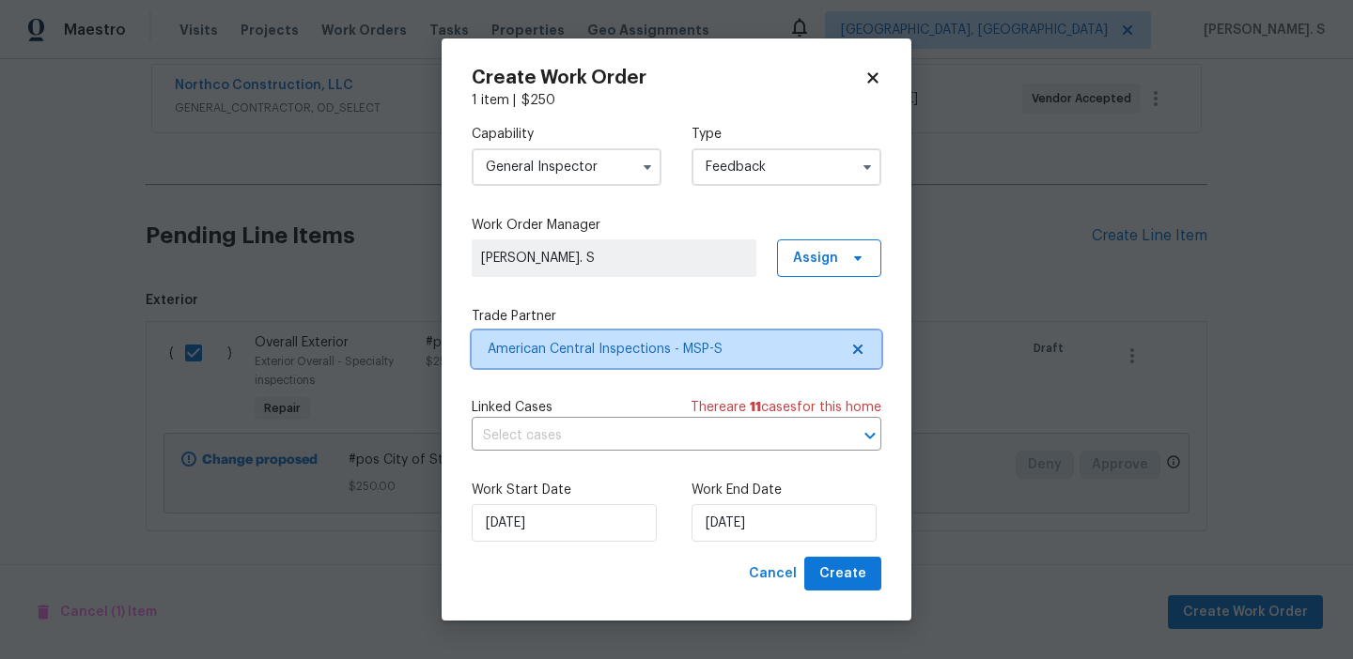
scroll to position [0, 0]
click at [587, 439] on input "text" at bounding box center [650, 436] width 357 height 29
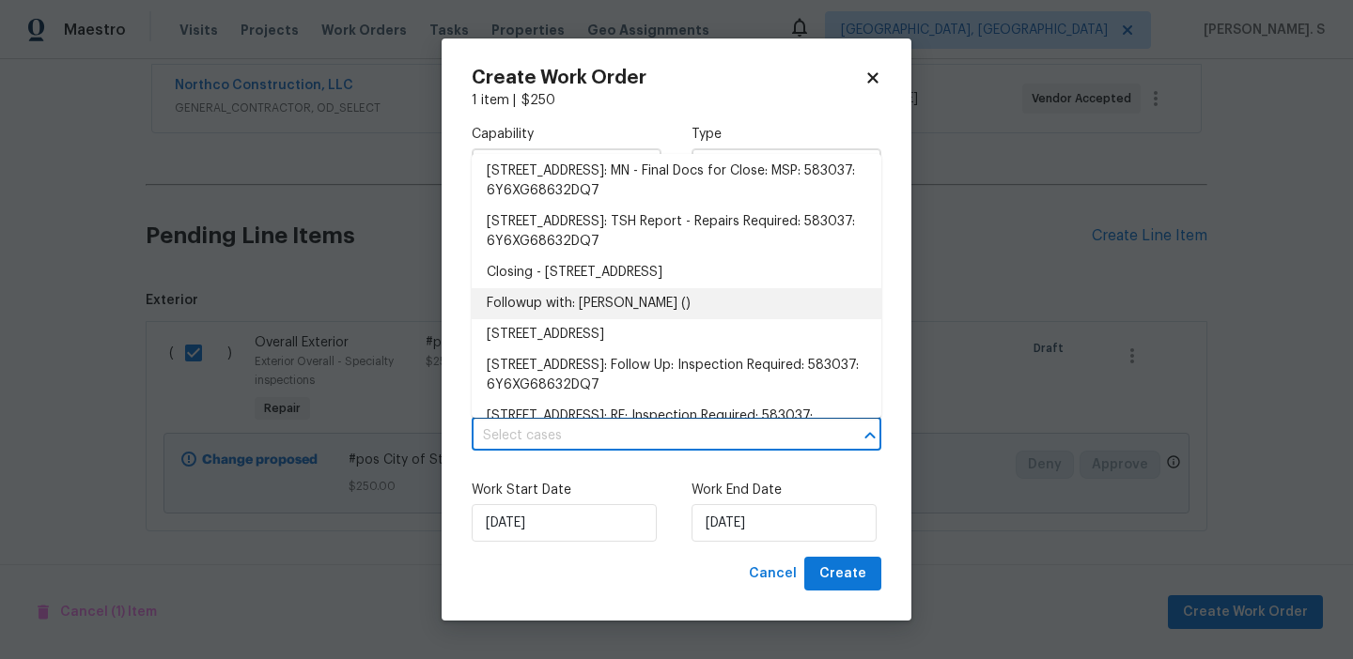
scroll to position [115, 0]
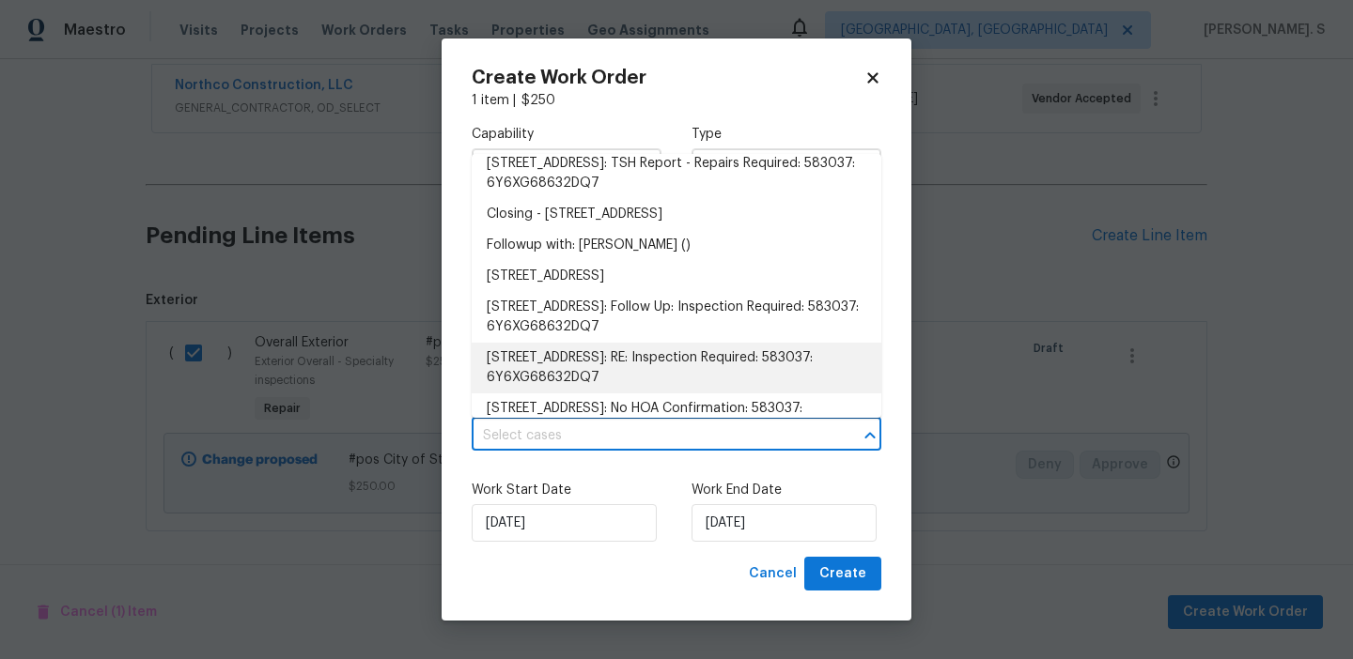
click at [619, 391] on li "5749 27th Avenue South, Minneapolis, MN 55417: RE: Inspection Required: 583037:…" at bounding box center [677, 368] width 410 height 51
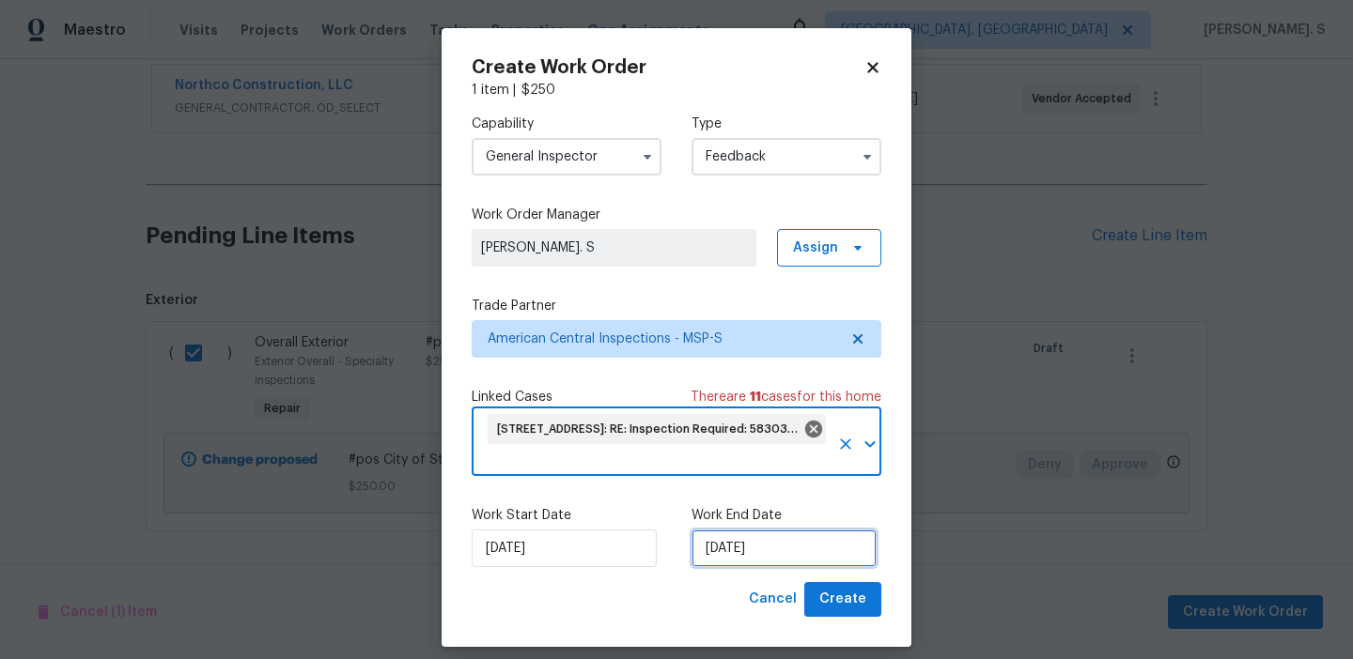
click at [777, 540] on input "[DATE]" at bounding box center [783, 549] width 185 height 38
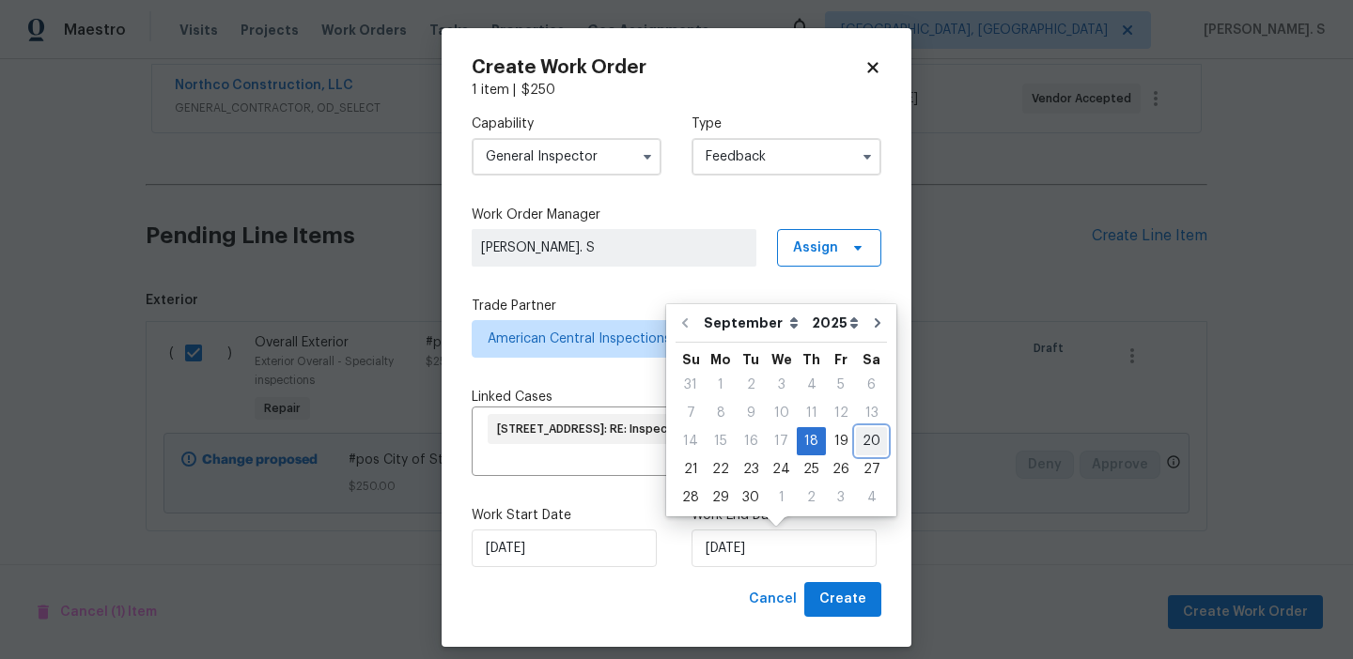
click at [868, 440] on div "20" at bounding box center [871, 441] width 31 height 26
type input "9/20/2025"
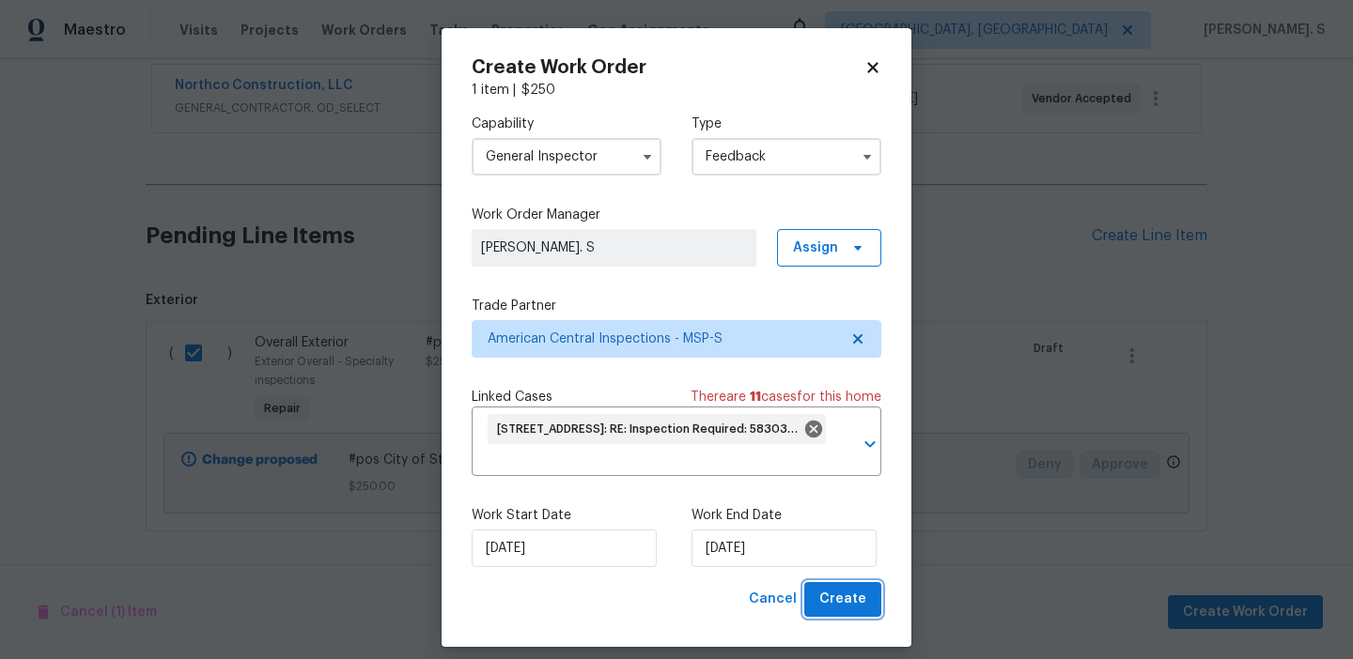
click at [854, 590] on span "Create" at bounding box center [842, 599] width 47 height 23
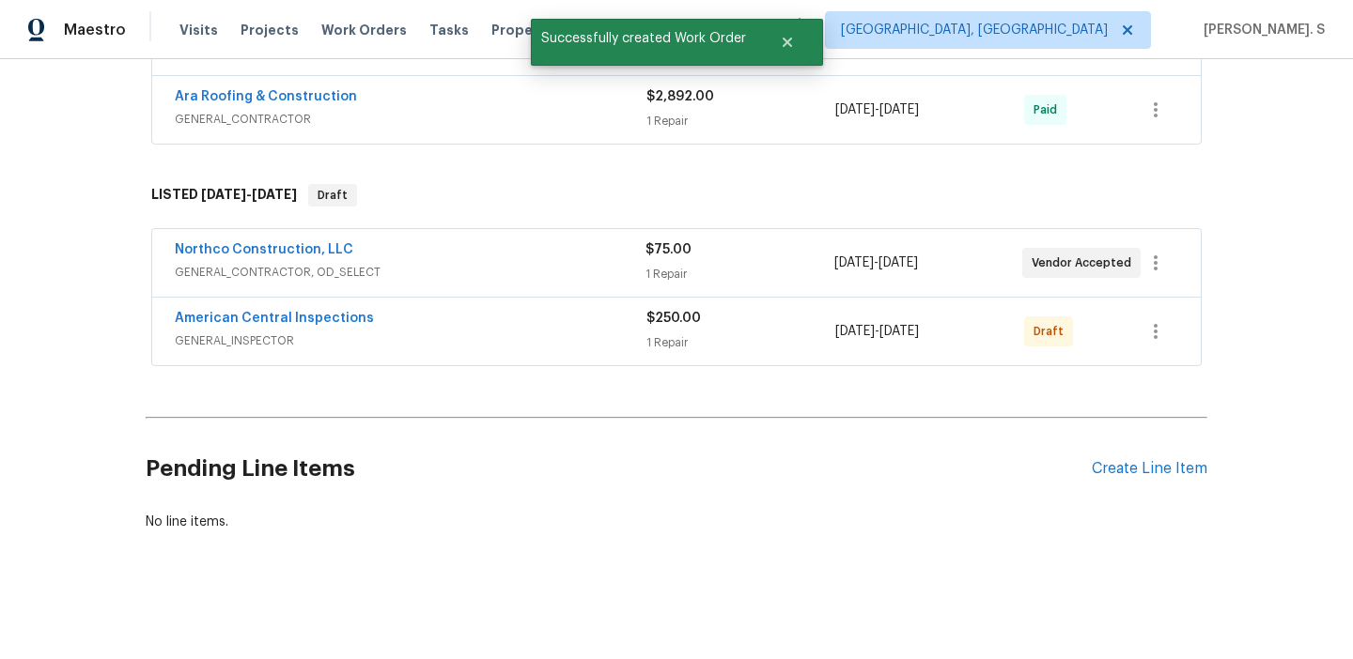
scroll to position [892, 0]
click at [273, 319] on link "American Central Inspections" at bounding box center [274, 318] width 199 height 13
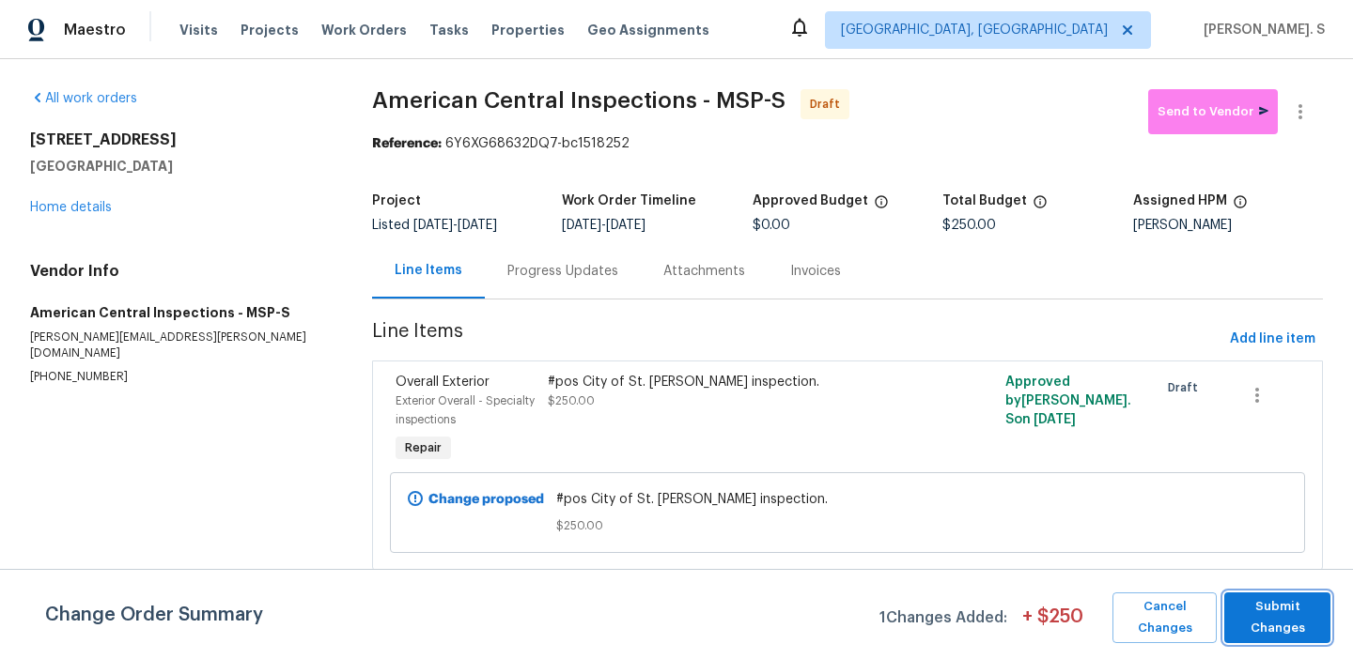
click at [1281, 619] on span "Submit Changes" at bounding box center [1276, 618] width 87 height 43
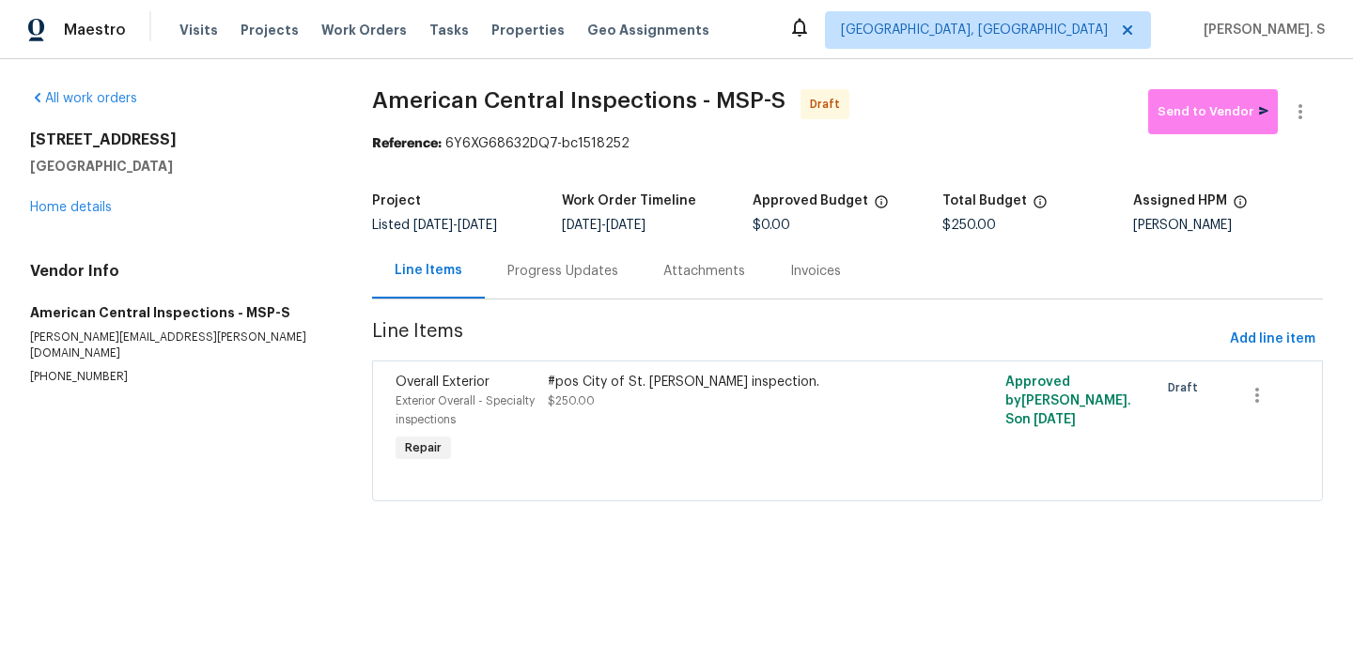
click at [543, 254] on div "Progress Updates" at bounding box center [563, 270] width 156 height 55
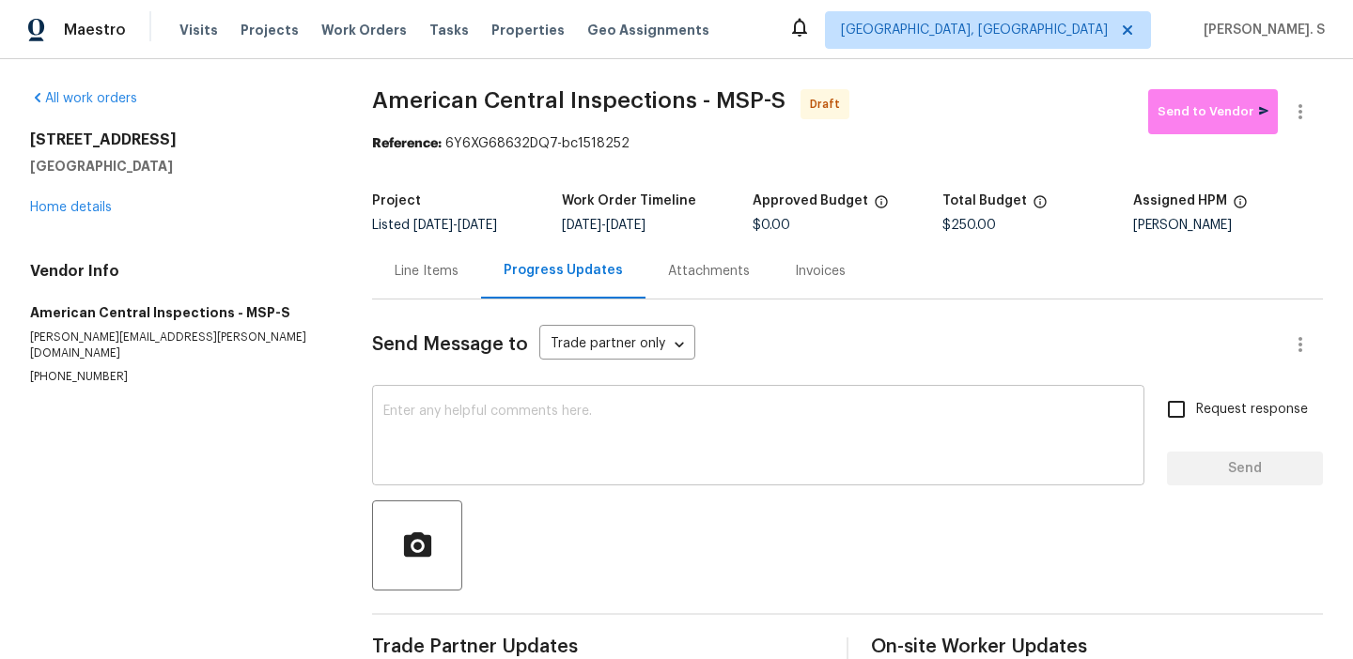
click at [538, 426] on textarea at bounding box center [758, 438] width 750 height 66
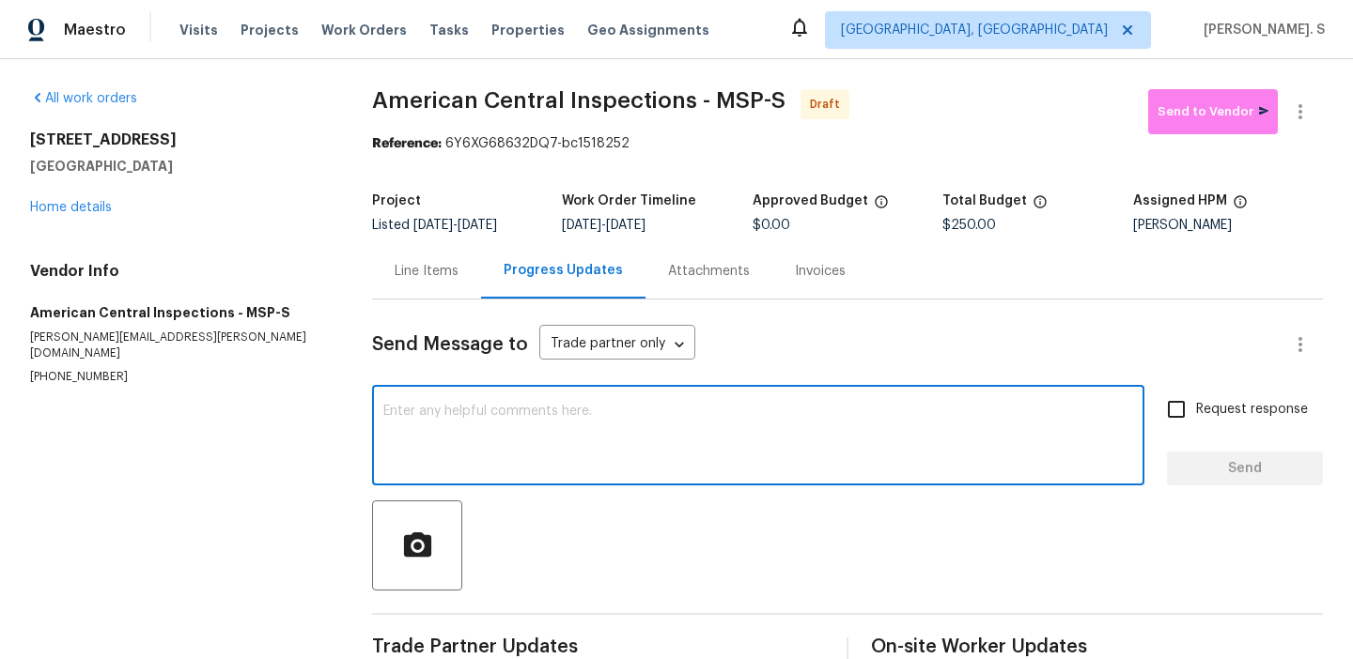
paste textarea "Hi this is Glory with Opendoor. I’m confirming you received the WO for the prop…"
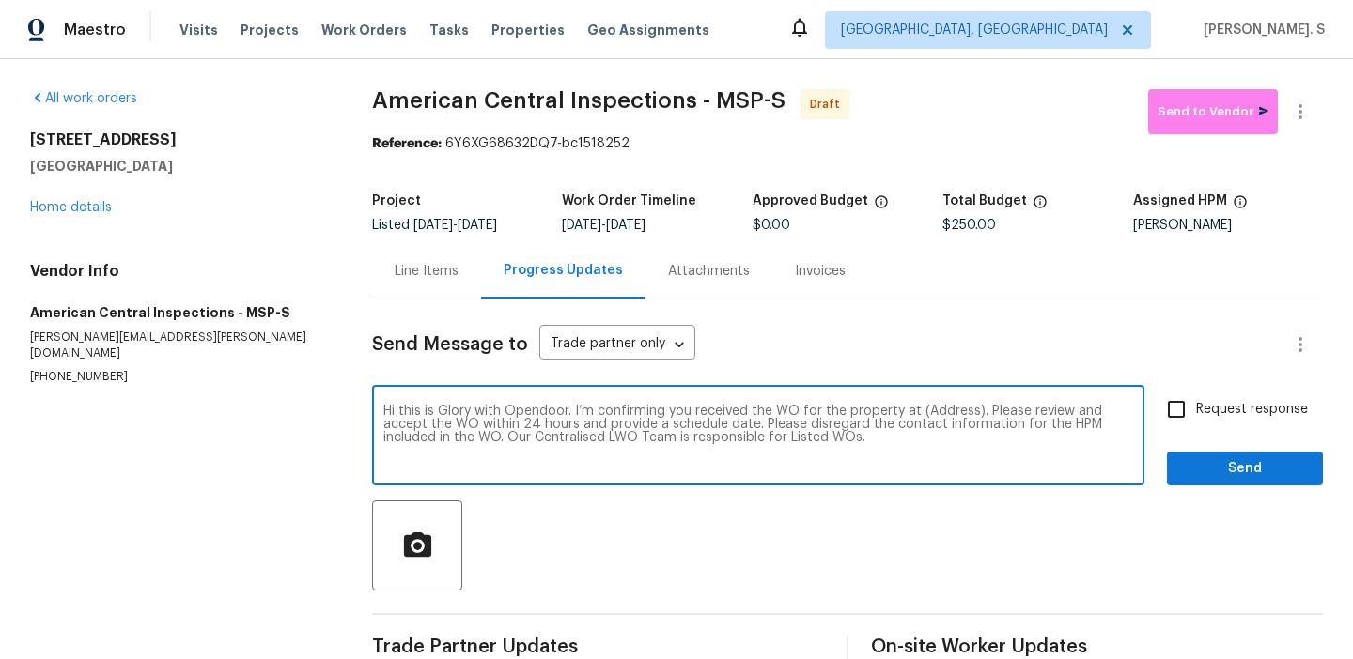
click at [942, 415] on textarea "Hi this is Glory with Opendoor. I’m confirming you received the WO for the prop…" at bounding box center [758, 438] width 750 height 66
paste textarea "[STREET_ADDRESS]"
type textarea "Hi this is Glory with Opendoor. I’m confirming you received the WO for the prop…"
click at [1310, 112] on icon "button" at bounding box center [1300, 112] width 23 height 23
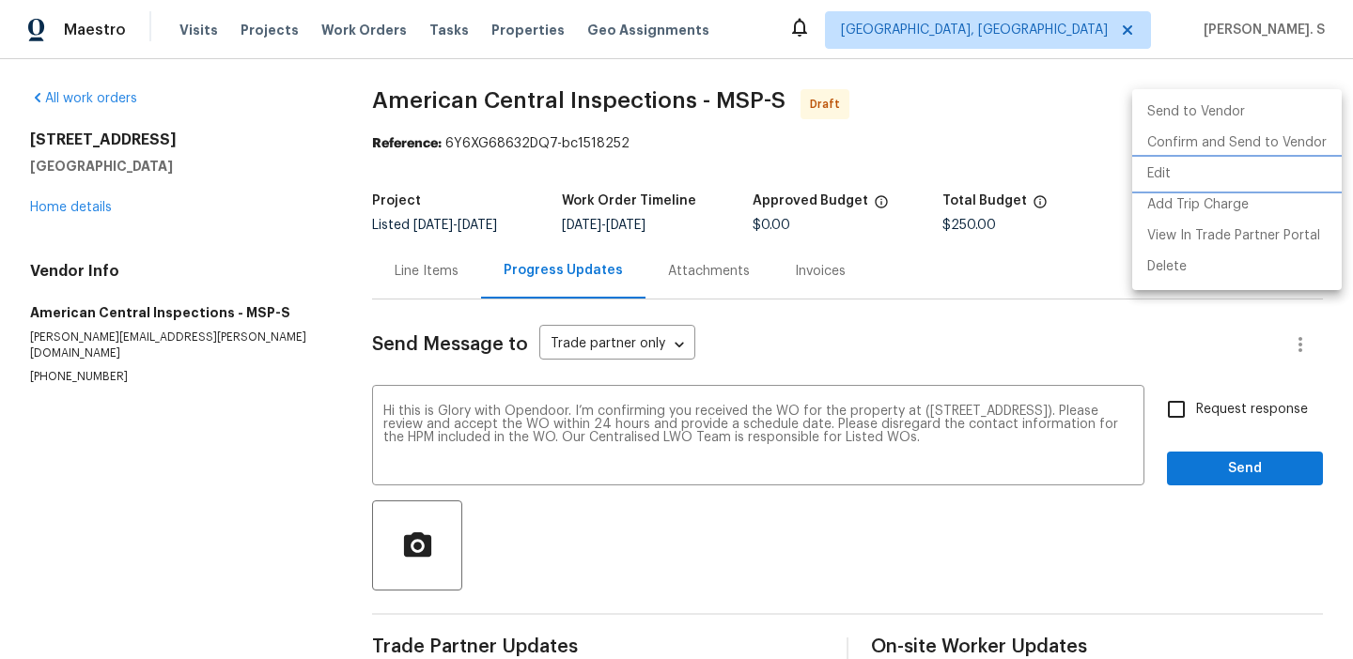
click at [1170, 186] on li "Edit" at bounding box center [1236, 174] width 209 height 31
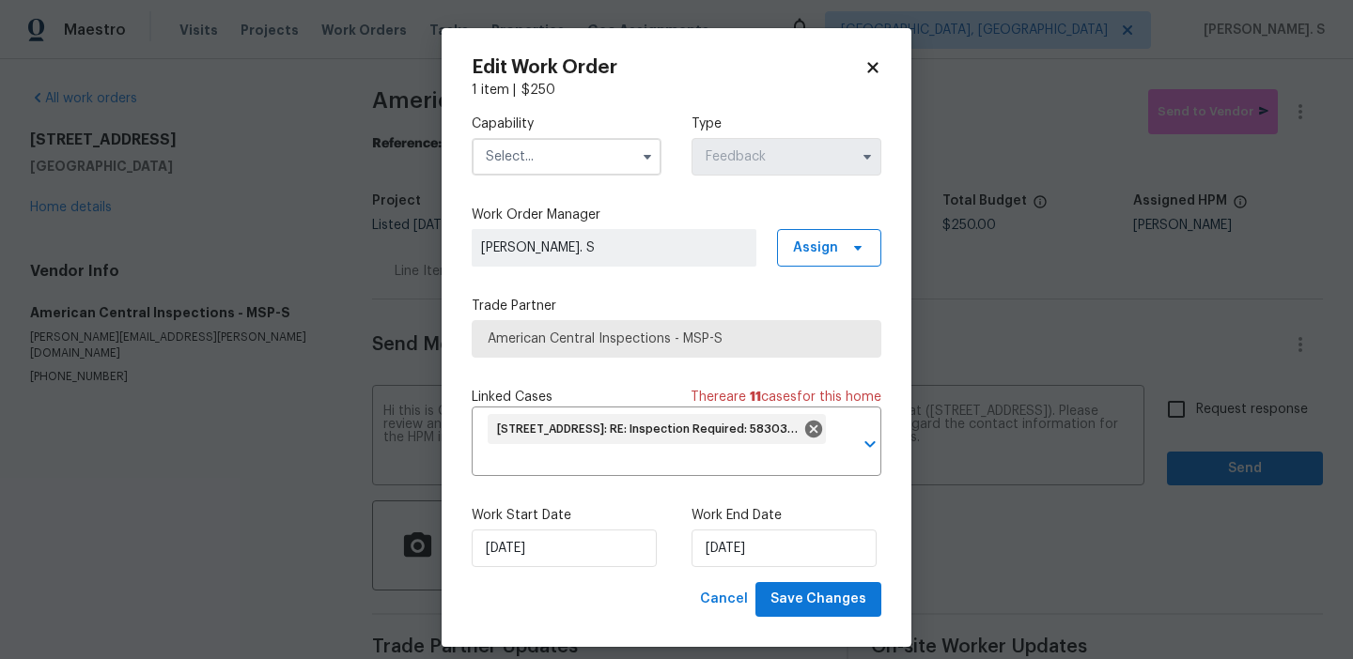
click at [592, 152] on input "text" at bounding box center [567, 157] width 190 height 38
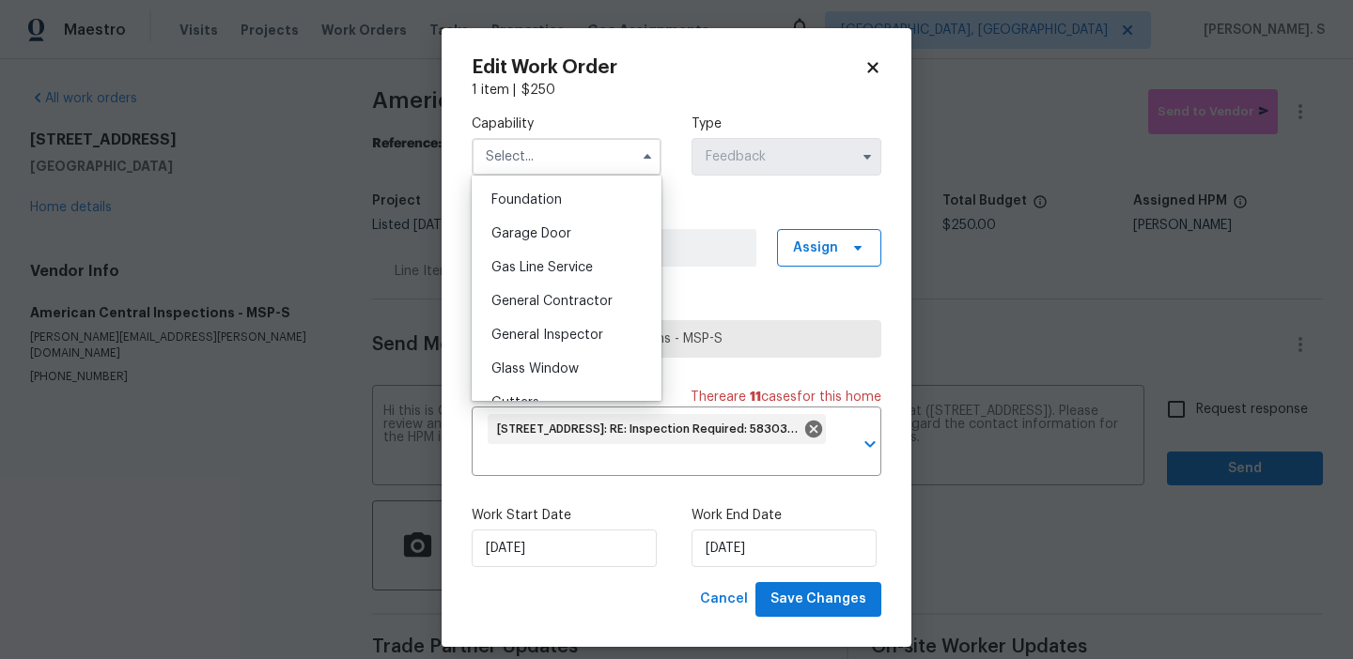
scroll to position [833, 0]
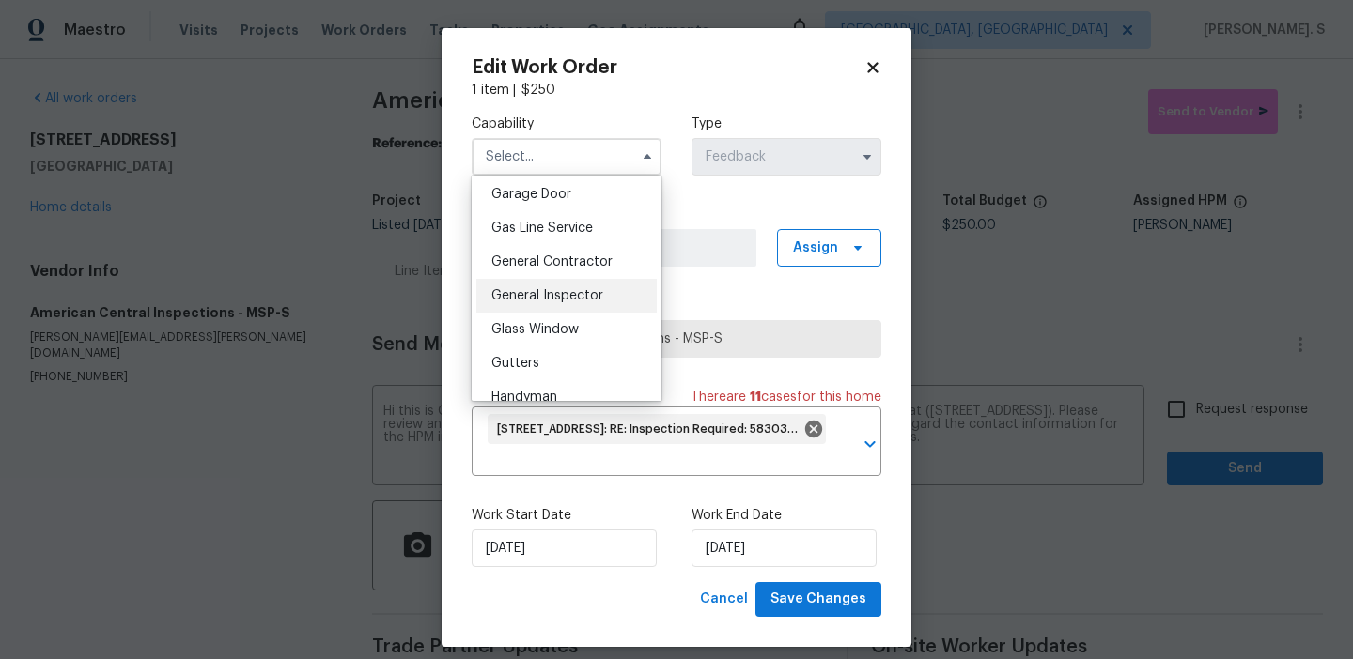
click at [572, 300] on span "General Inspector" at bounding box center [547, 295] width 112 height 13
type input "General Inspector"
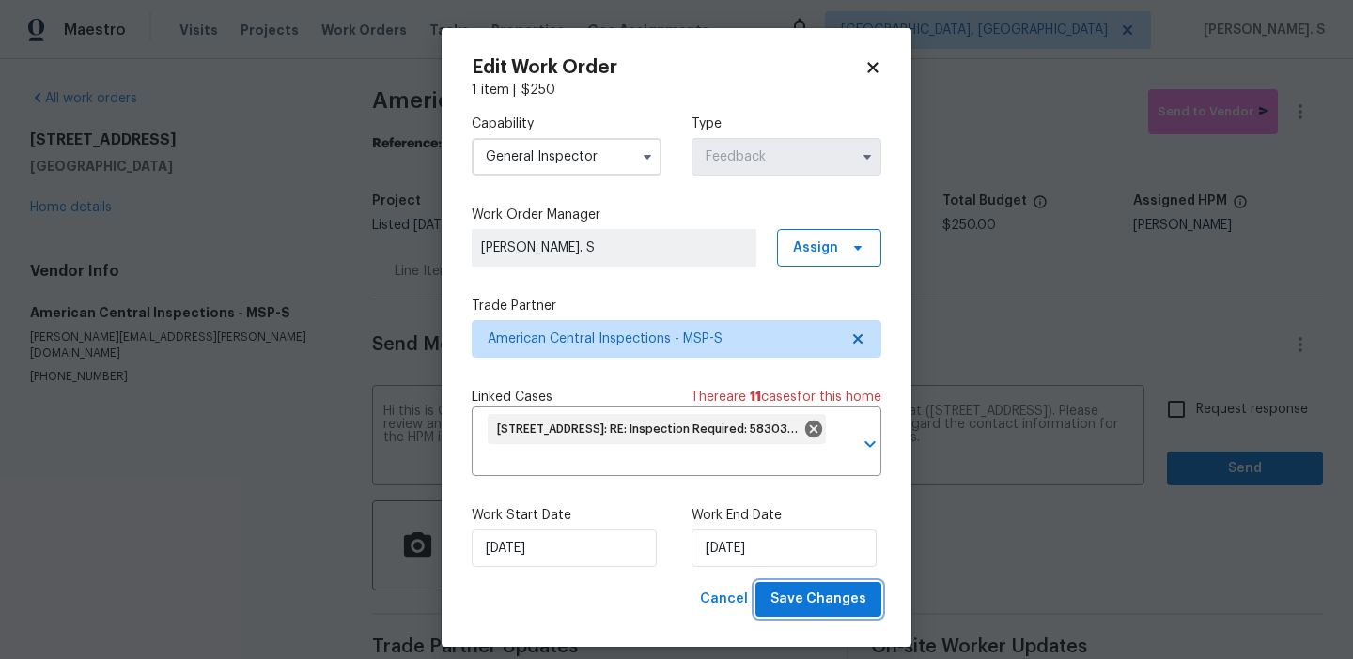
click at [790, 599] on span "Save Changes" at bounding box center [818, 599] width 96 height 23
click at [1187, 408] on input "Request response" at bounding box center [1175, 409] width 39 height 39
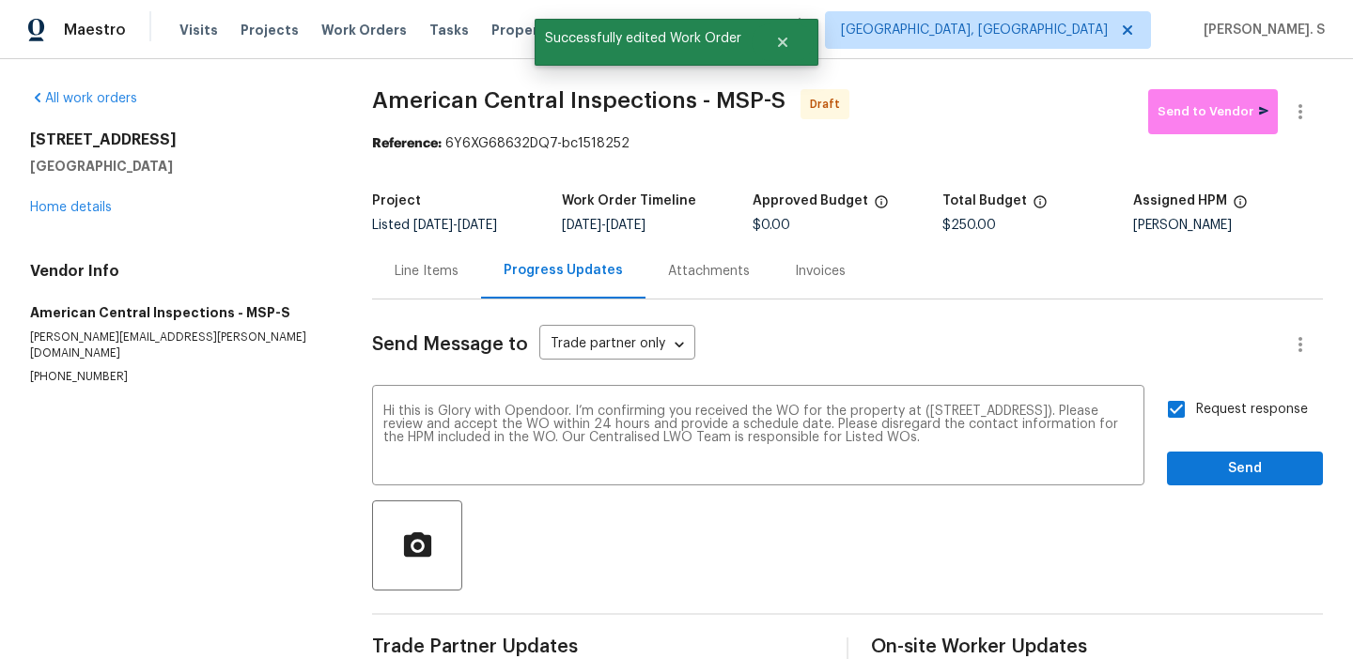
click at [1187, 408] on input "Request response" at bounding box center [1175, 409] width 39 height 39
click at [1194, 414] on input "Request response" at bounding box center [1175, 409] width 39 height 39
checkbox input "true"
click at [1203, 443] on div "Request response Send" at bounding box center [1245, 438] width 156 height 96
click at [1204, 466] on span "Send" at bounding box center [1245, 468] width 126 height 23
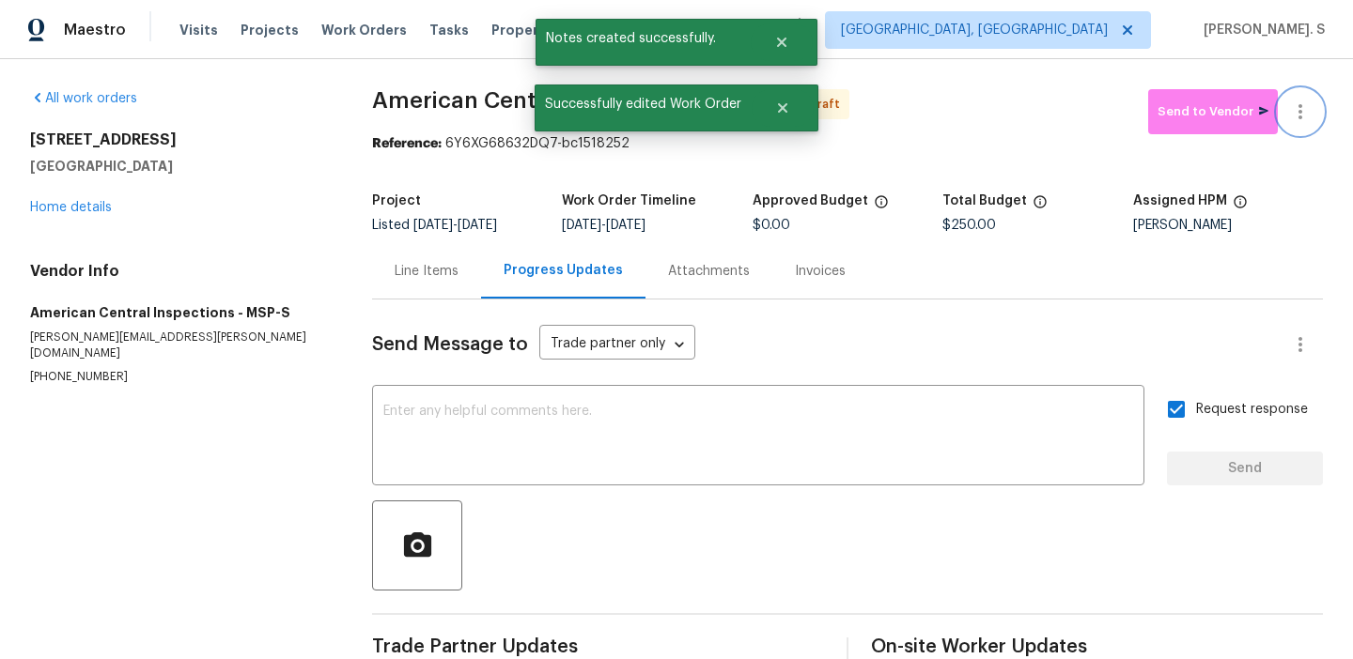
click at [1308, 115] on icon "button" at bounding box center [1300, 112] width 23 height 23
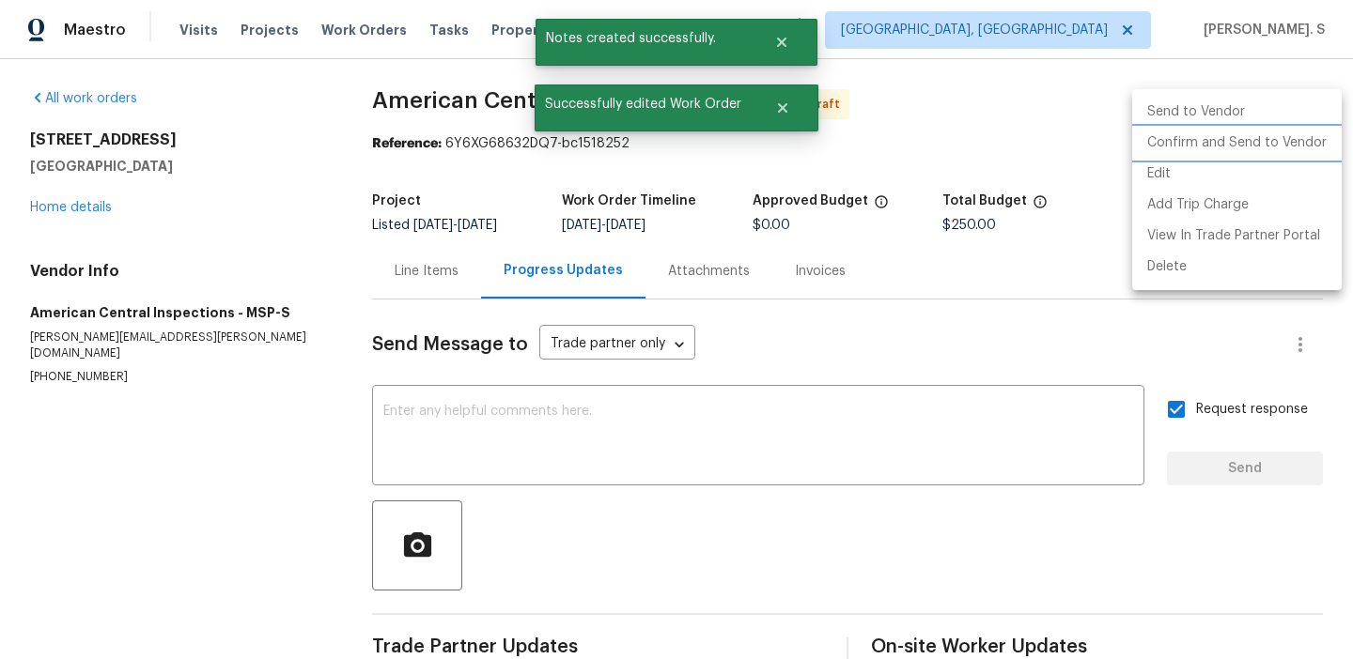
click at [1293, 128] on li "Confirm and Send to Vendor" at bounding box center [1236, 143] width 209 height 31
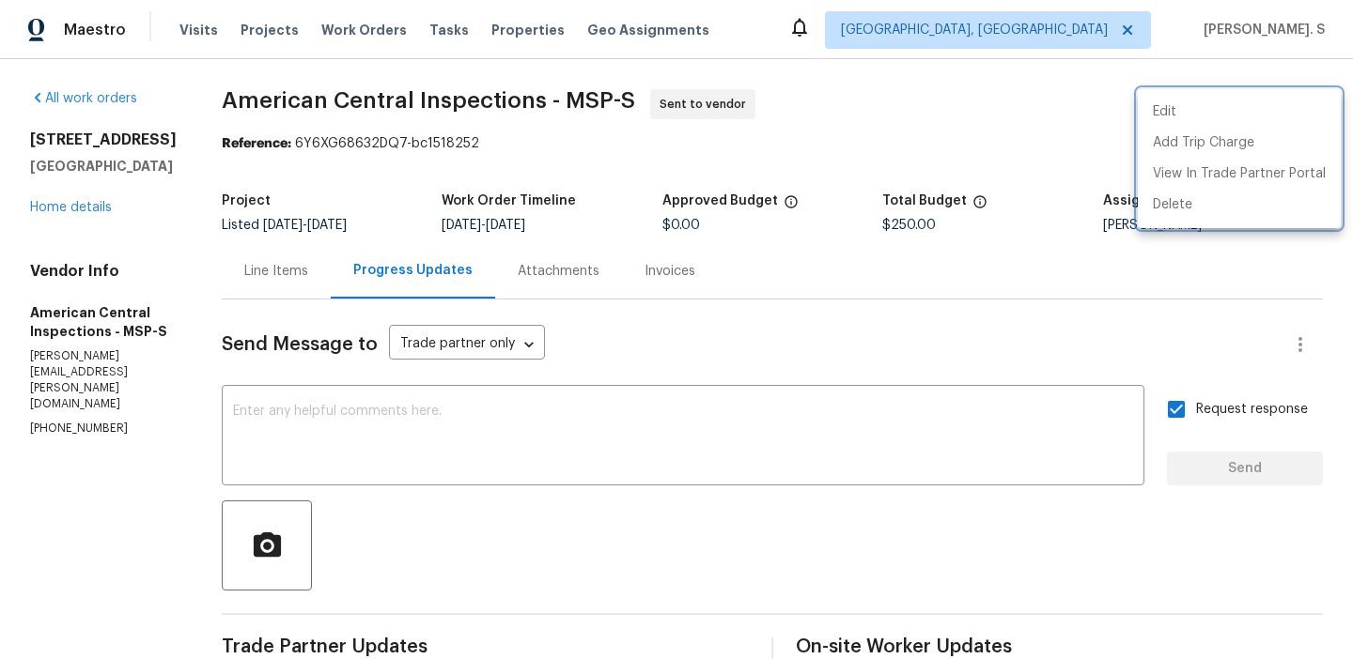
click at [426, 92] on div at bounding box center [676, 329] width 1353 height 659
click at [426, 92] on div "Edit Add Trip Charge View In Trade Partner Portal Delete" at bounding box center [676, 329] width 1353 height 659
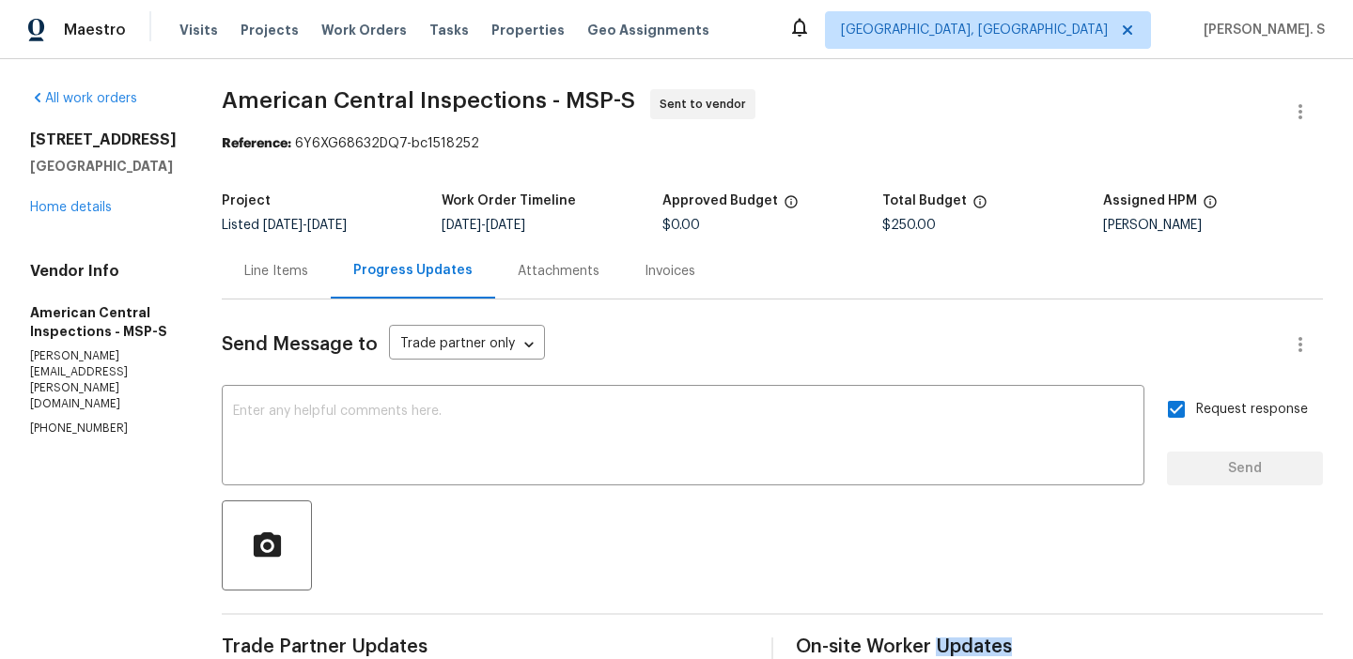
click at [426, 92] on span "American Central Inspections - MSP-S" at bounding box center [428, 100] width 413 height 23
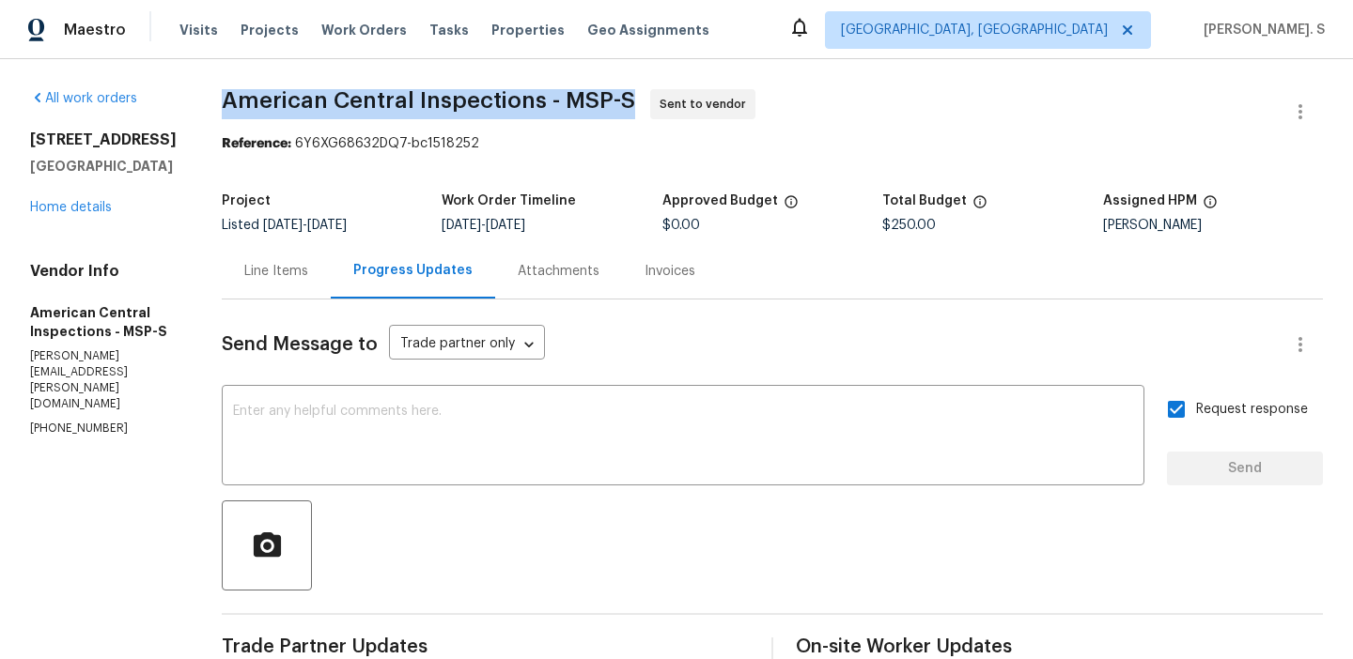
click at [426, 92] on span "American Central Inspections - MSP-S" at bounding box center [428, 100] width 413 height 23
copy span "American Central Inspections - MSP-S"
click at [530, 386] on div "Send Message to Trade partner only Trade partner only ​ x ​ Request response Se…" at bounding box center [772, 549] width 1101 height 498
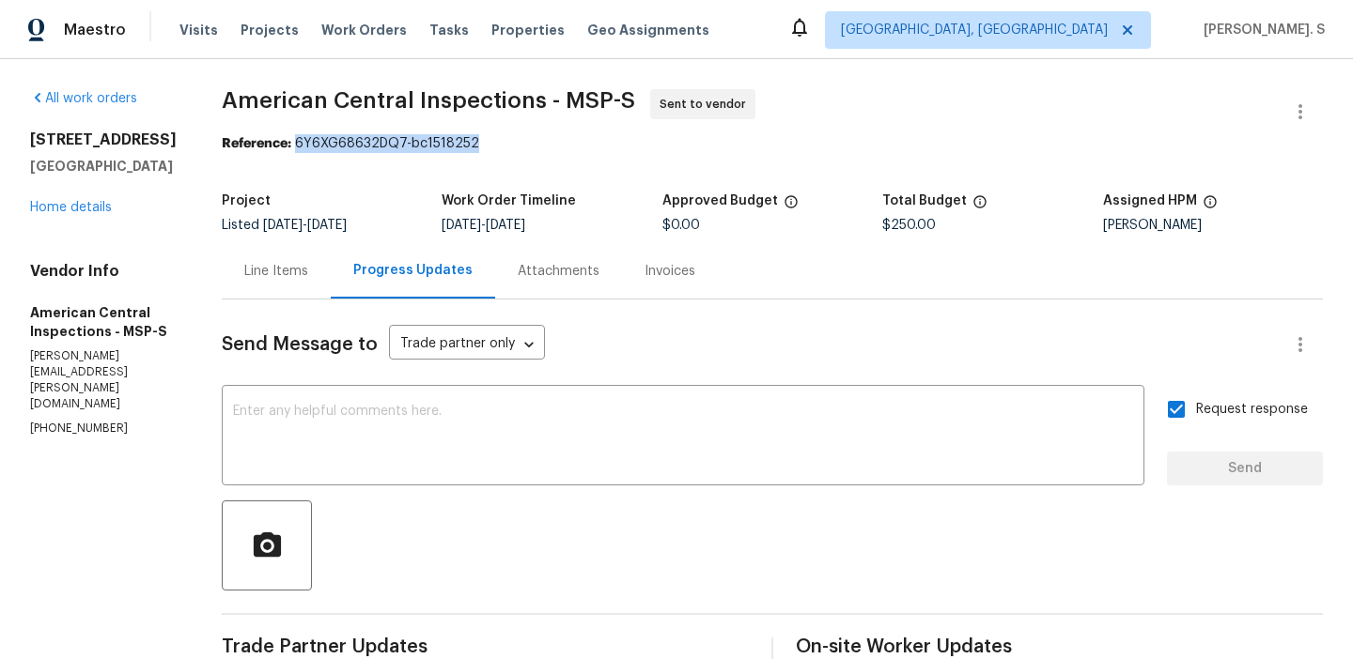
drag, startPoint x: 289, startPoint y: 141, endPoint x: 753, endPoint y: 141, distance: 464.1
click at [753, 141] on div "Reference: 6Y6XG68632DQ7-bc1518252" at bounding box center [772, 143] width 1101 height 19
copy div "6Y6XG68632DQ7-bc1518252"
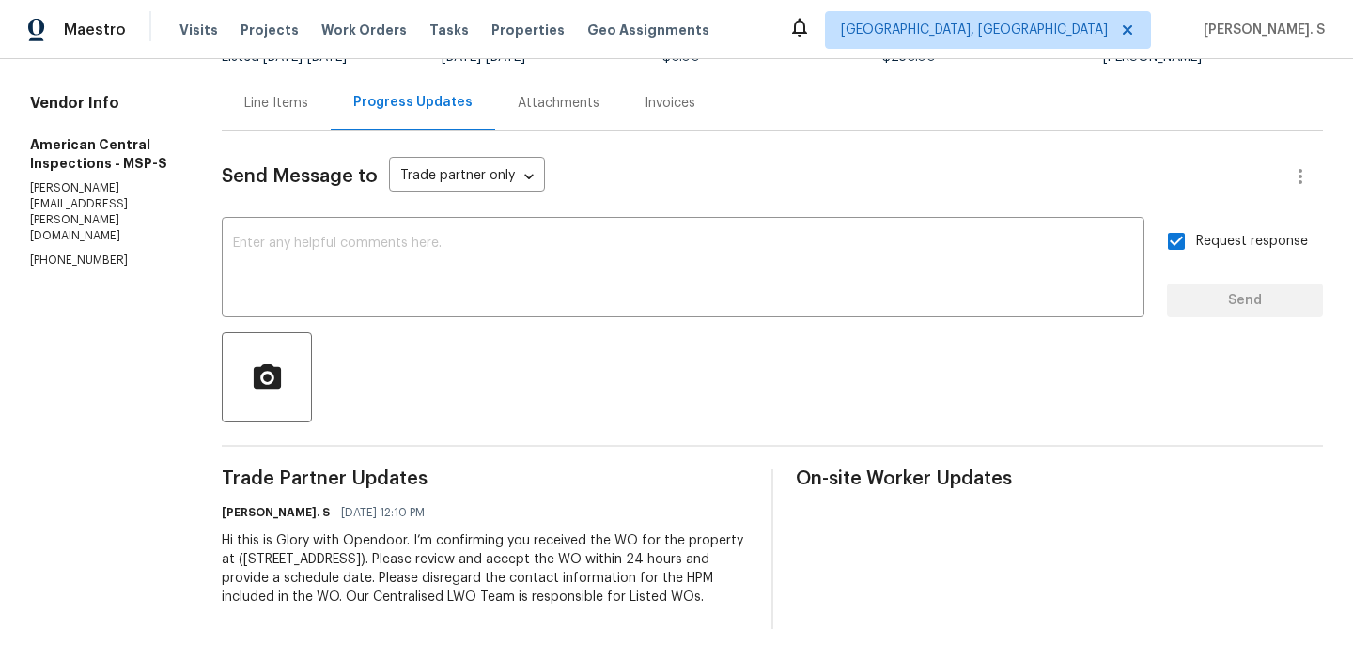
scroll to position [0, 0]
